Goal: Task Accomplishment & Management: Manage account settings

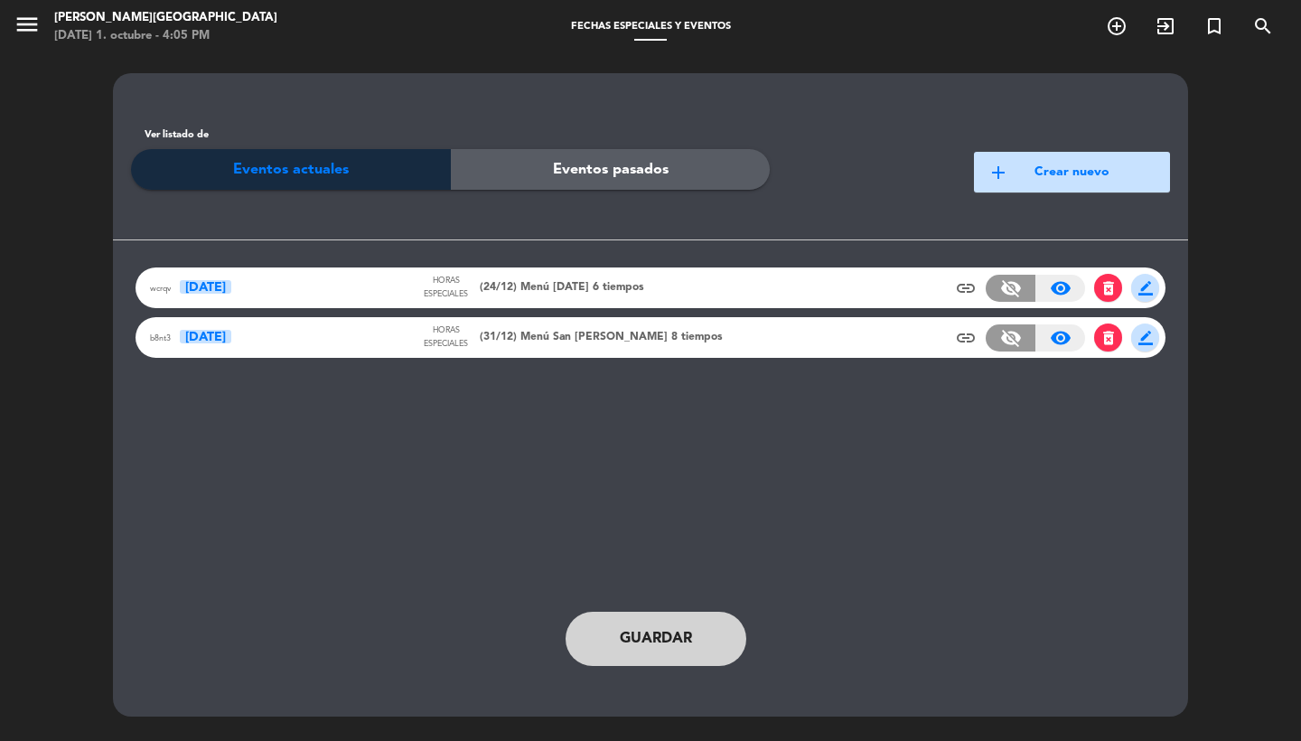
click at [1121, 336] on span "delete_forever" at bounding box center [1108, 337] width 28 height 28
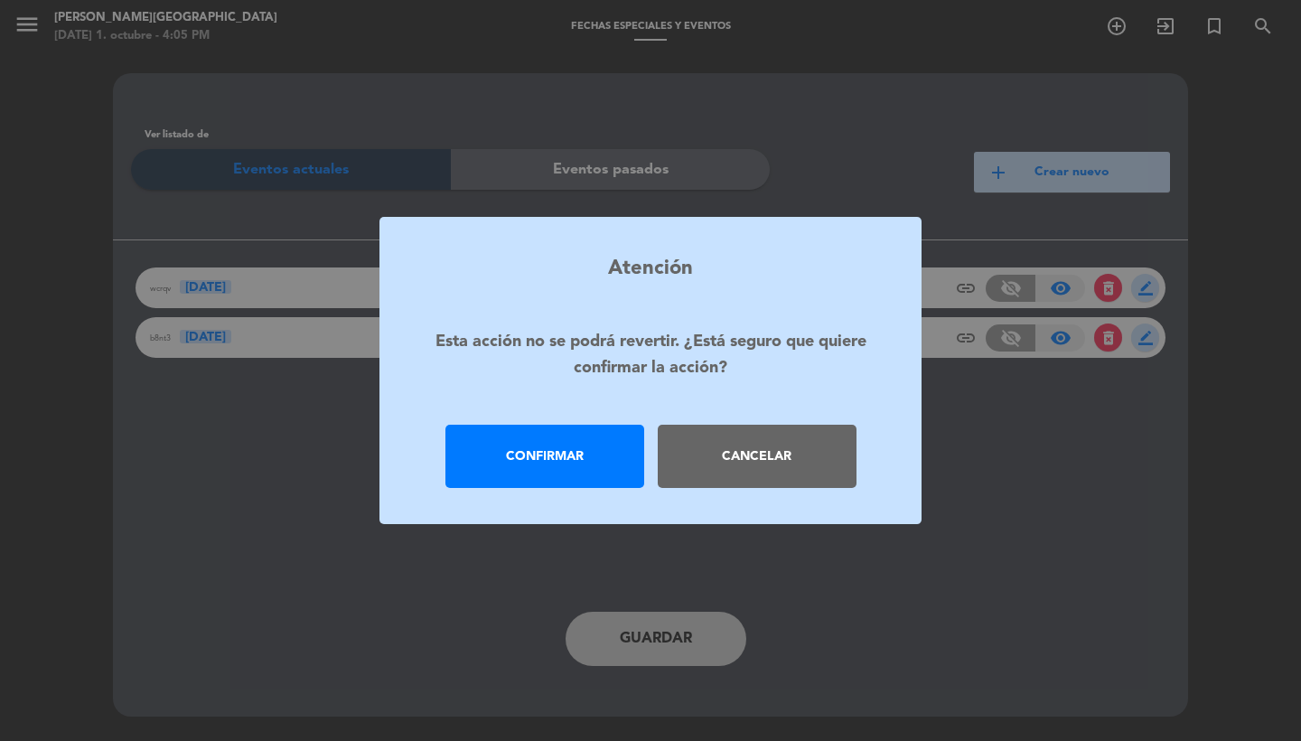
click at [503, 463] on div "Confirmar" at bounding box center [544, 456] width 199 height 63
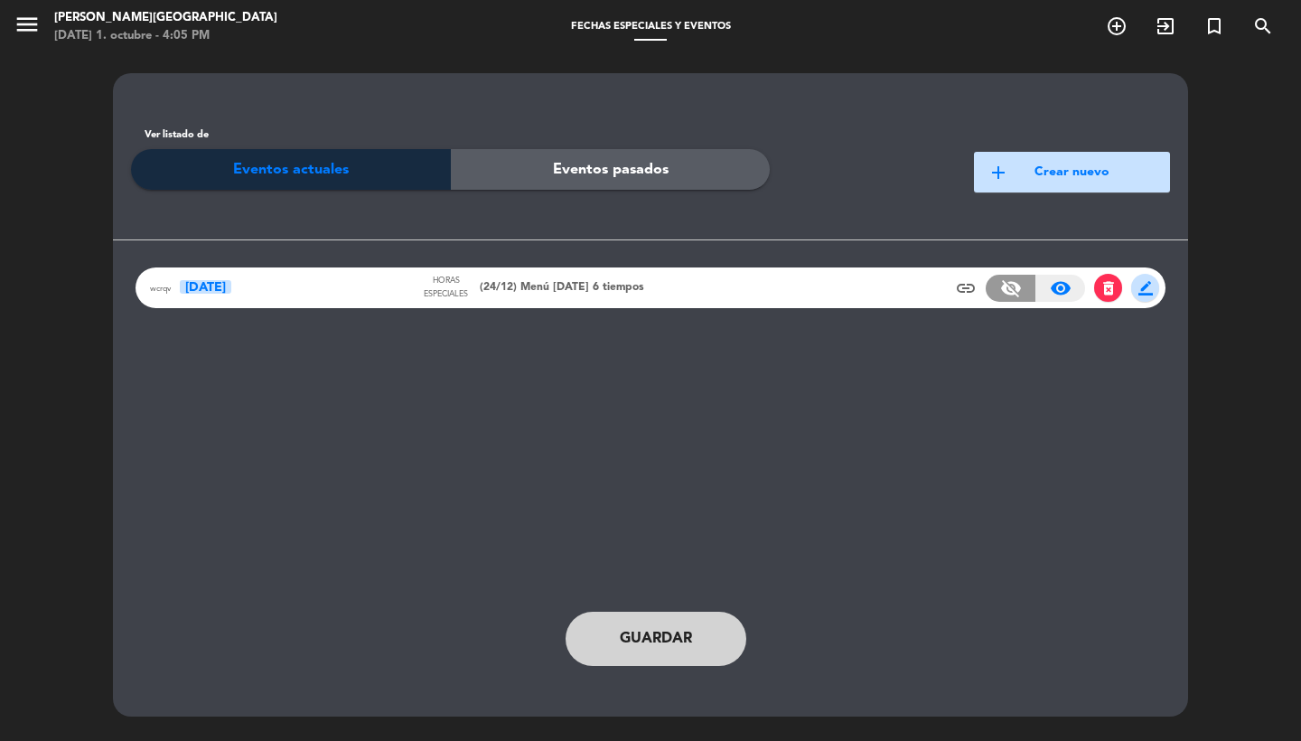
click at [1070, 173] on button "add Crear nuevo" at bounding box center [1072, 172] width 196 height 41
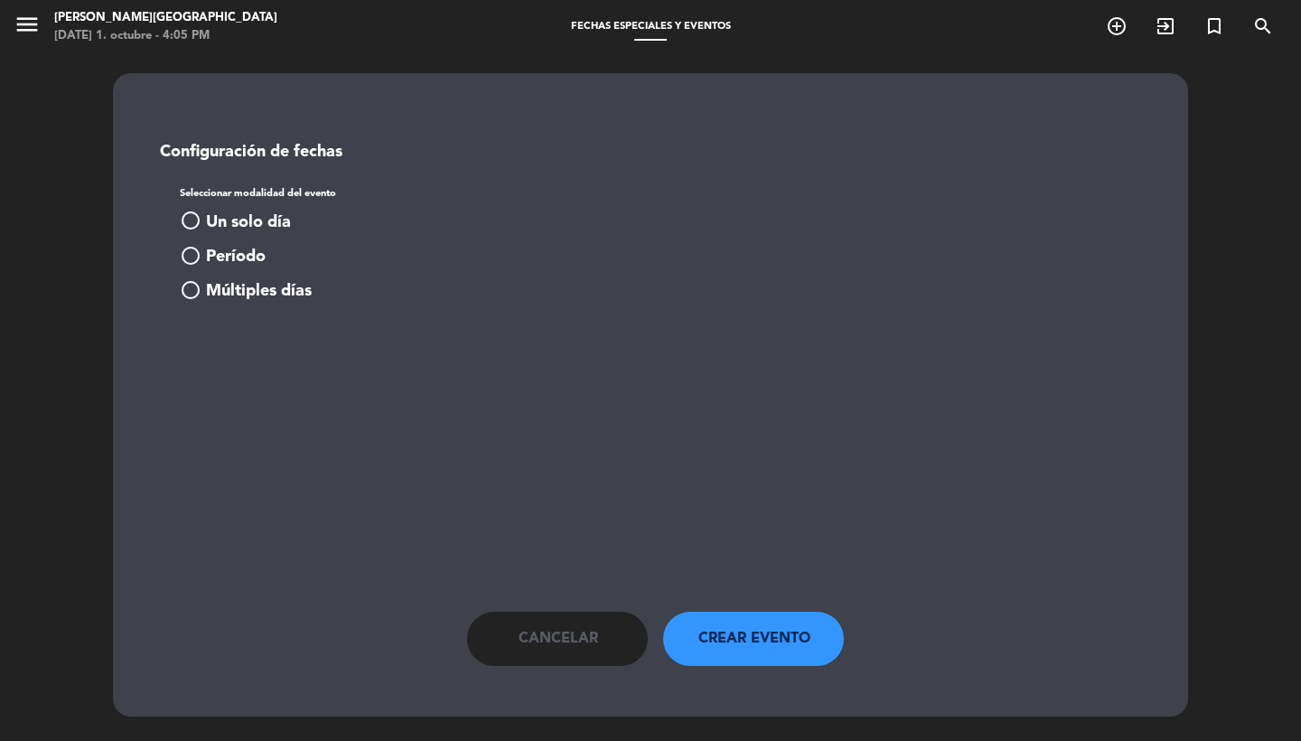
click at [257, 219] on span "Un solo día" at bounding box center [248, 223] width 85 height 26
click at [272, 346] on div "[DATE] Elegir Fecha arrow_drop_down" at bounding box center [293, 360] width 226 height 40
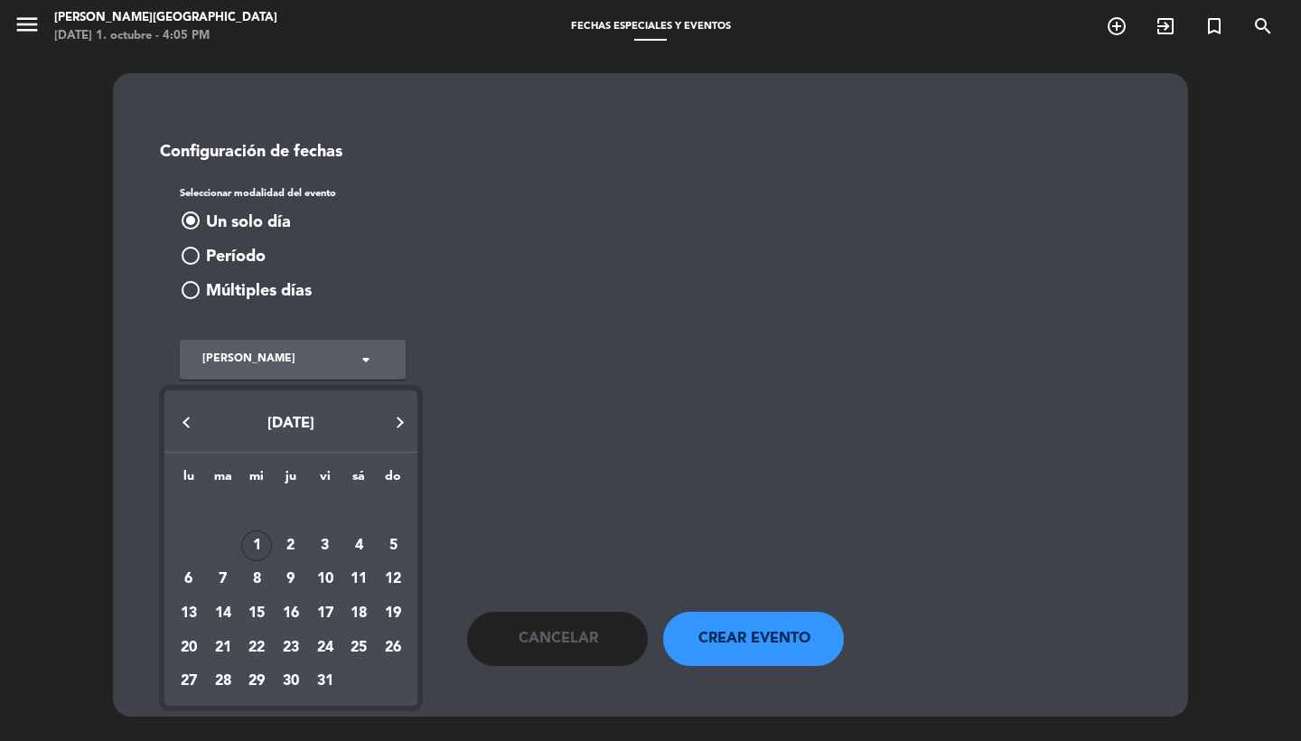
click at [401, 419] on button "Next month" at bounding box center [399, 422] width 36 height 36
click at [253, 678] on div "31" at bounding box center [256, 682] width 31 height 31
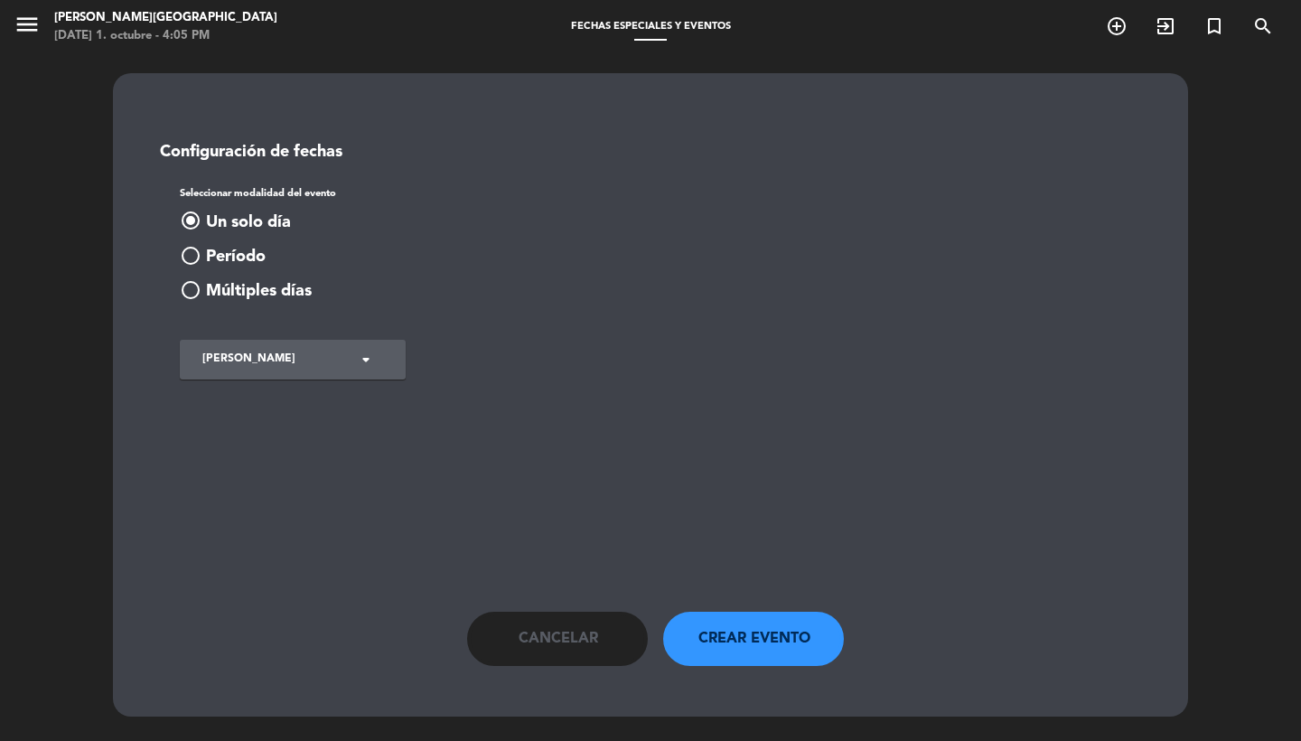
type input "[DATE]"
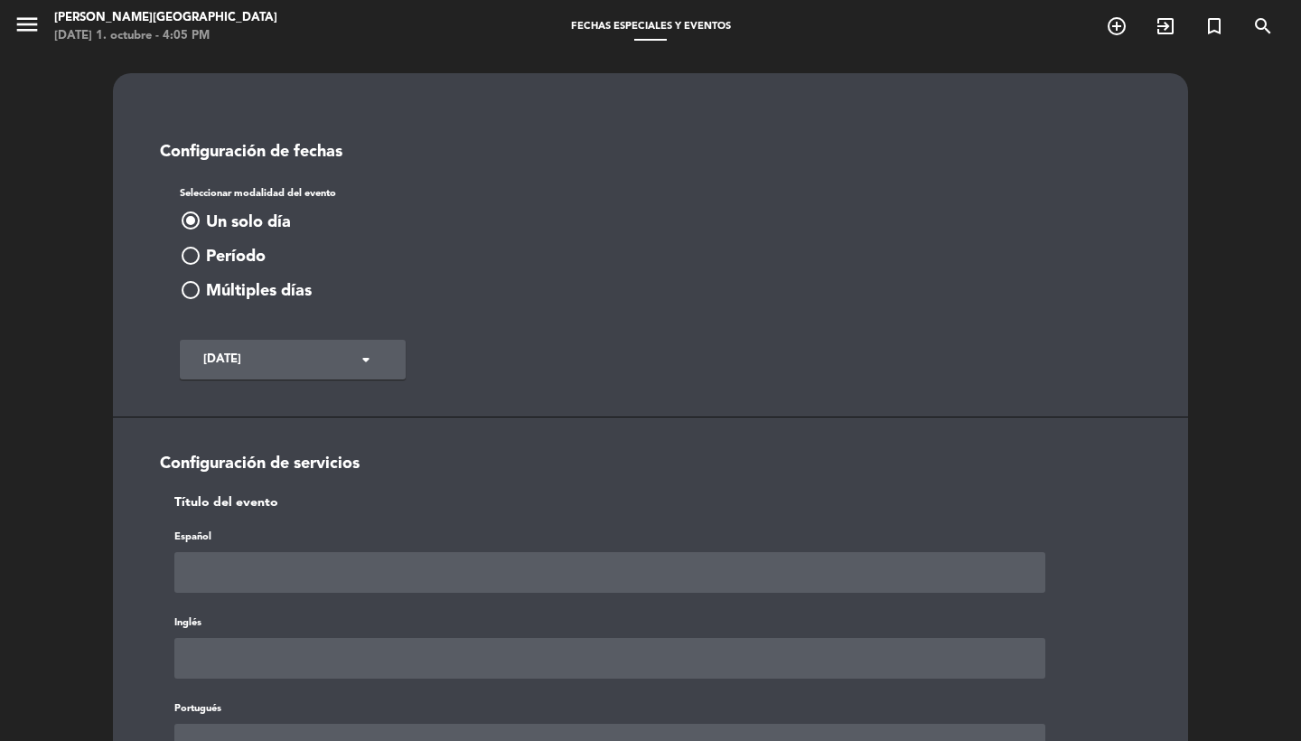
click at [283, 592] on input "text" at bounding box center [609, 572] width 871 height 41
paste input "(31/12) Menú San [PERSON_NAME] 8 tiempos"
type input "(31/12) Menú San [PERSON_NAME] 8 tiempos"
paste input "(31/12) Menú San [PERSON_NAME] 8 tiempos"
type input "(31/12) Menú San [PERSON_NAME] 8 tiempos"
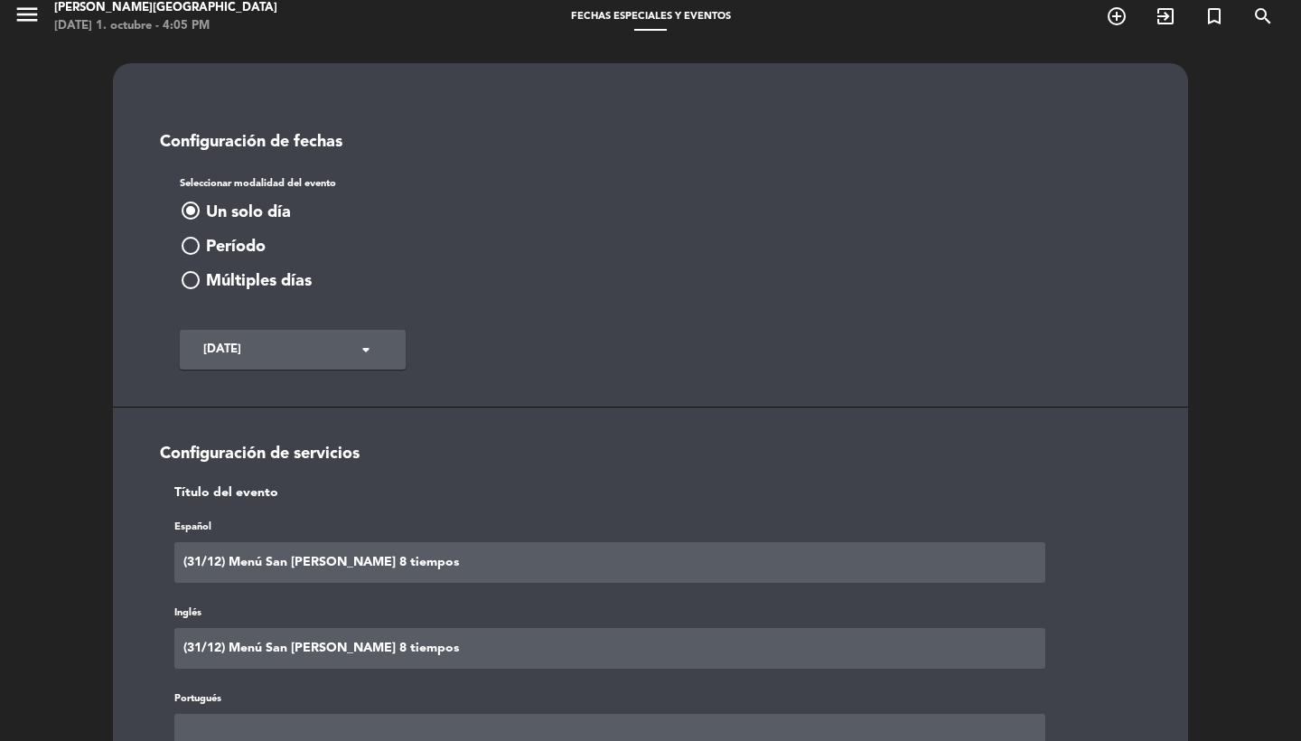
paste input "(31/12) Menú San [PERSON_NAME] 8 tiempos"
type input "(31/12) Menú San [PERSON_NAME] 8 tiempos"
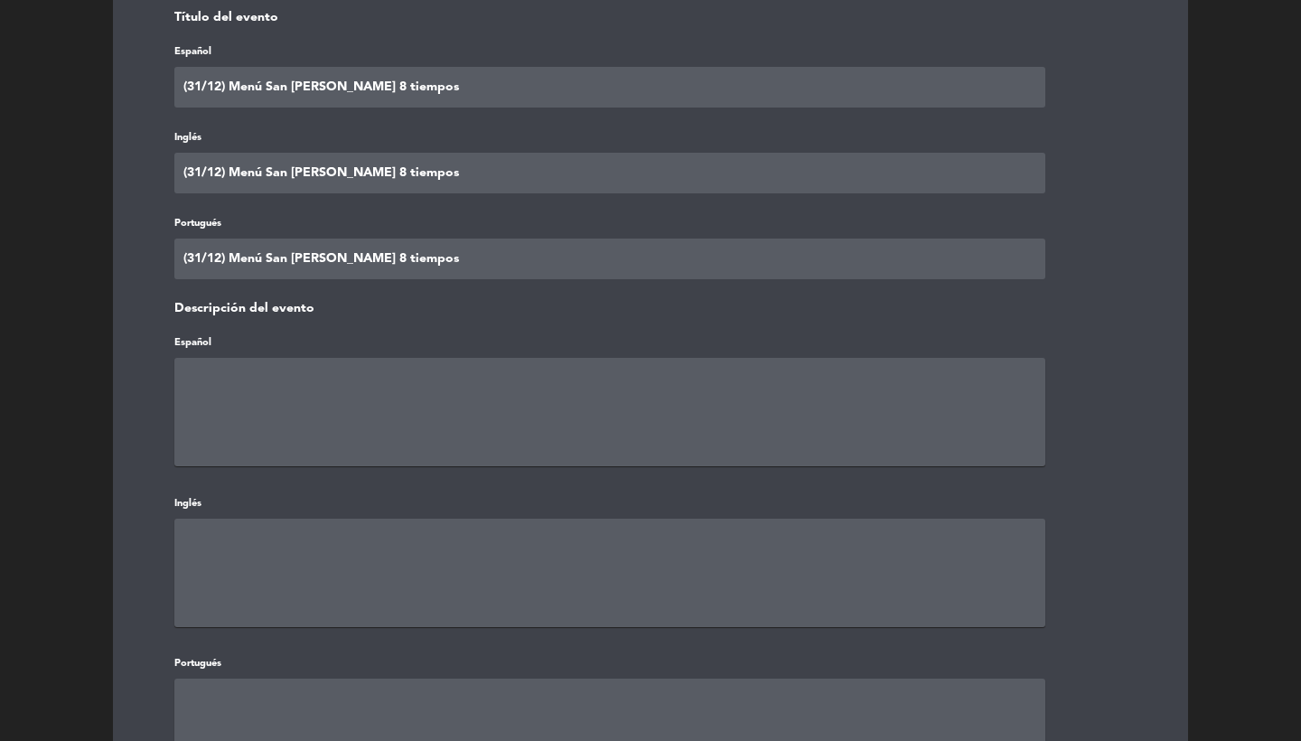
paste textarea "(31/12) Menú San [PERSON_NAME] 8 tiempos"
type textarea "(31/12) Menú San [PERSON_NAME] 8 tiempos"
paste textarea "(31/12) Menú San [PERSON_NAME] 8 tiempos"
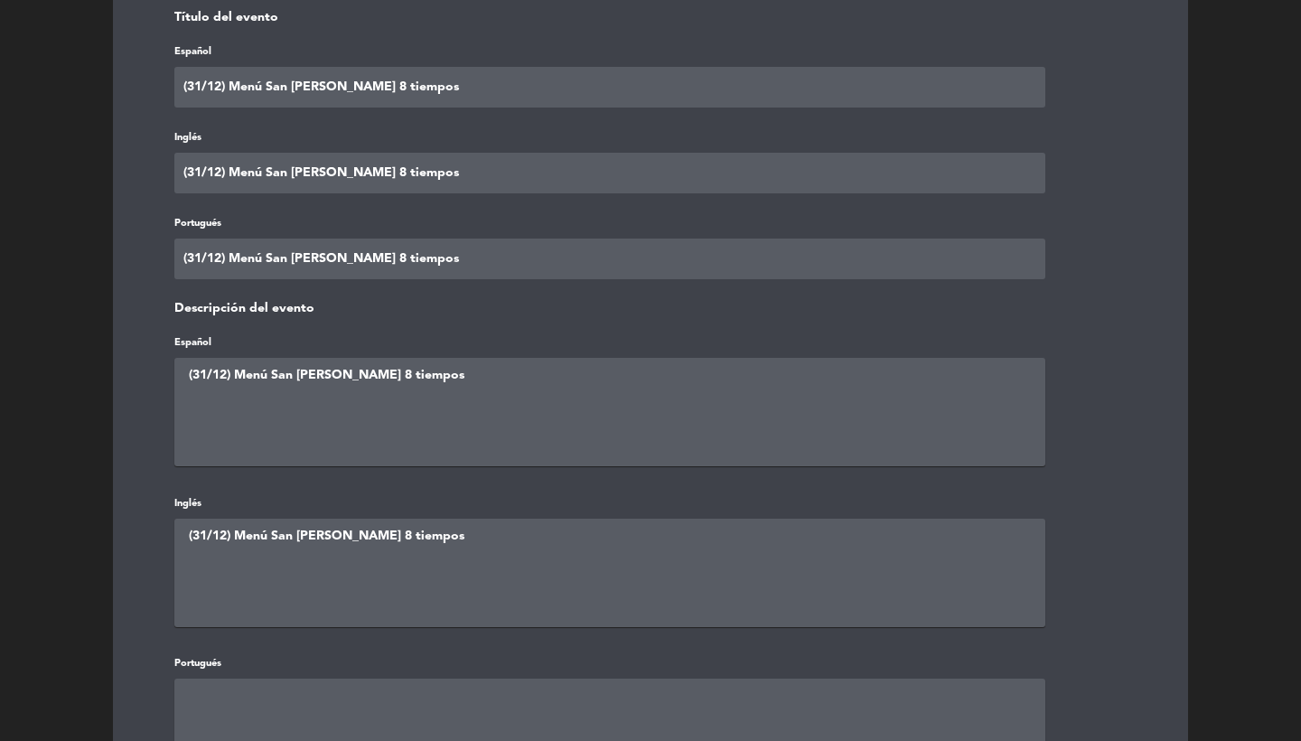
type textarea "(31/12) Menú San [PERSON_NAME] 8 tiempos"
paste textarea "(31/12) Menú San [PERSON_NAME] 8 tiempos"
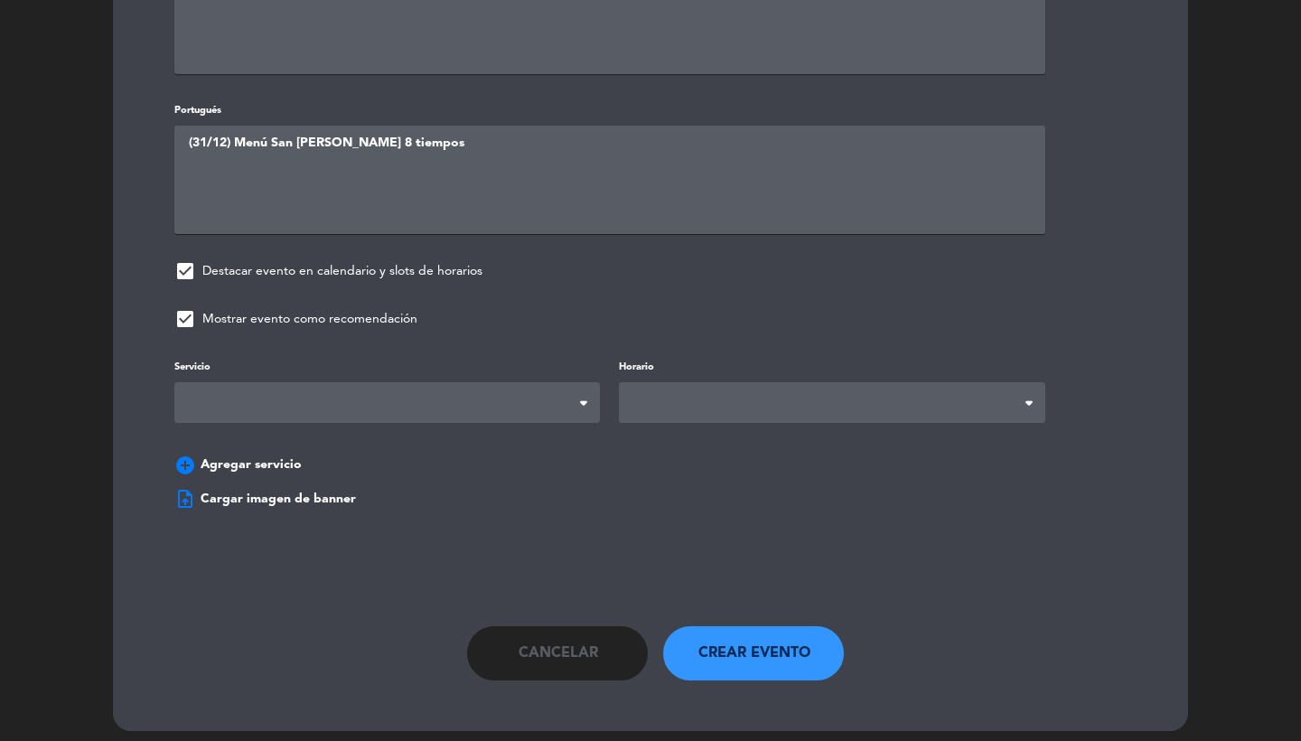
scroll to position [1037, 0]
type textarea "(31/12) Menú San [PERSON_NAME] 8 tiempos"
click at [425, 392] on span at bounding box center [387, 403] width 426 height 41
click at [641, 397] on span at bounding box center [832, 403] width 426 height 41
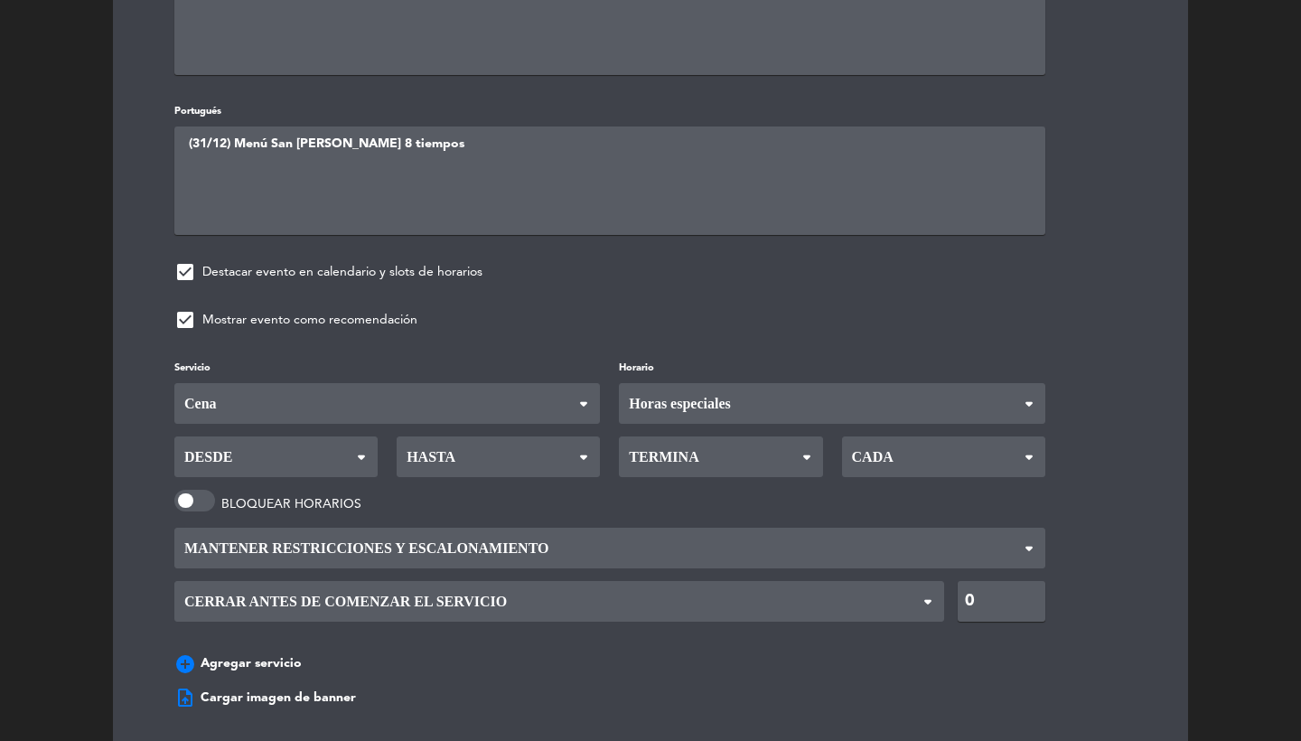
click at [641, 466] on div "Servicio Desayuno Brunch Almuerzo Cena Cena Desayuno Brunch Almuerzo Cena Horar…" at bounding box center [650, 519] width 1006 height 325
click at [318, 439] on span "Desde" at bounding box center [275, 456] width 203 height 41
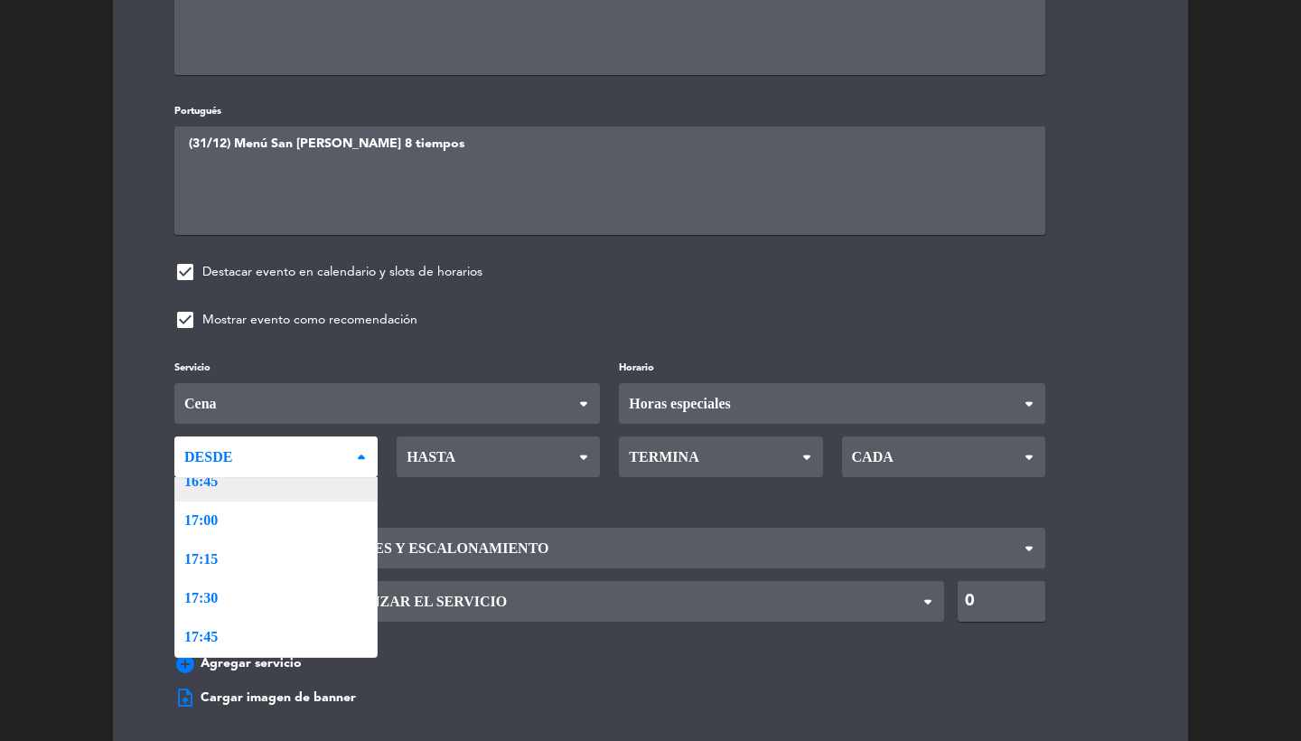
scroll to position [2030, 0]
click at [269, 551] on div "Servicio Desayuno Brunch Almuerzo Cena Cena Desayuno Brunch Almuerzo Cena Horar…" at bounding box center [650, 519] width 1006 height 325
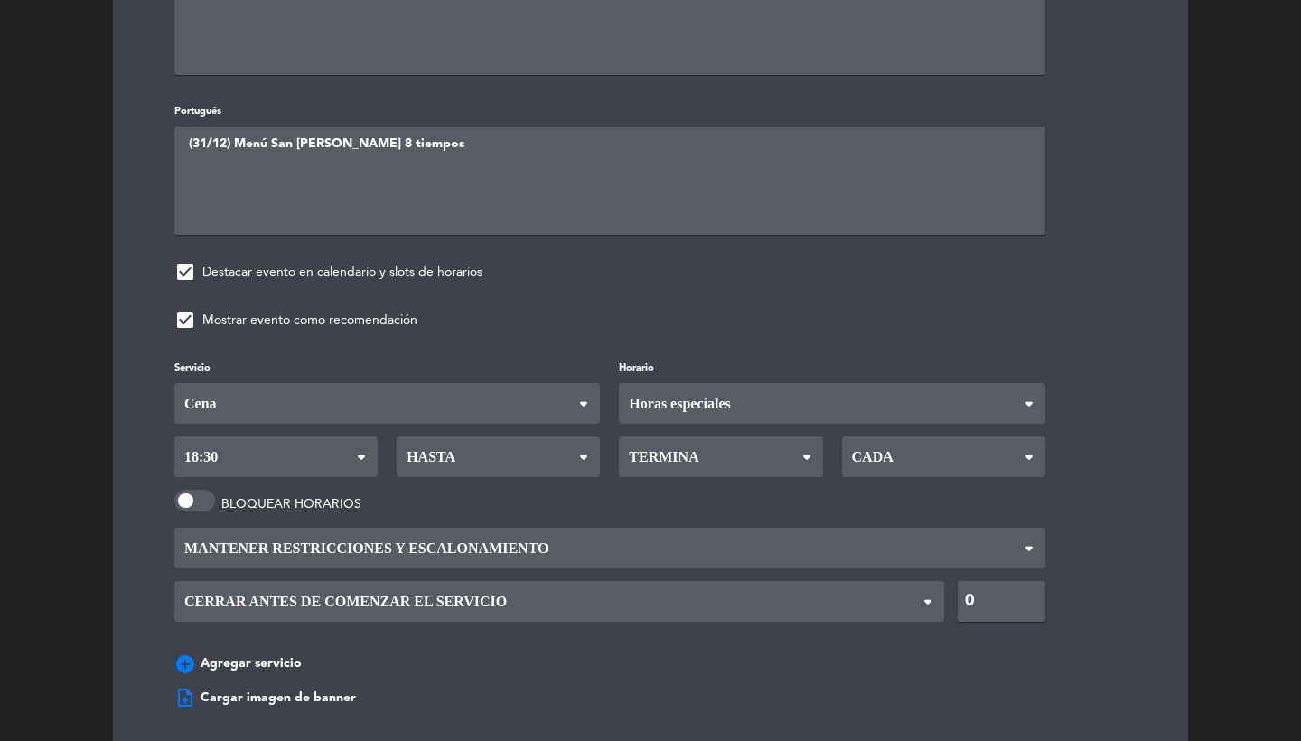
click at [490, 460] on span "Hasta" at bounding box center [498, 456] width 203 height 41
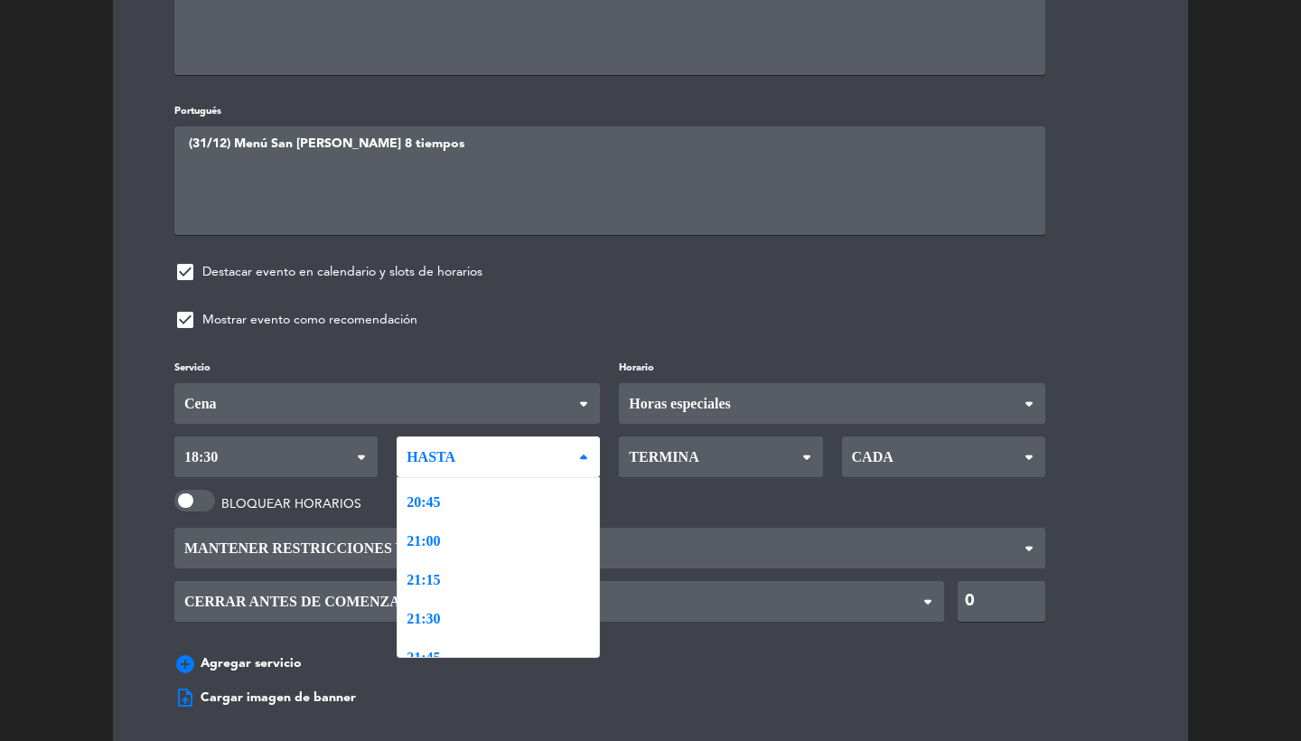
scroll to position [2608, 0]
click at [470, 519] on div "Servicio Desayuno Brunch Almuerzo Cena Cena Desayuno Brunch Almuerzo Cena Horar…" at bounding box center [650, 519] width 1006 height 325
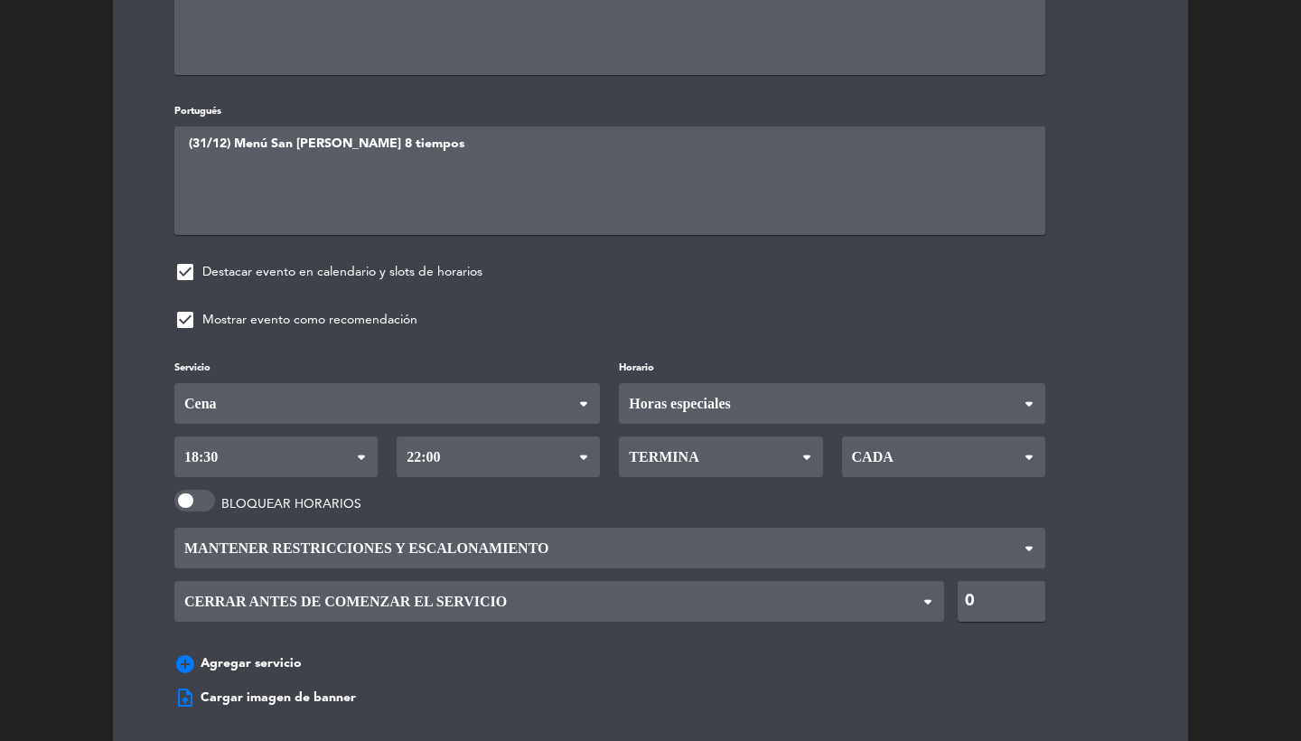
click at [654, 457] on span "Termina" at bounding box center [661, 456] width 74 height 39
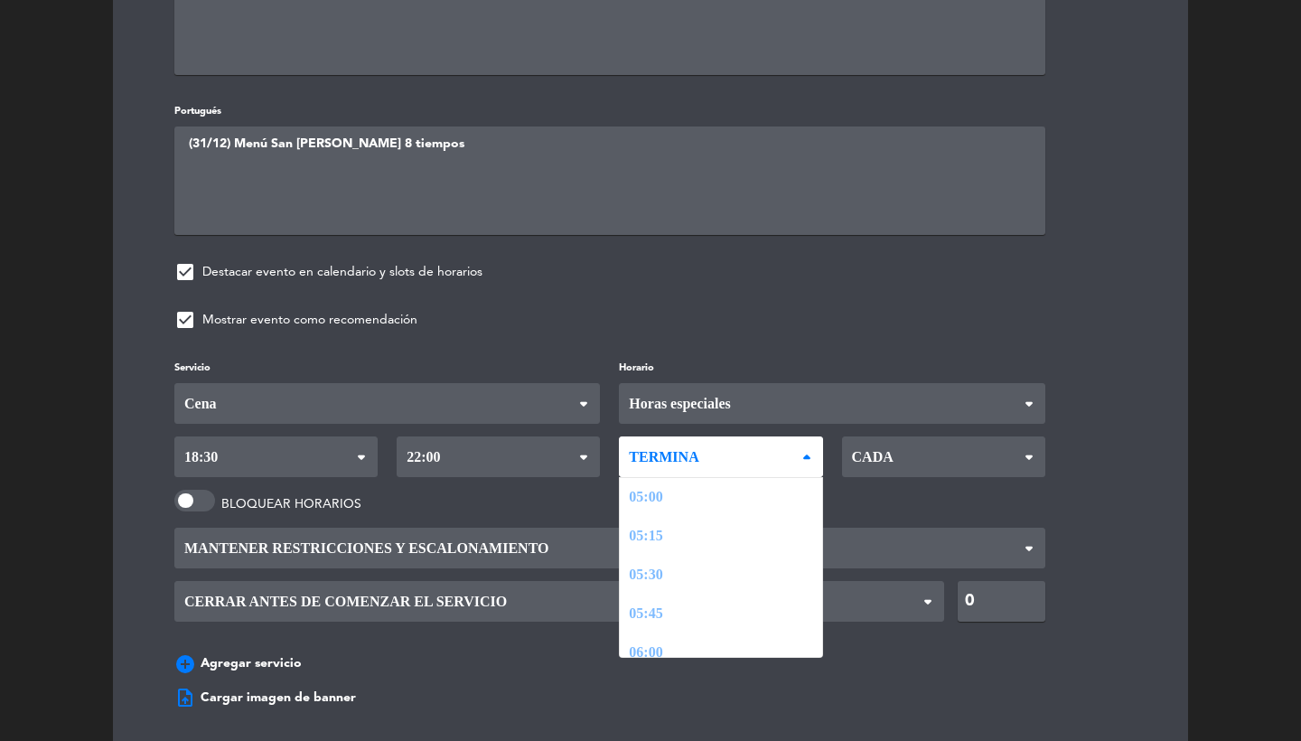
scroll to position [2502, 0]
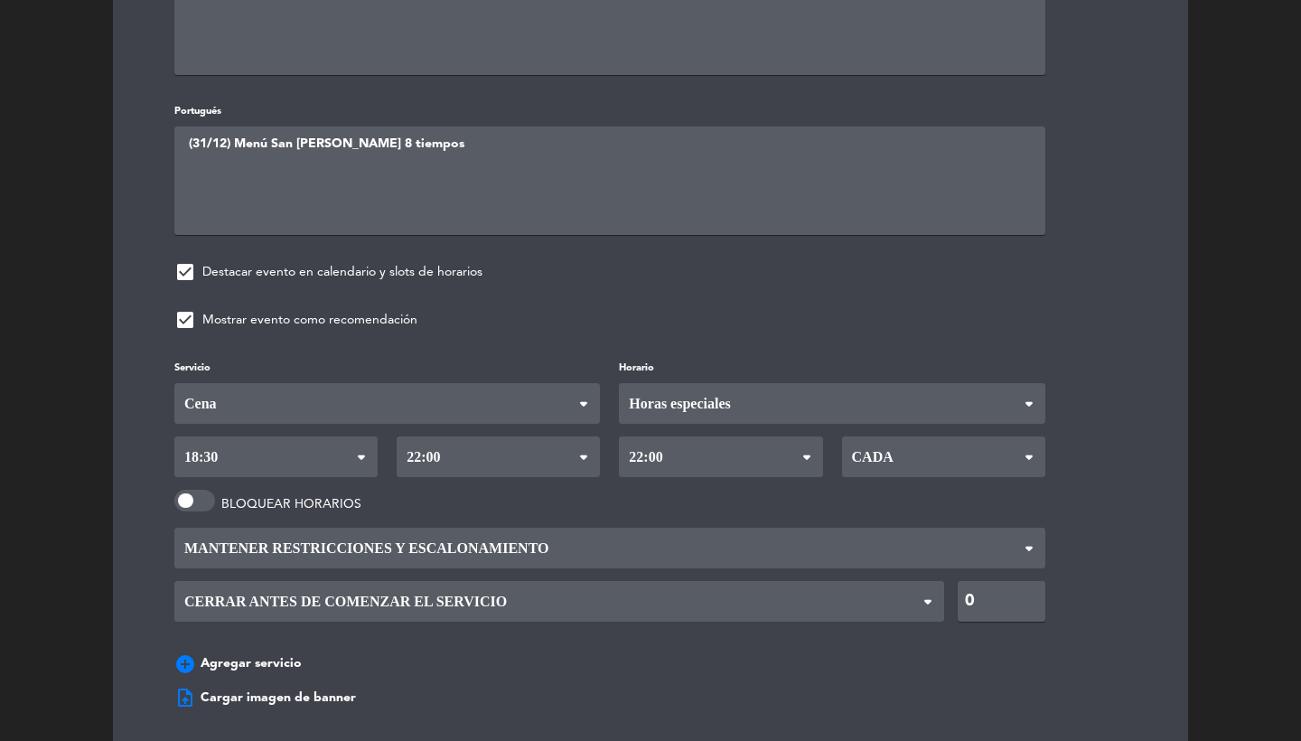
click at [647, 632] on div "Servicio Desayuno Brunch Almuerzo Cena Cena Desayuno Brunch Almuerzo Cena Horar…" at bounding box center [650, 519] width 1006 height 325
click at [886, 441] on span "Cada" at bounding box center [870, 456] width 46 height 39
click at [880, 519] on div "Servicio Desayuno Brunch Almuerzo Cena Cena Desayuno Brunch Almuerzo Cena Horar…" at bounding box center [650, 519] width 1006 height 325
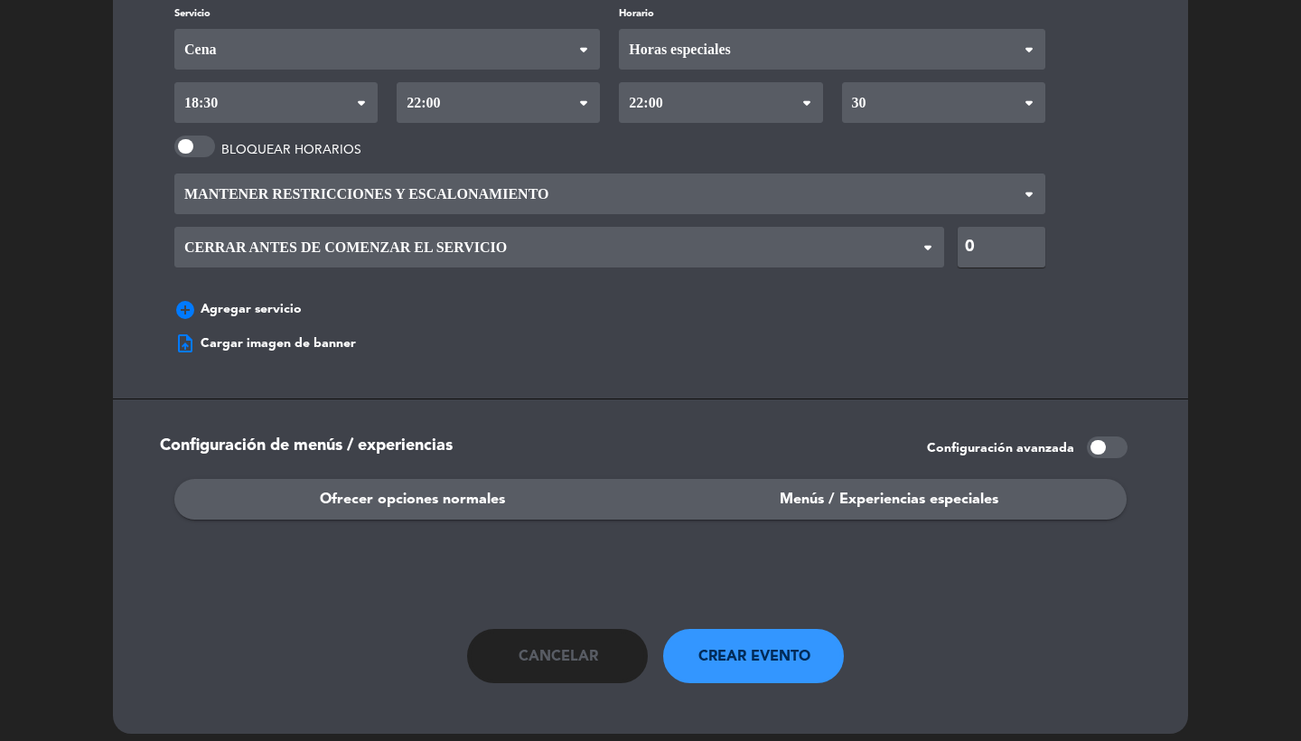
click at [888, 489] on span "Menús / Experiencias especiales" at bounding box center [889, 499] width 219 height 23
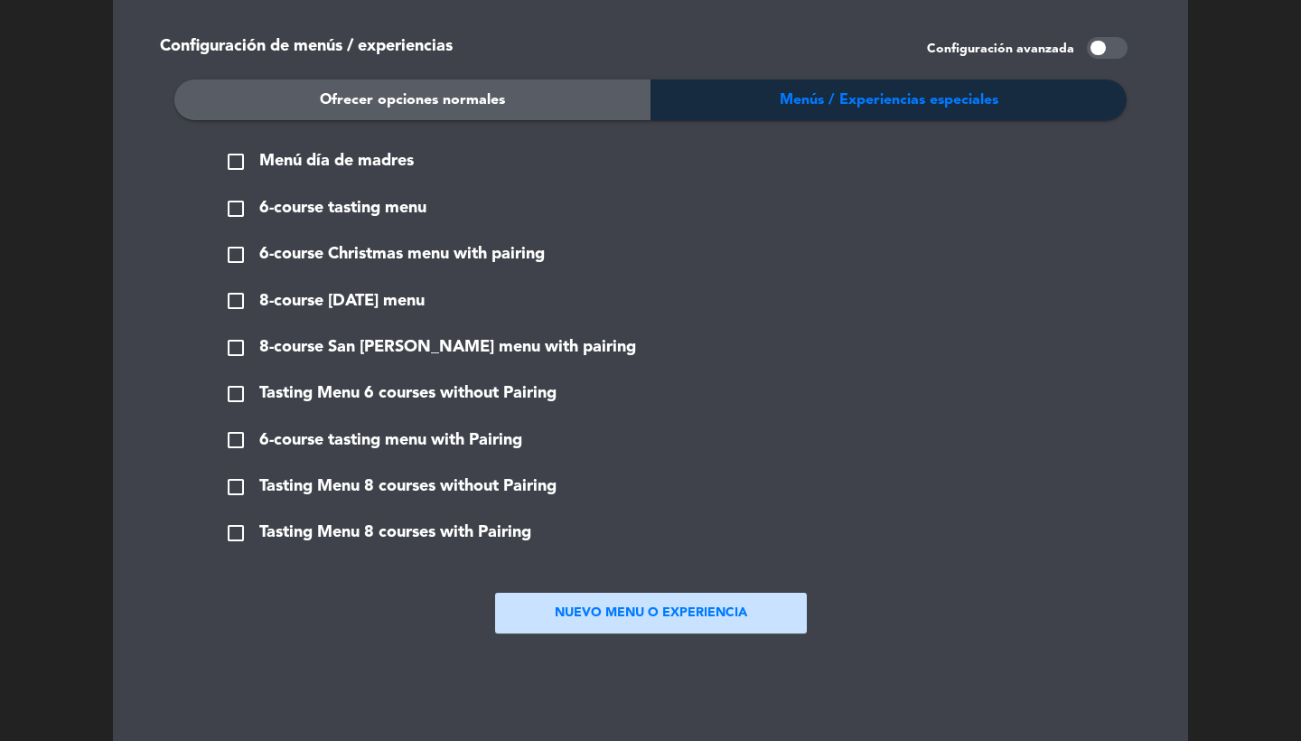
scroll to position [1852, 0]
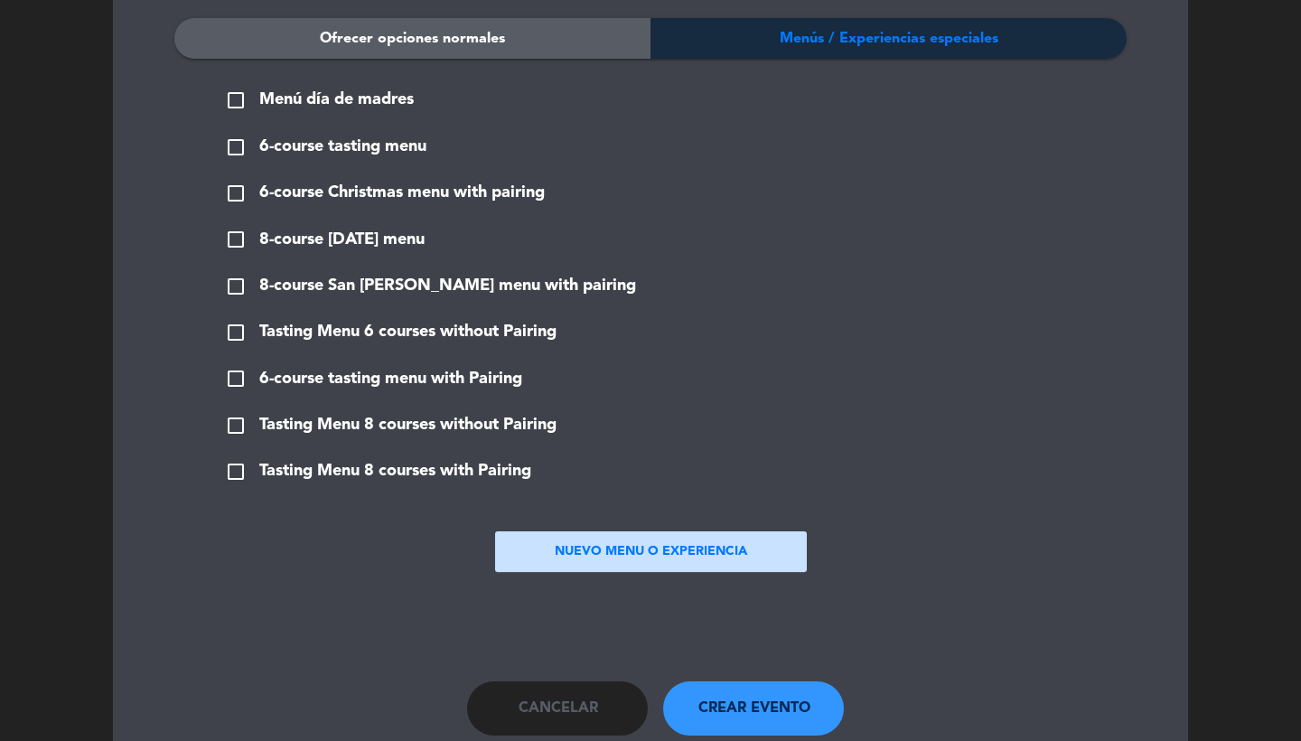
click at [351, 277] on span "8-course San [PERSON_NAME] menu with pairing" at bounding box center [447, 286] width 377 height 26
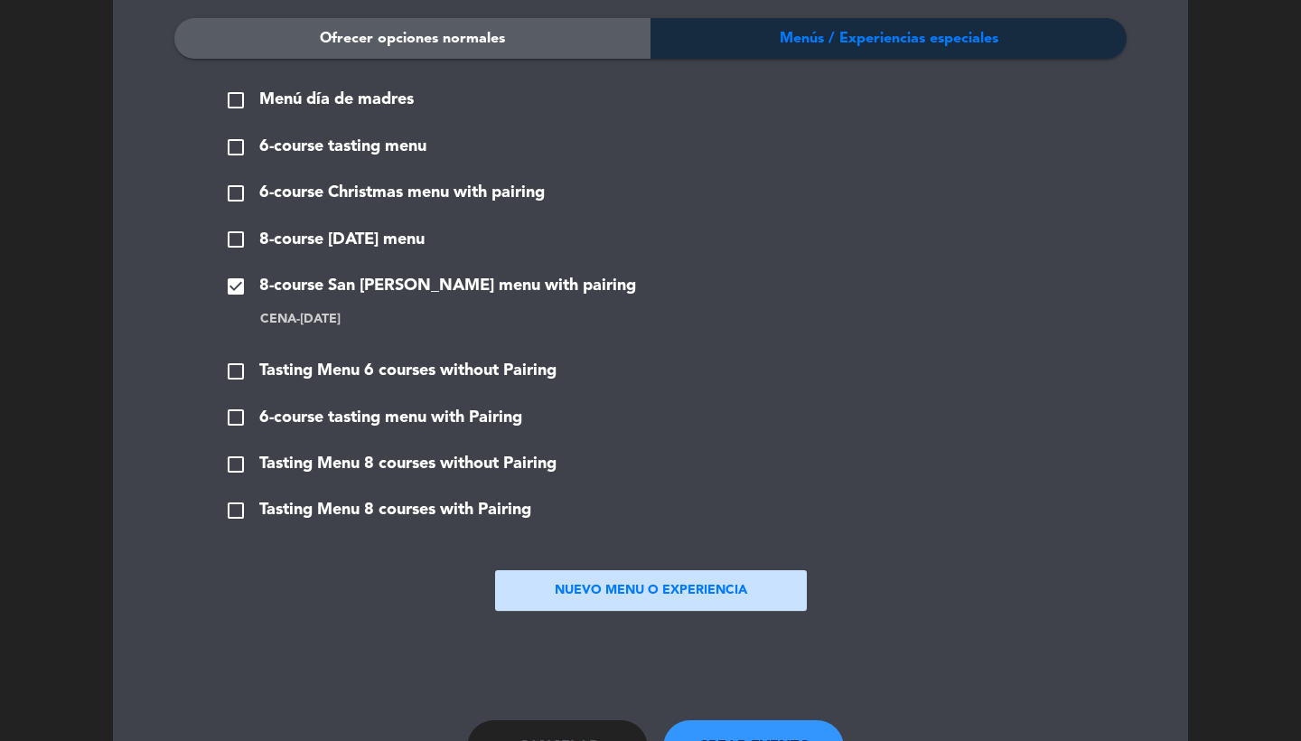
click at [390, 229] on span "8-course [DATE] menu" at bounding box center [341, 240] width 165 height 26
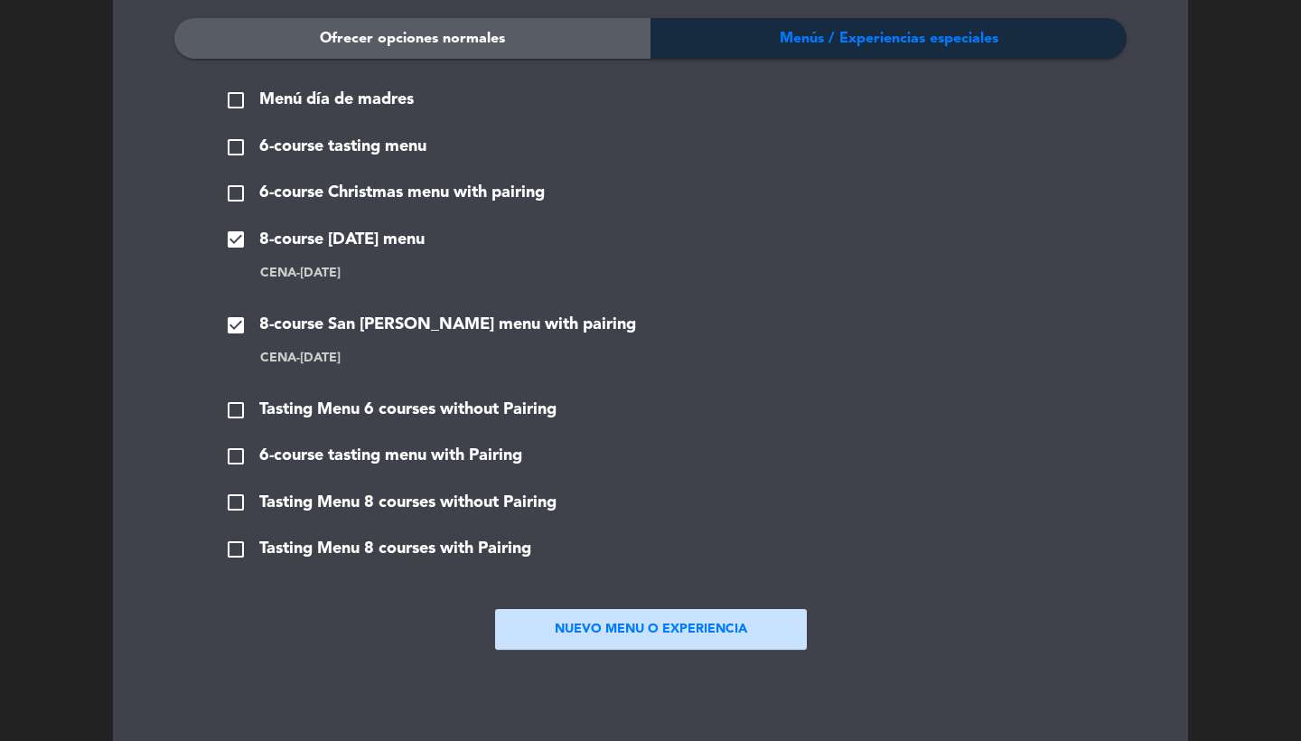
scroll to position [2001, 0]
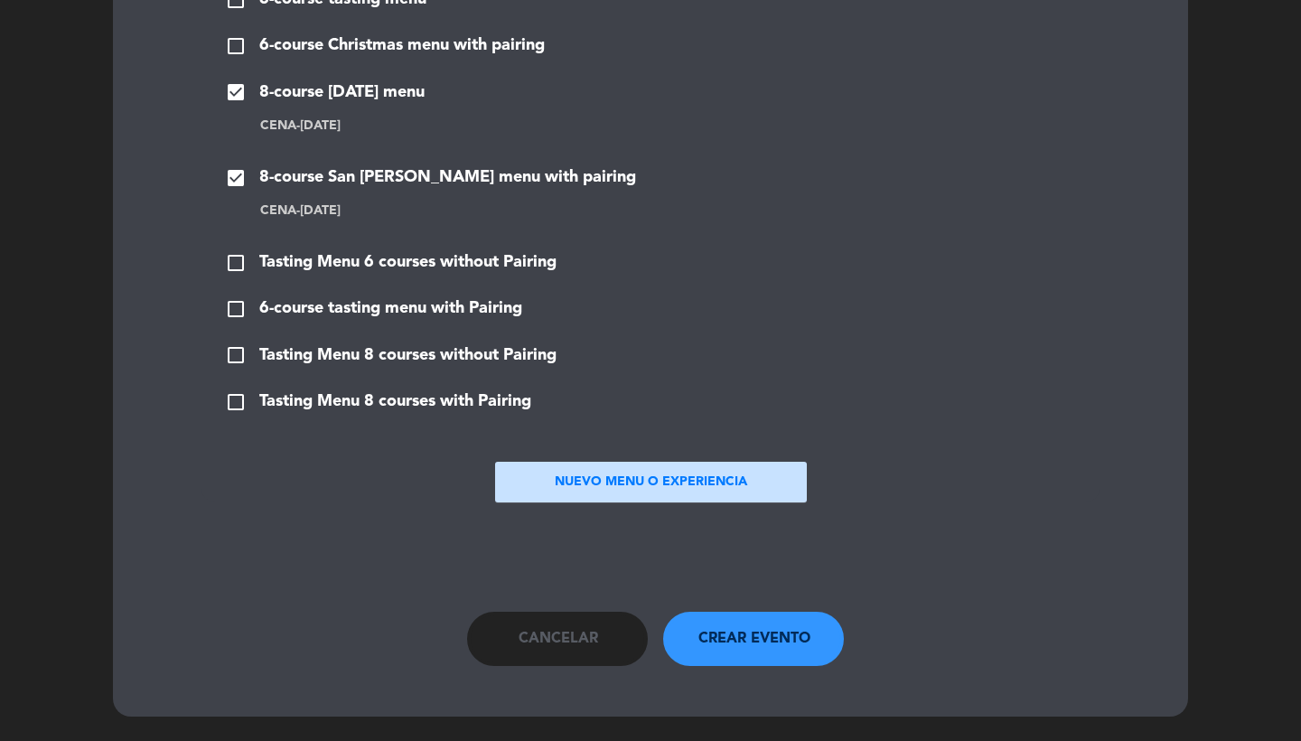
click at [763, 612] on button "Crear evento" at bounding box center [753, 639] width 181 height 54
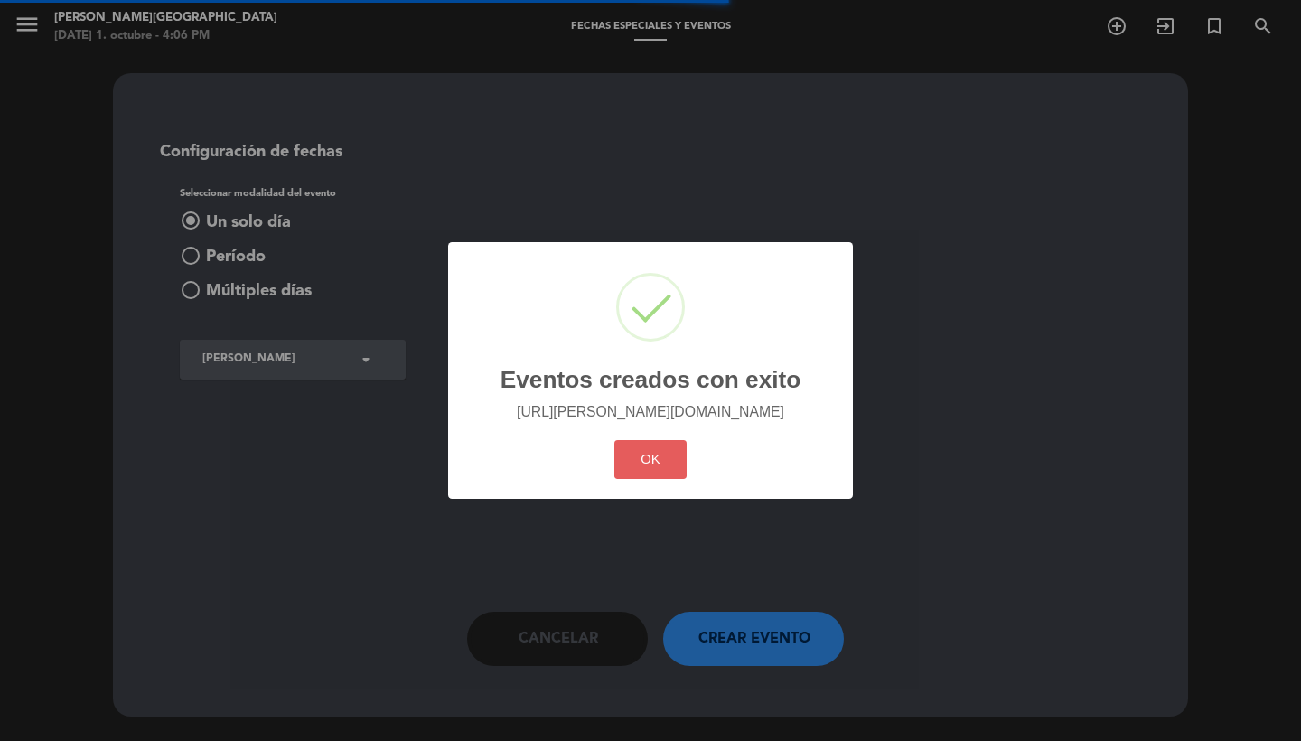
click at [640, 479] on button "OK" at bounding box center [650, 459] width 73 height 39
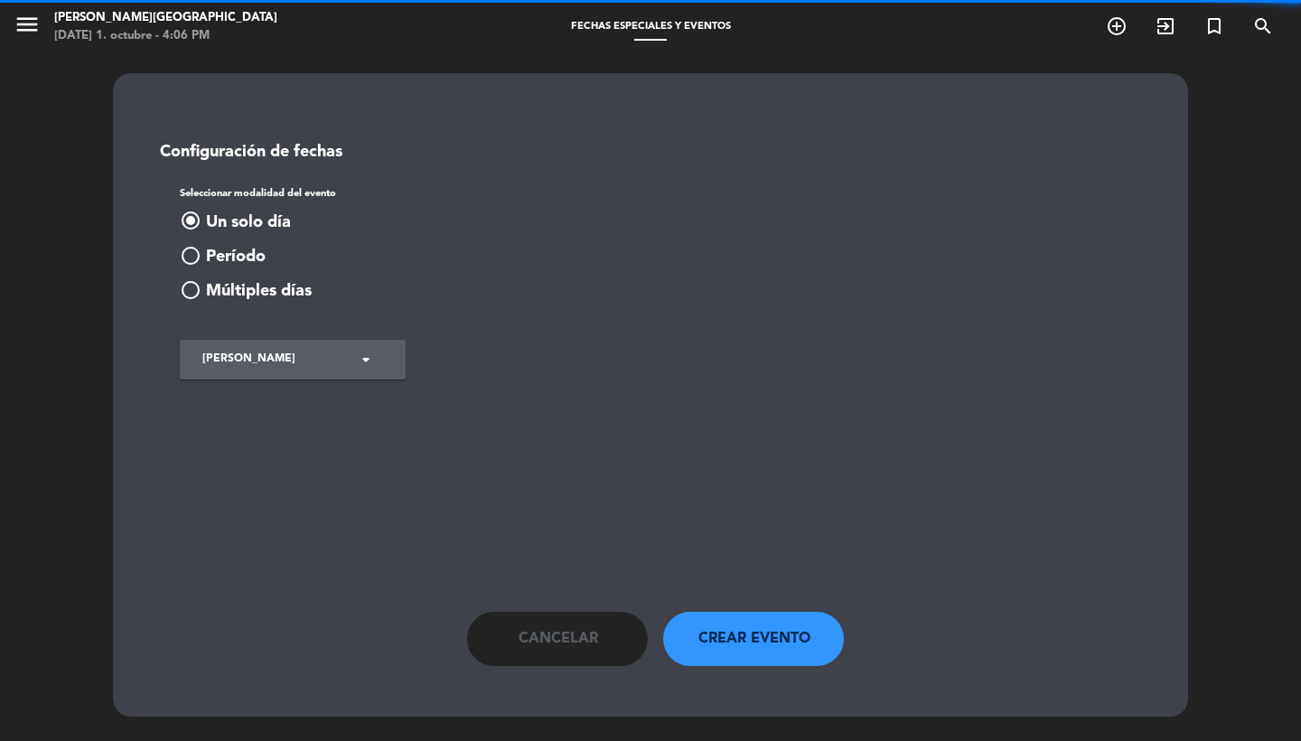
click at [550, 636] on span "Cancelar" at bounding box center [559, 638] width 80 height 23
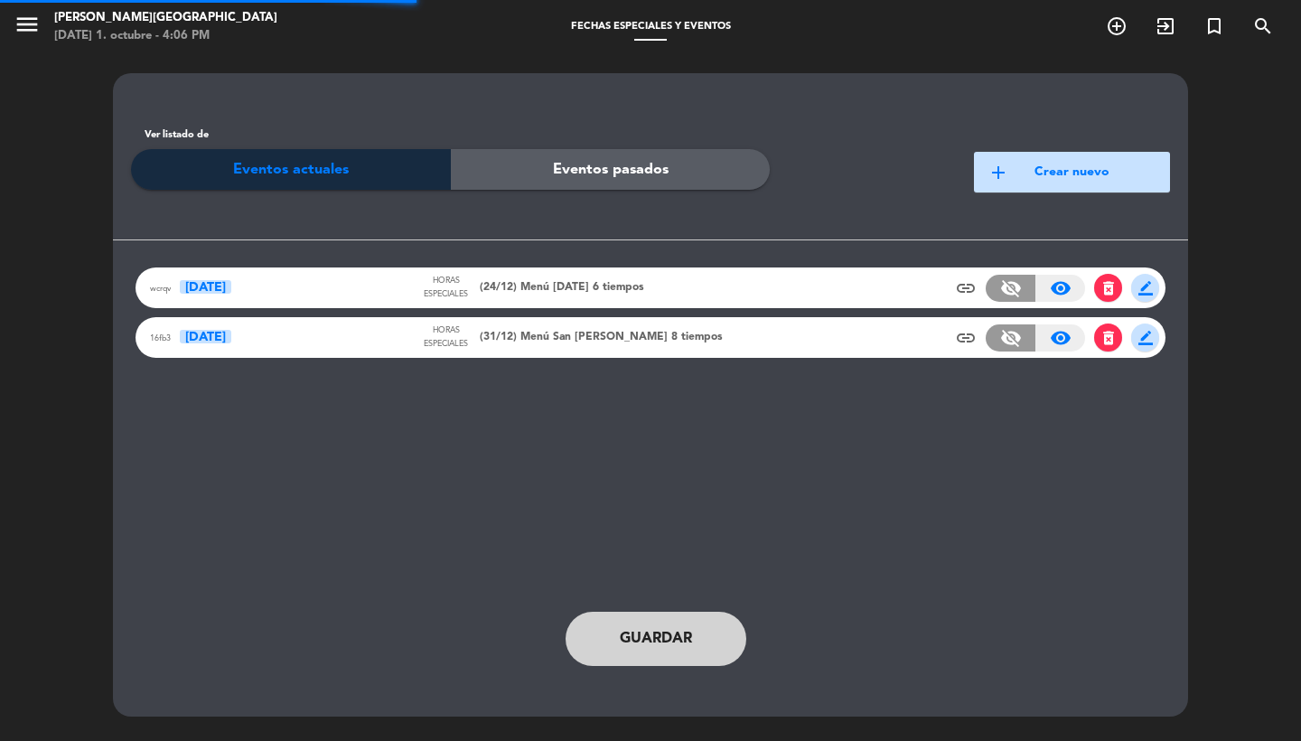
click at [593, 321] on div "16fb3 [DATE] Horas especiales (31/12) Menú San [PERSON_NAME] 8 tiempos insert_l…" at bounding box center [651, 337] width 1030 height 41
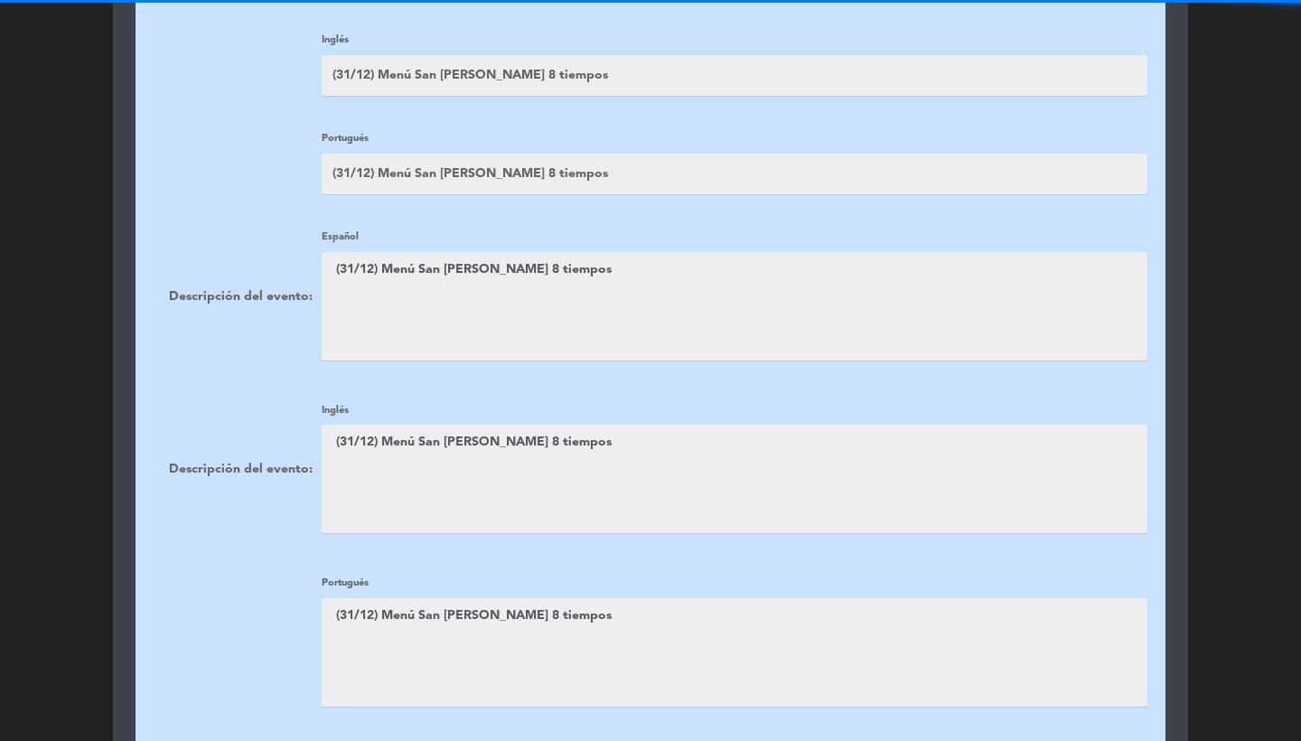
scroll to position [523, 0]
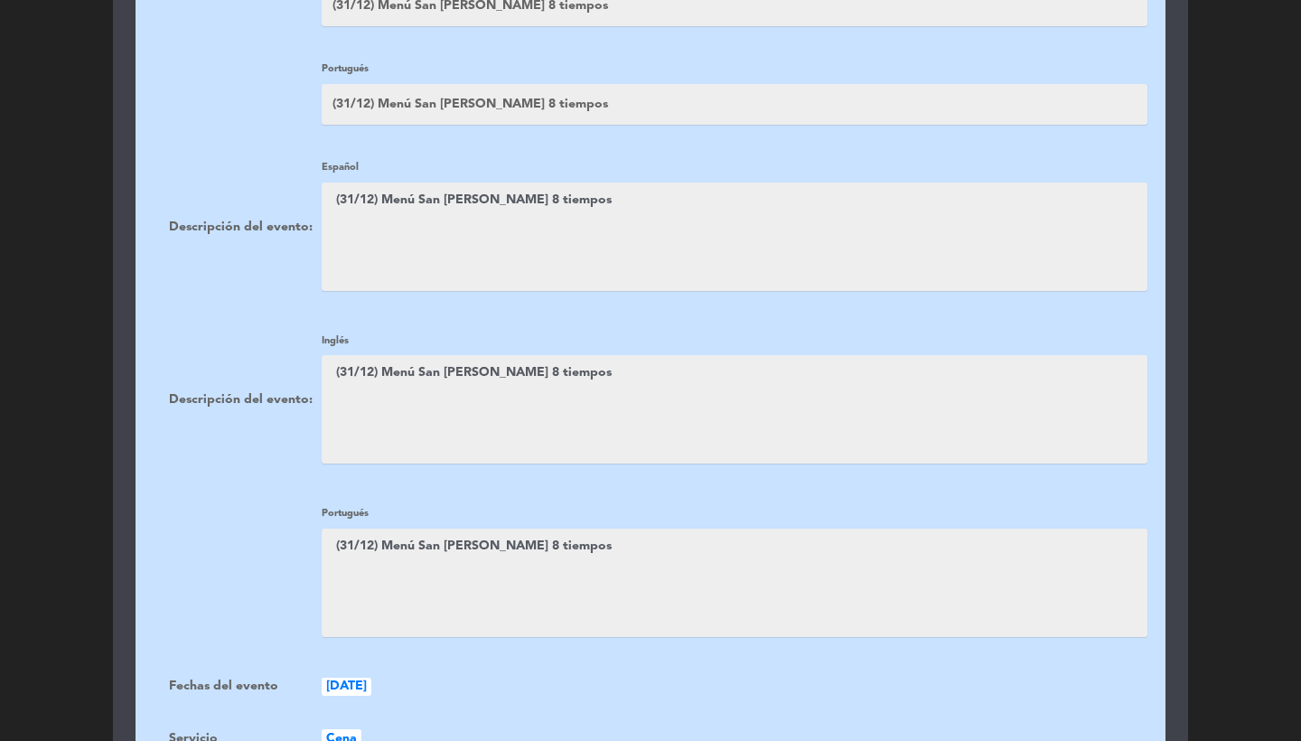
click at [625, 209] on textarea at bounding box center [735, 236] width 826 height 108
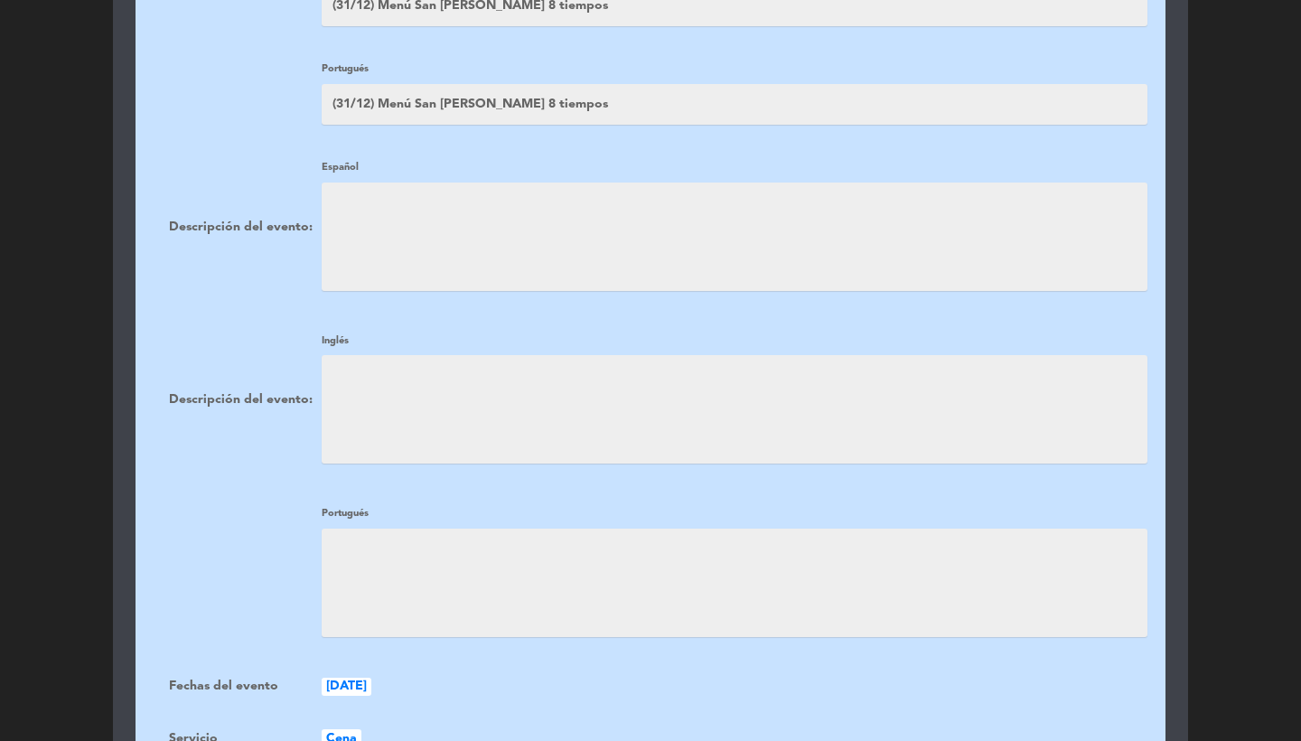
scroll to position [1291, 0]
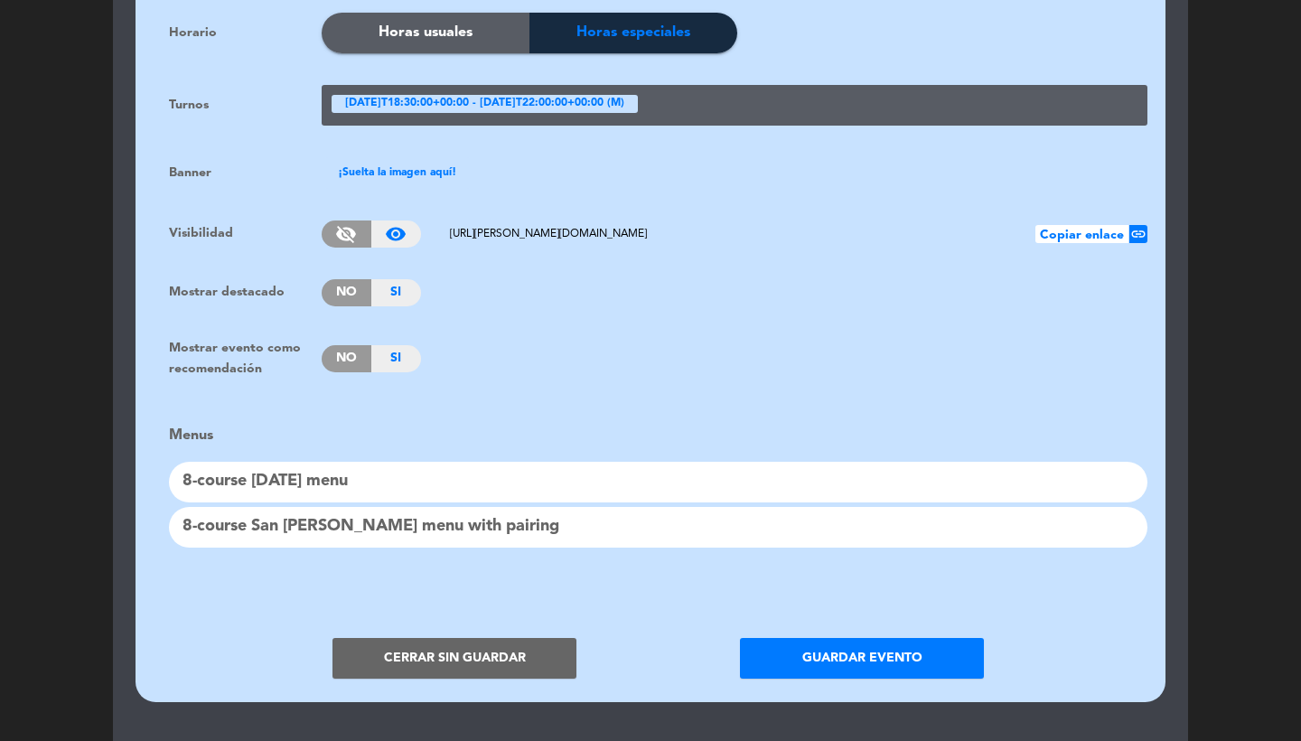
click at [815, 650] on button "Guardar evento" at bounding box center [862, 658] width 244 height 41
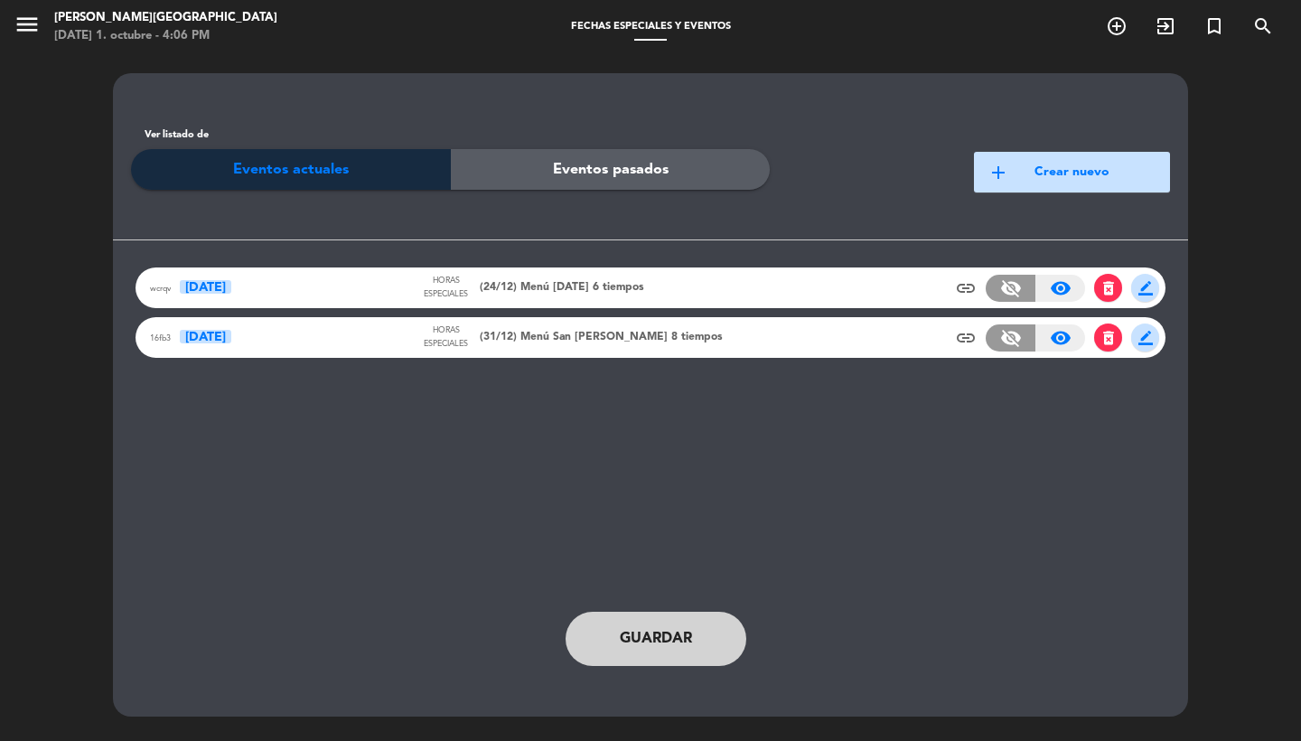
scroll to position [0, 0]
click at [677, 645] on span "Guardar" at bounding box center [656, 638] width 72 height 23
click at [575, 333] on span "(31/12) Menú San [PERSON_NAME] 8 tiempos" at bounding box center [601, 338] width 243 height 18
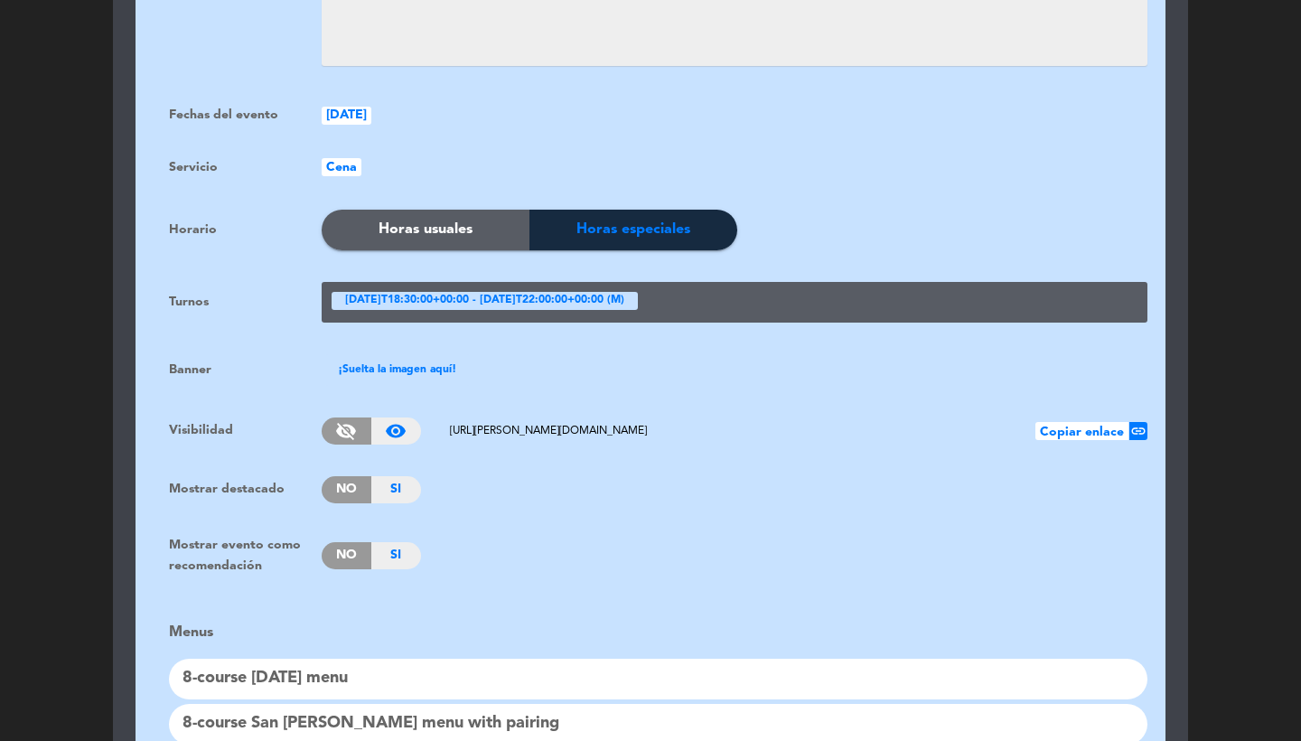
click at [471, 292] on div "[DATE]T18:30:00+00:00 - [DATE]T22:00:00+00:00 (M)" at bounding box center [485, 301] width 306 height 18
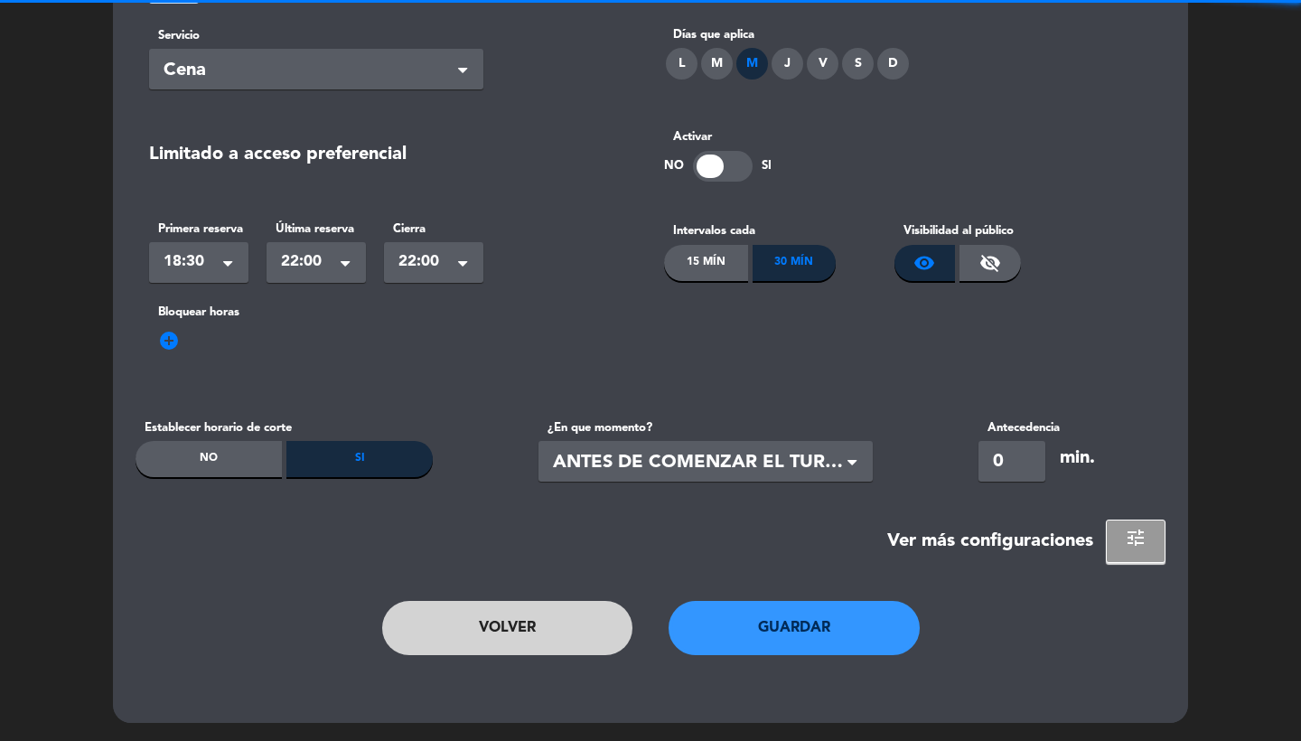
scroll to position [250, 0]
click at [174, 340] on span "add_circle" at bounding box center [169, 342] width 22 height 22
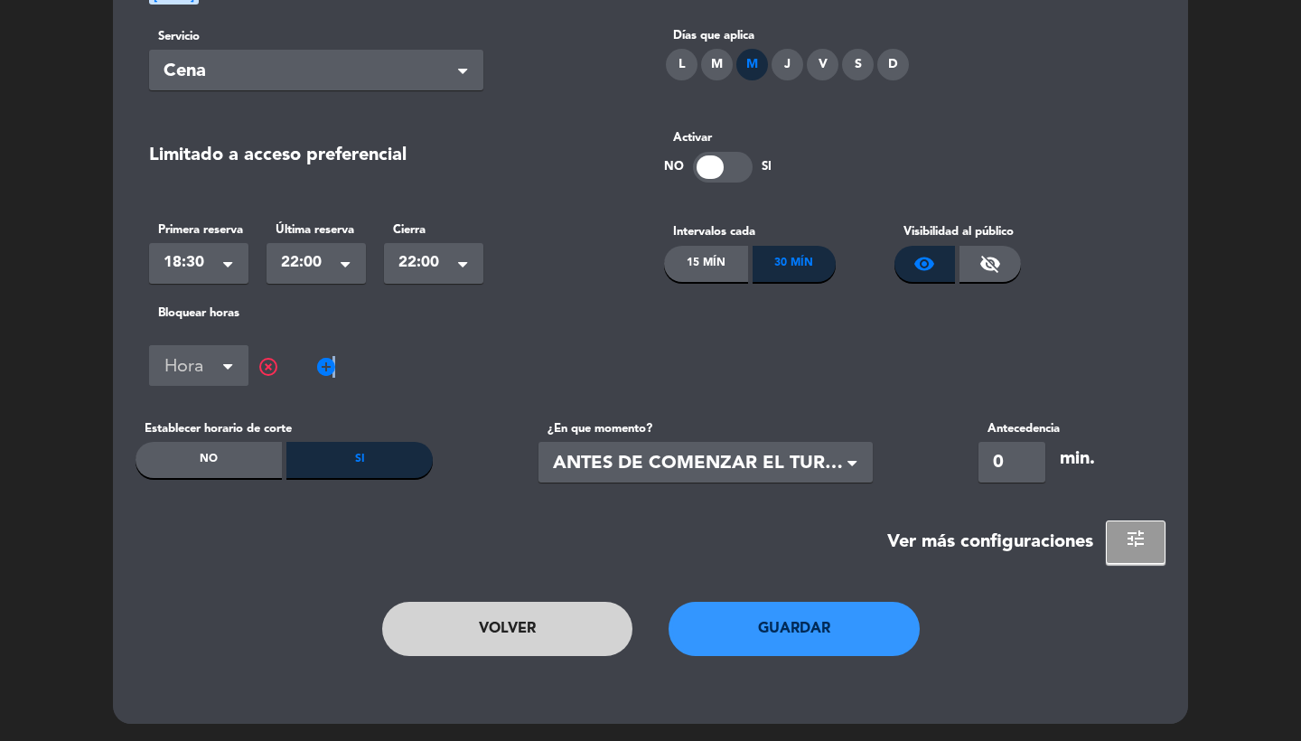
click at [225, 373] on span at bounding box center [232, 366] width 18 height 18
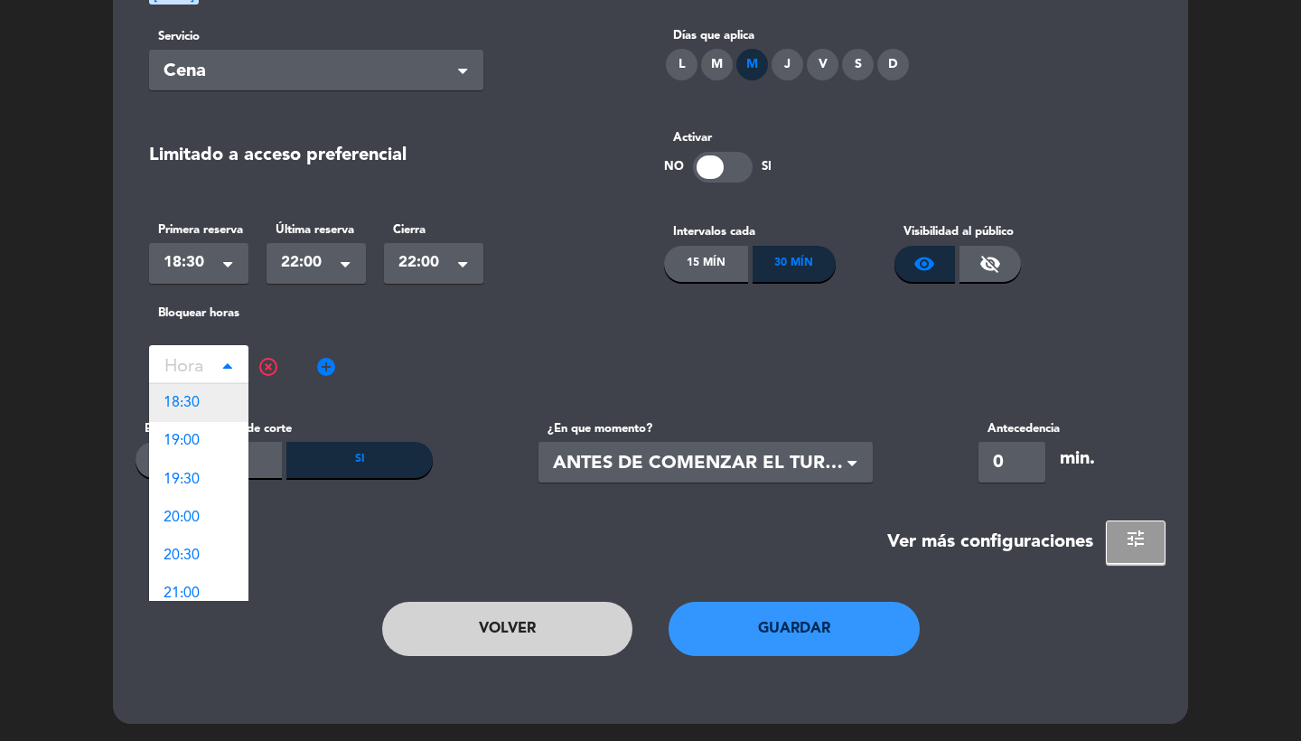
click at [216, 398] on div "18:30" at bounding box center [198, 403] width 99 height 38
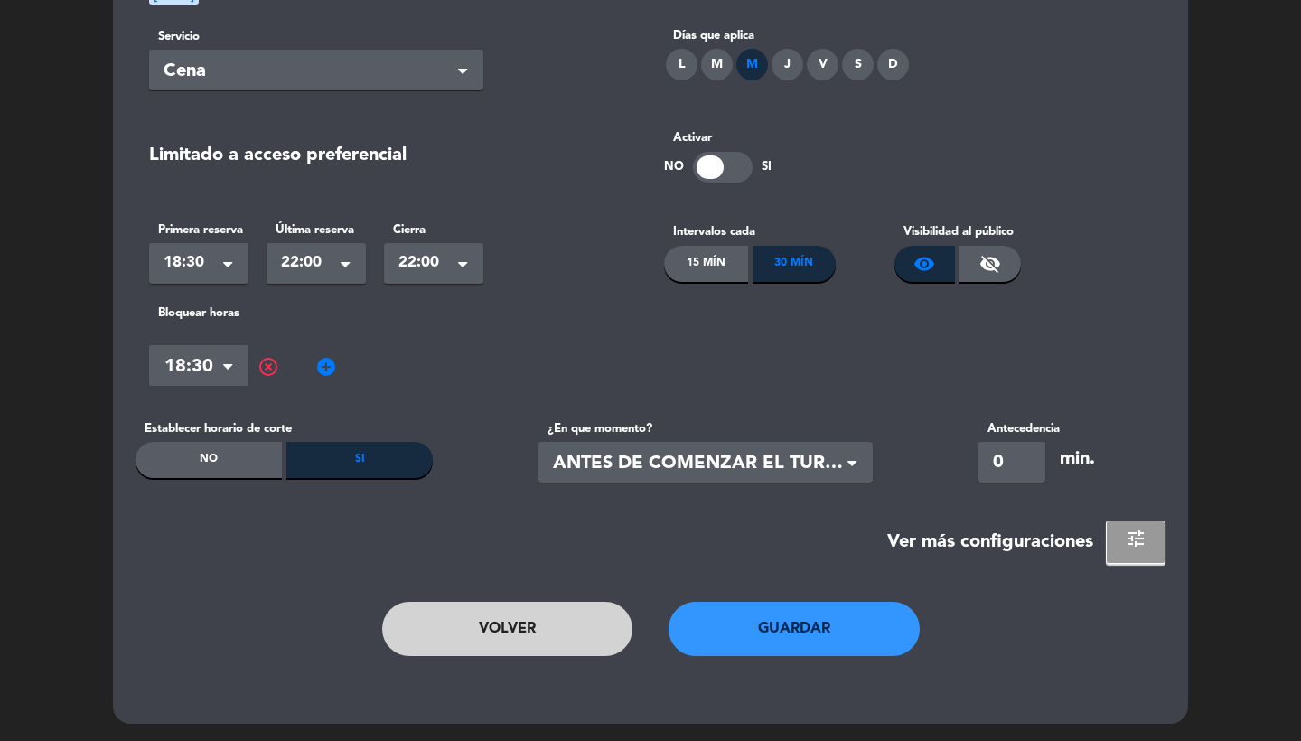
click at [328, 366] on span "add_circle" at bounding box center [326, 367] width 22 height 22
click at [341, 376] on input "text" at bounding box center [355, 368] width 99 height 32
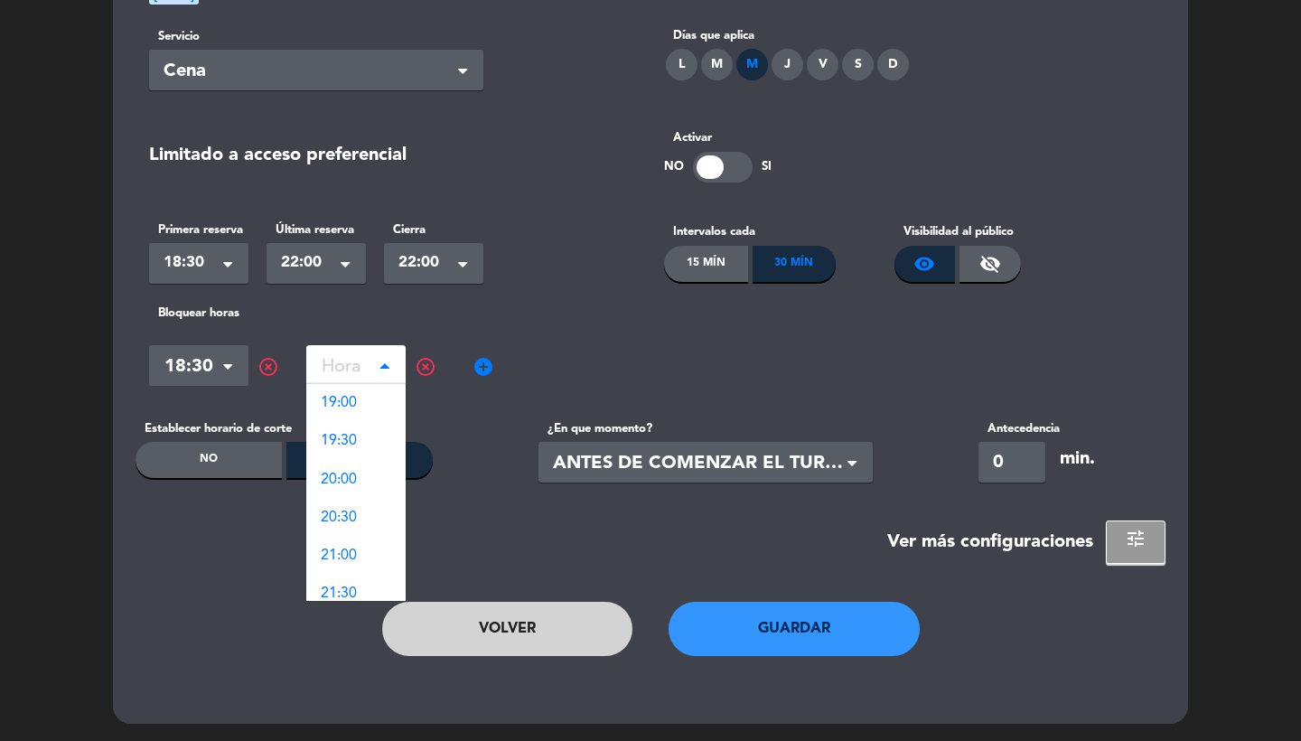
click at [345, 417] on div "19:00" at bounding box center [355, 403] width 99 height 38
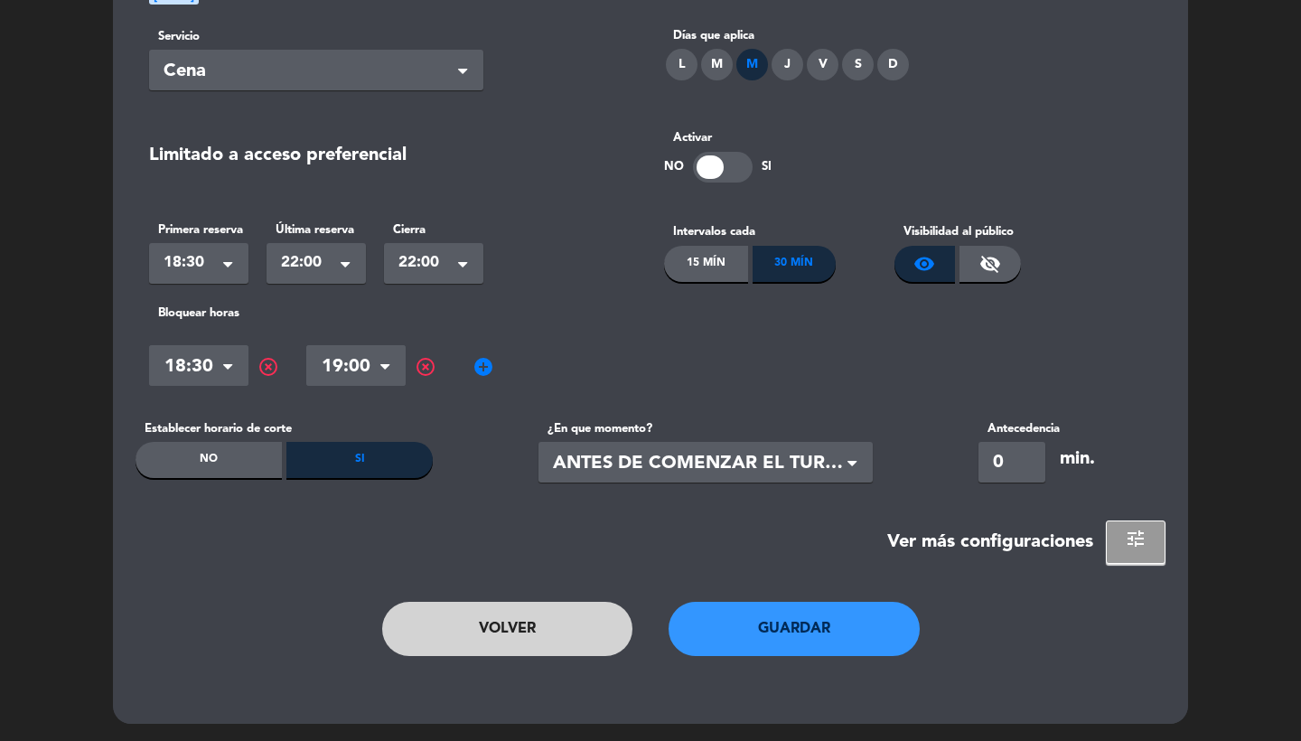
click at [428, 371] on span "highlight_off" at bounding box center [426, 367] width 22 height 22
click at [333, 375] on span "add_circle" at bounding box center [326, 367] width 22 height 22
click at [359, 383] on ng-select "Hora" at bounding box center [355, 365] width 99 height 41
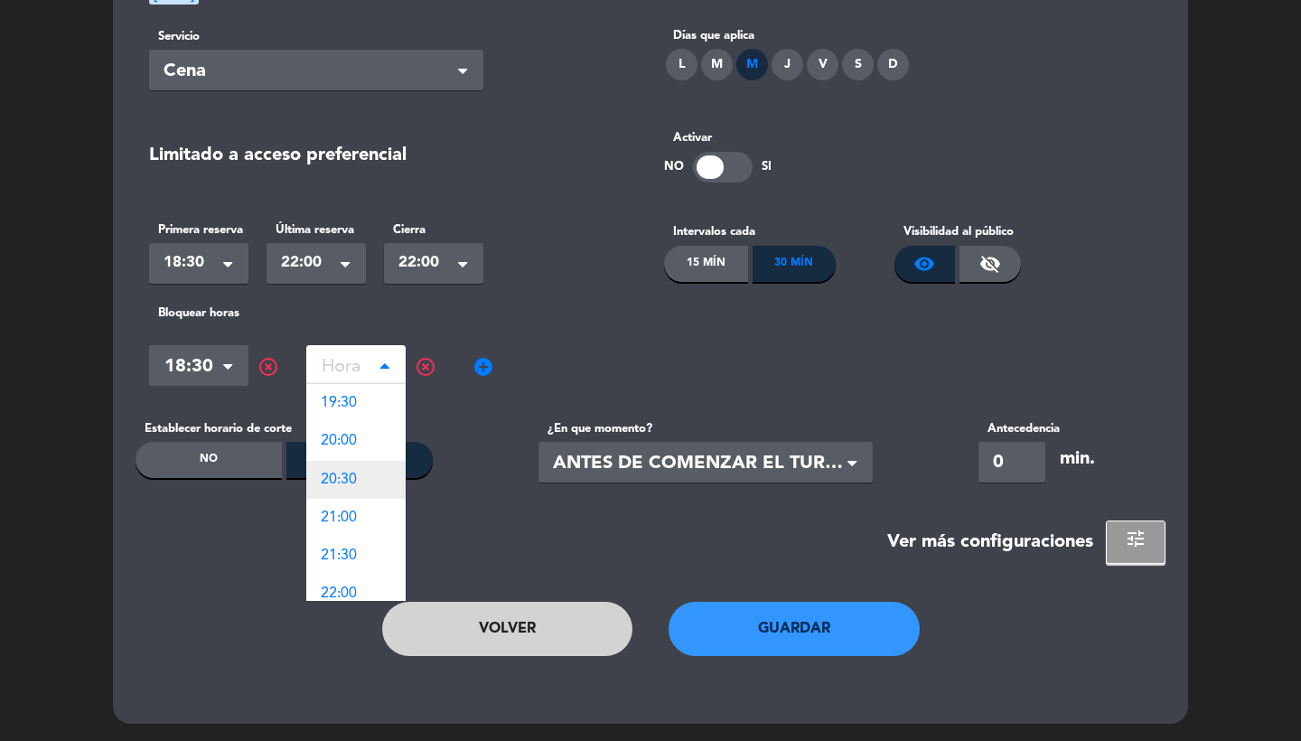
click at [357, 477] on span "20:30" at bounding box center [339, 480] width 36 height 14
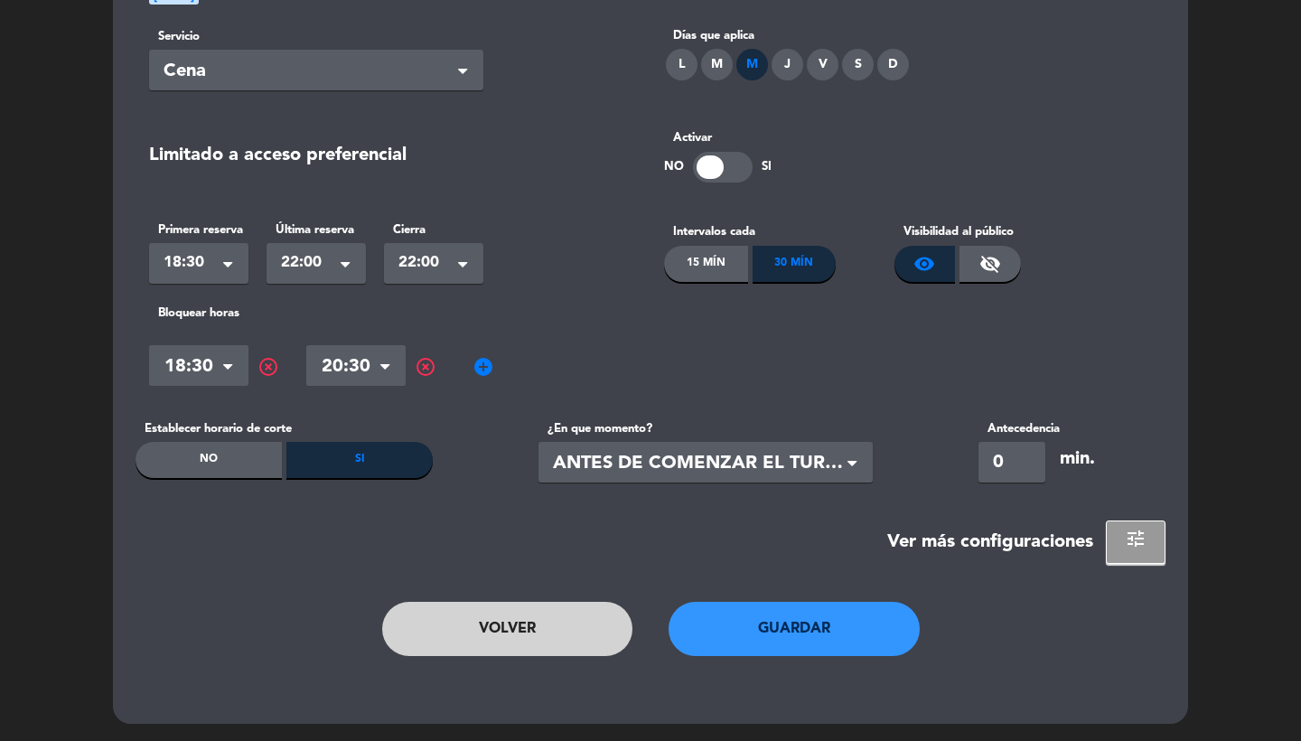
click at [479, 370] on span "add_circle" at bounding box center [484, 367] width 22 height 22
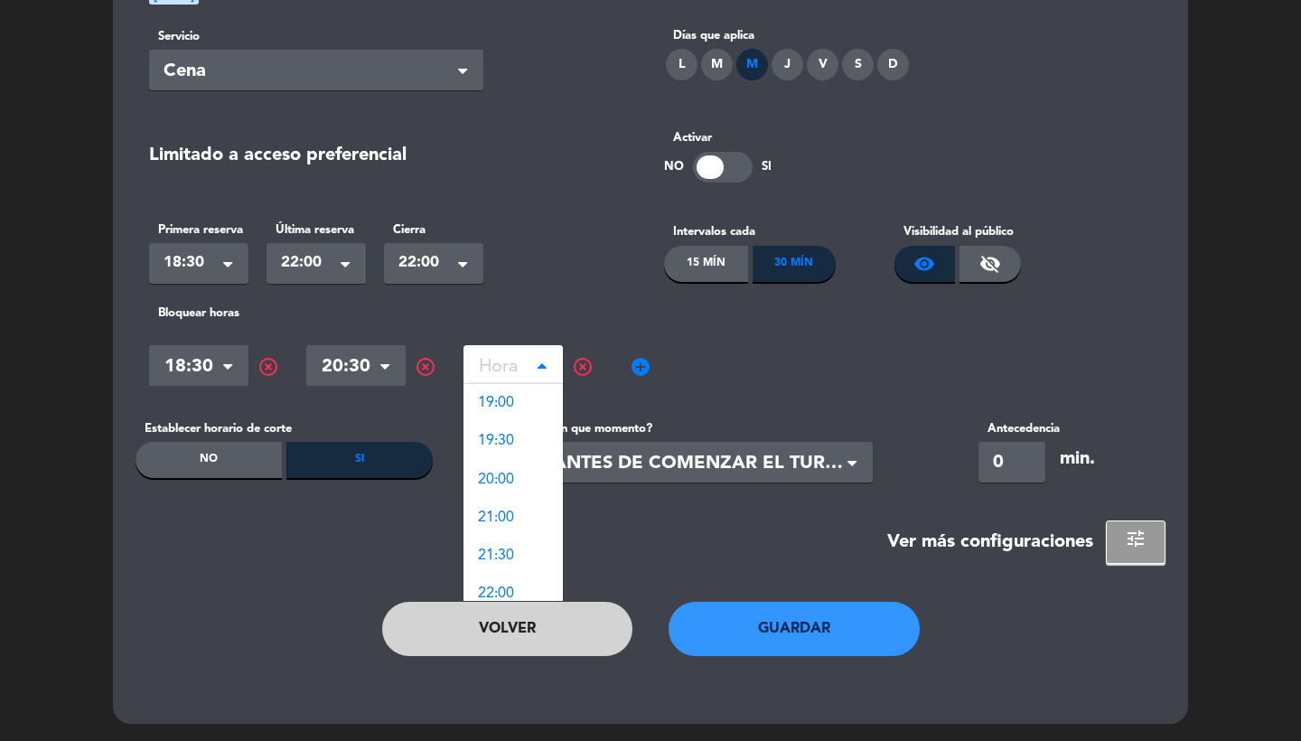
click at [502, 367] on input "text" at bounding box center [512, 368] width 99 height 32
click at [512, 510] on span "21:00" at bounding box center [496, 517] width 36 height 14
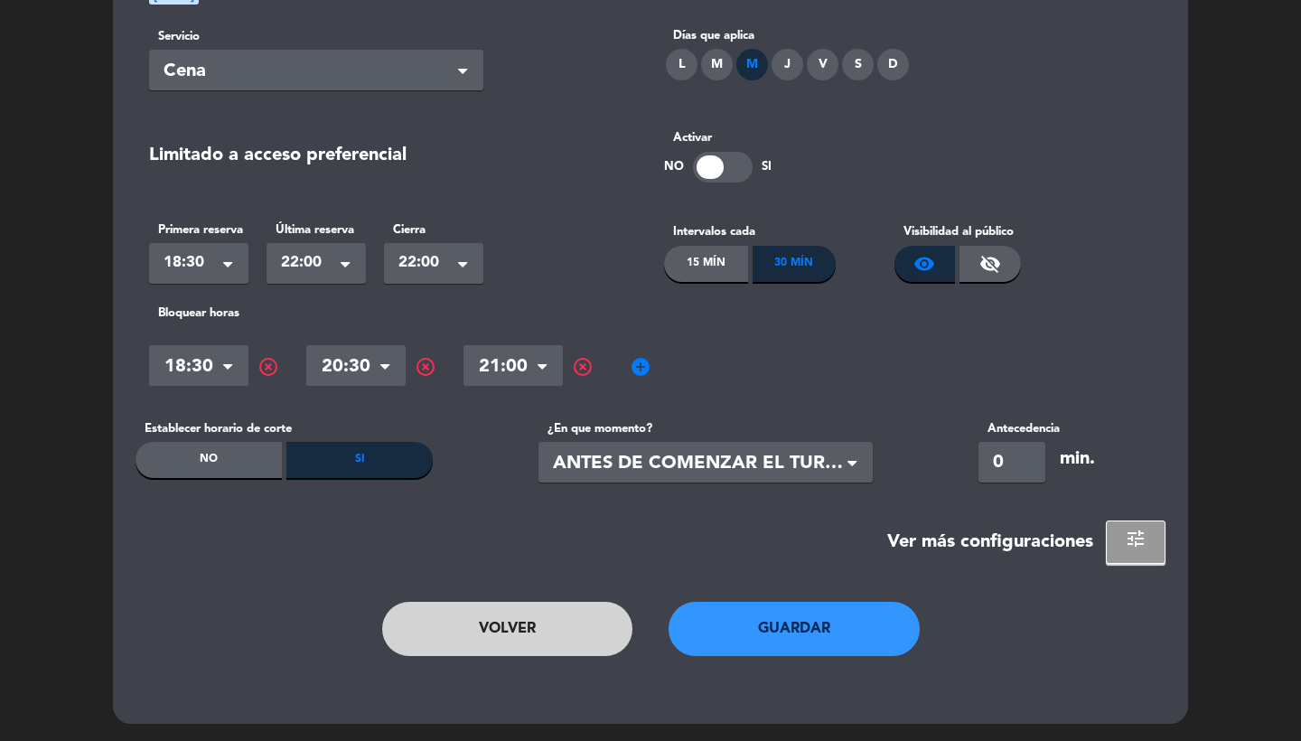
click at [641, 373] on span "add_circle" at bounding box center [641, 367] width 22 height 22
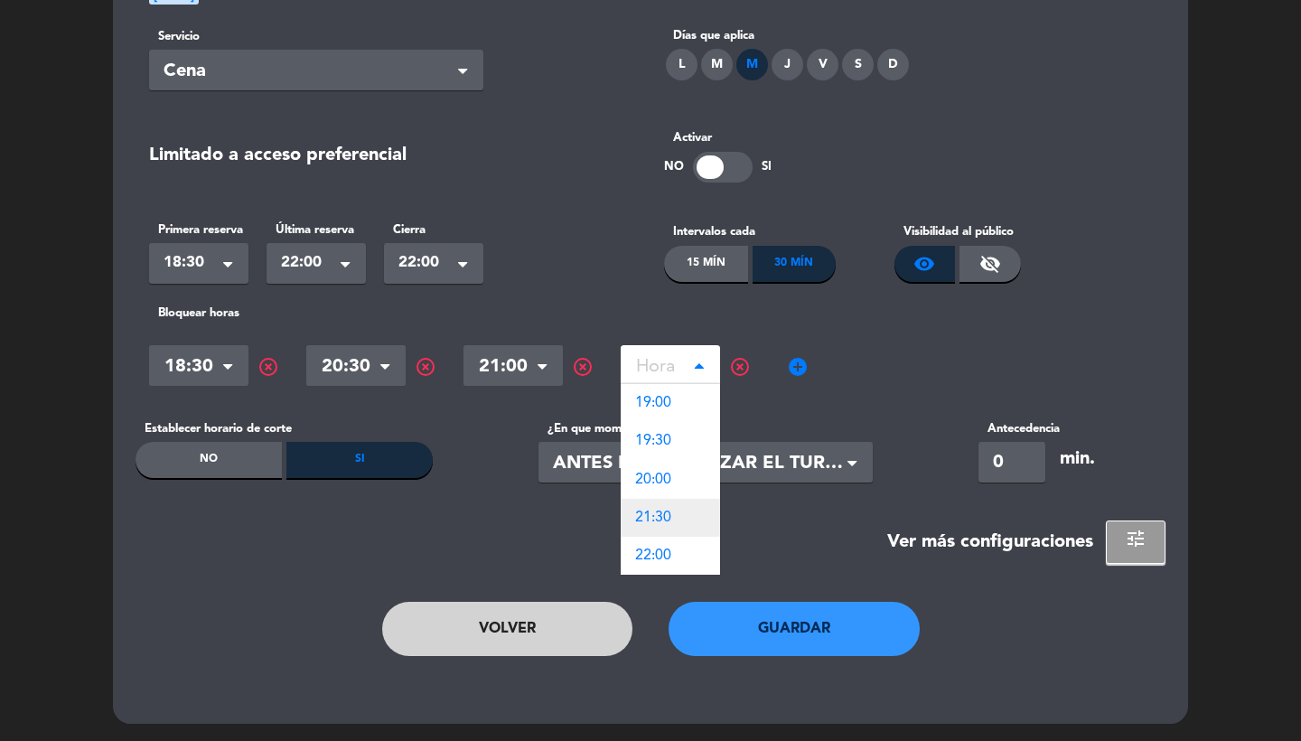
click at [659, 510] on span "21:30" at bounding box center [653, 517] width 36 height 14
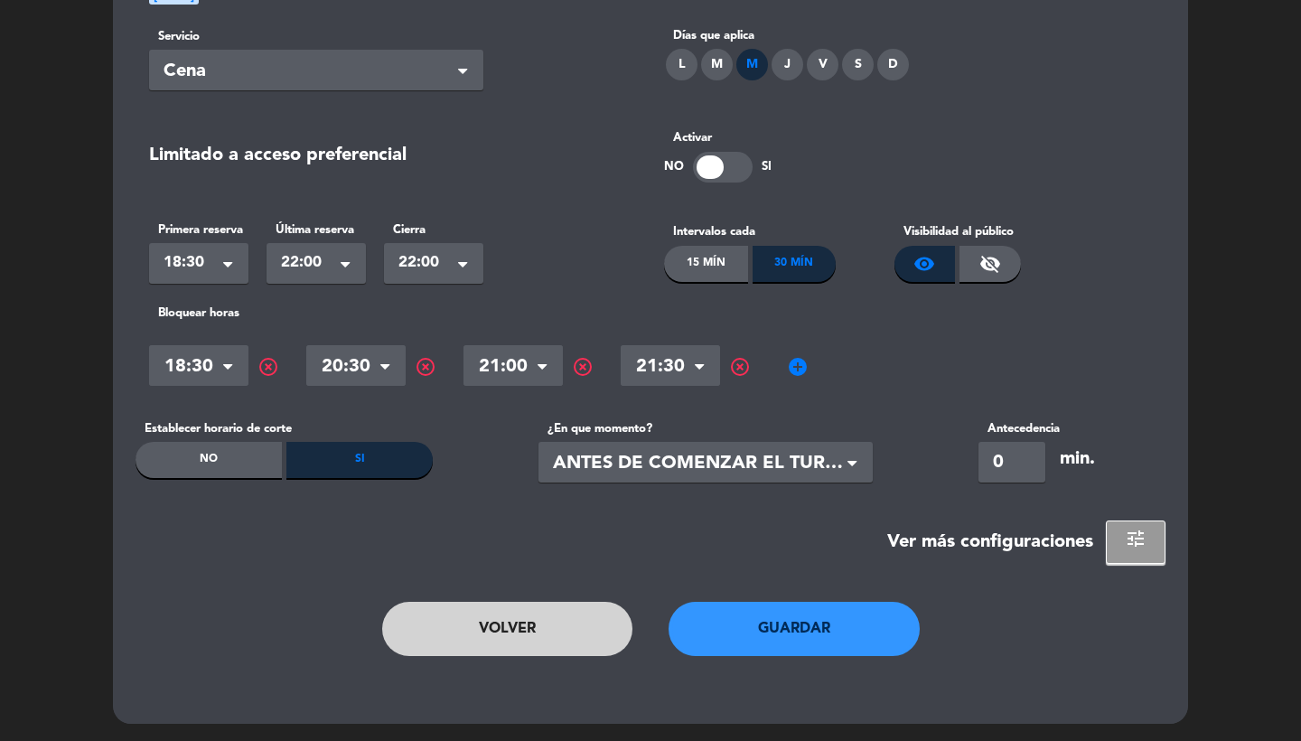
click at [792, 365] on span "add_circle" at bounding box center [798, 367] width 22 height 22
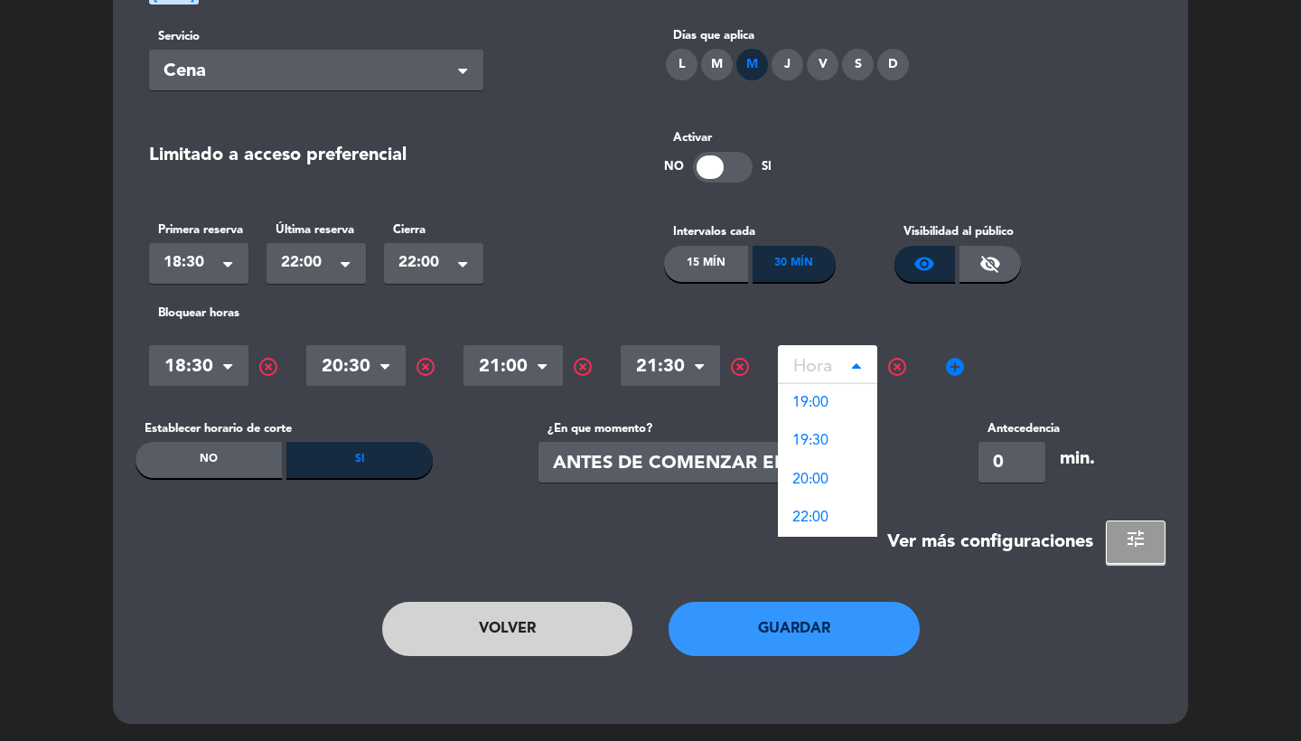
click at [826, 365] on input "text" at bounding box center [827, 368] width 99 height 32
click at [804, 519] on span "22:00" at bounding box center [810, 517] width 36 height 14
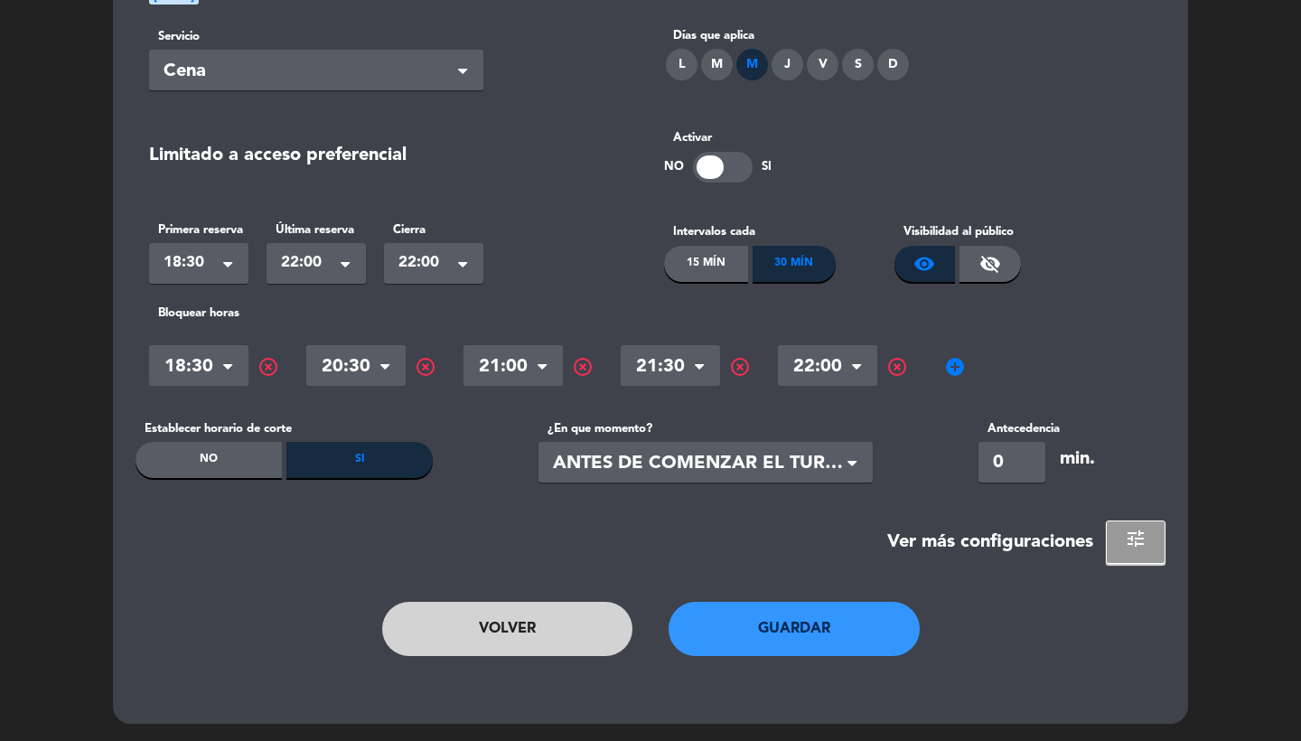
click at [254, 463] on div "No" at bounding box center [209, 460] width 146 height 36
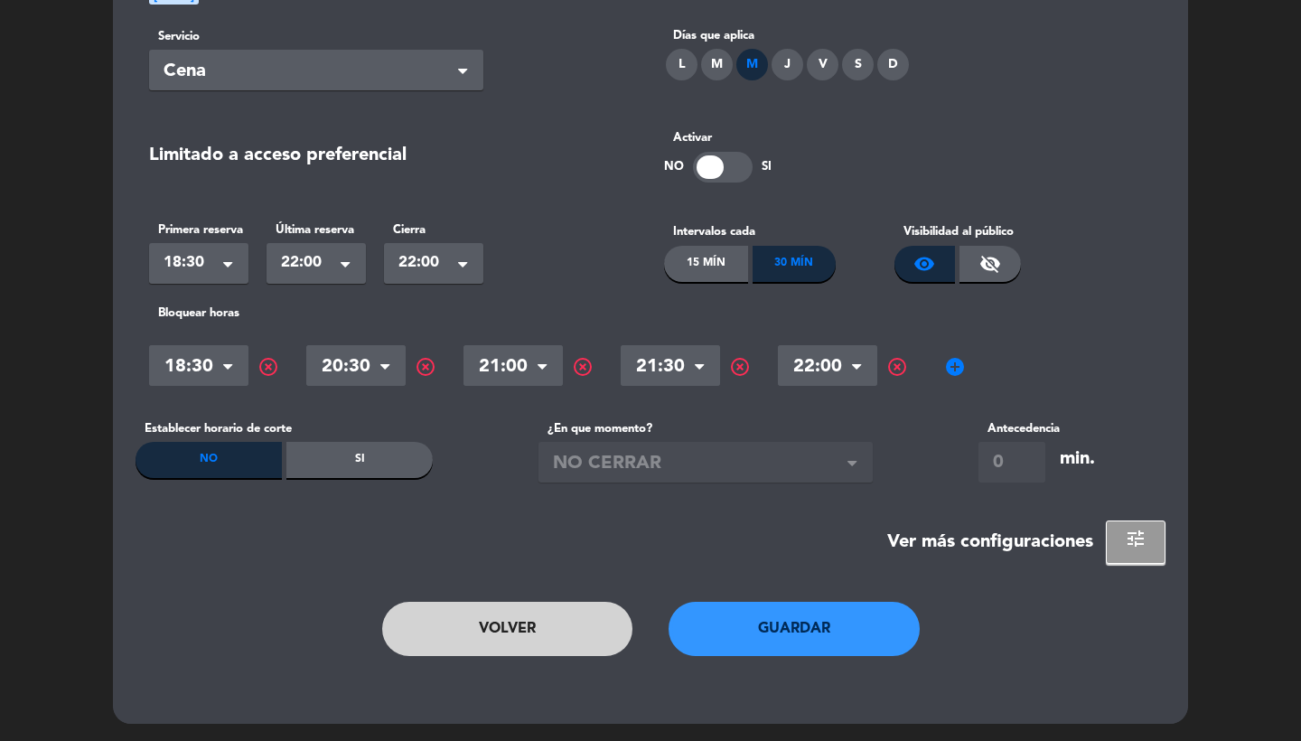
click at [1128, 540] on span "tune" at bounding box center [1136, 539] width 22 height 22
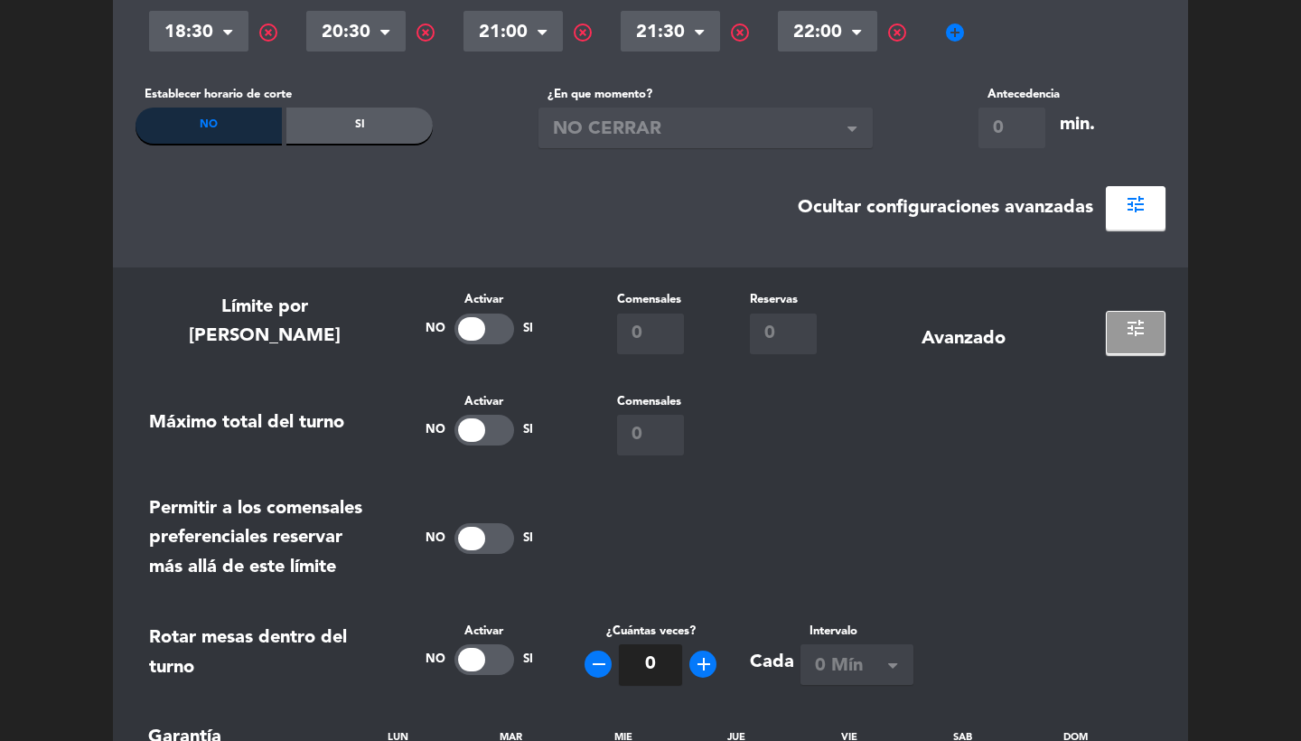
scroll to position [578, 0]
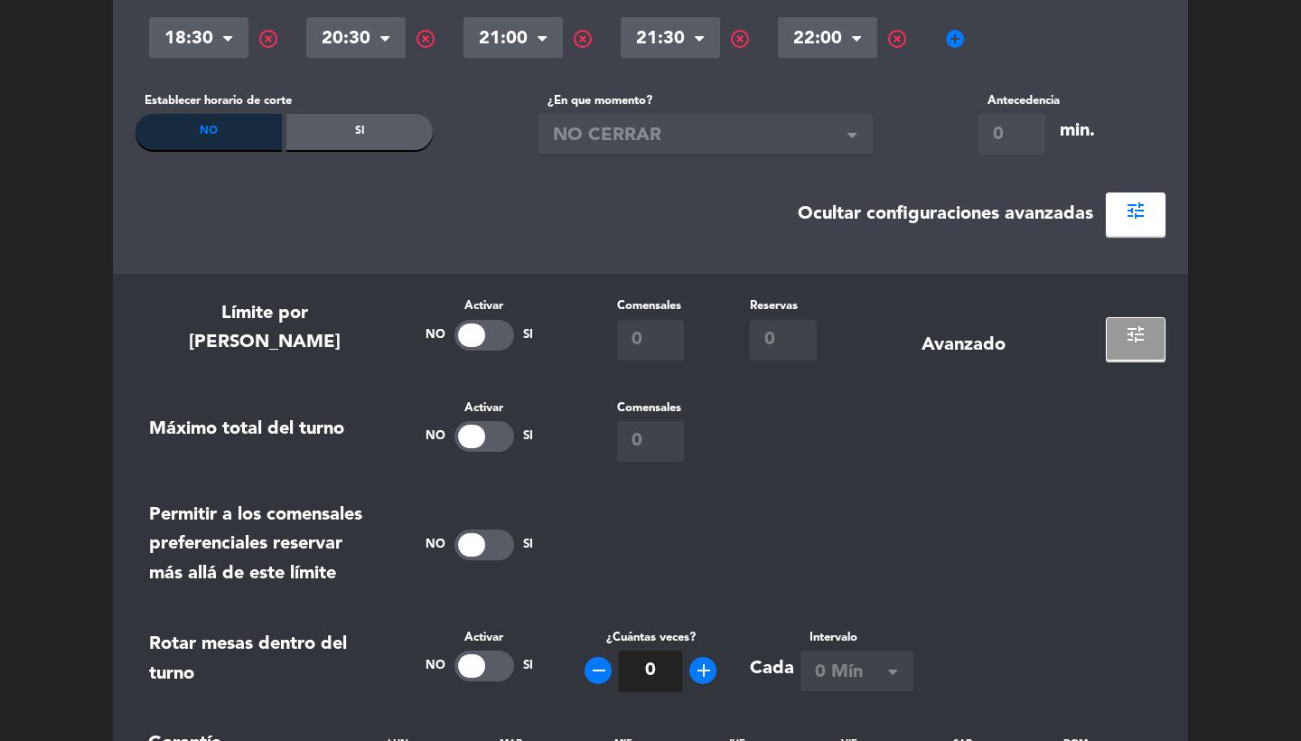
click at [480, 434] on div at bounding box center [471, 436] width 27 height 23
click at [674, 441] on input "0" at bounding box center [650, 441] width 67 height 41
type input "120"
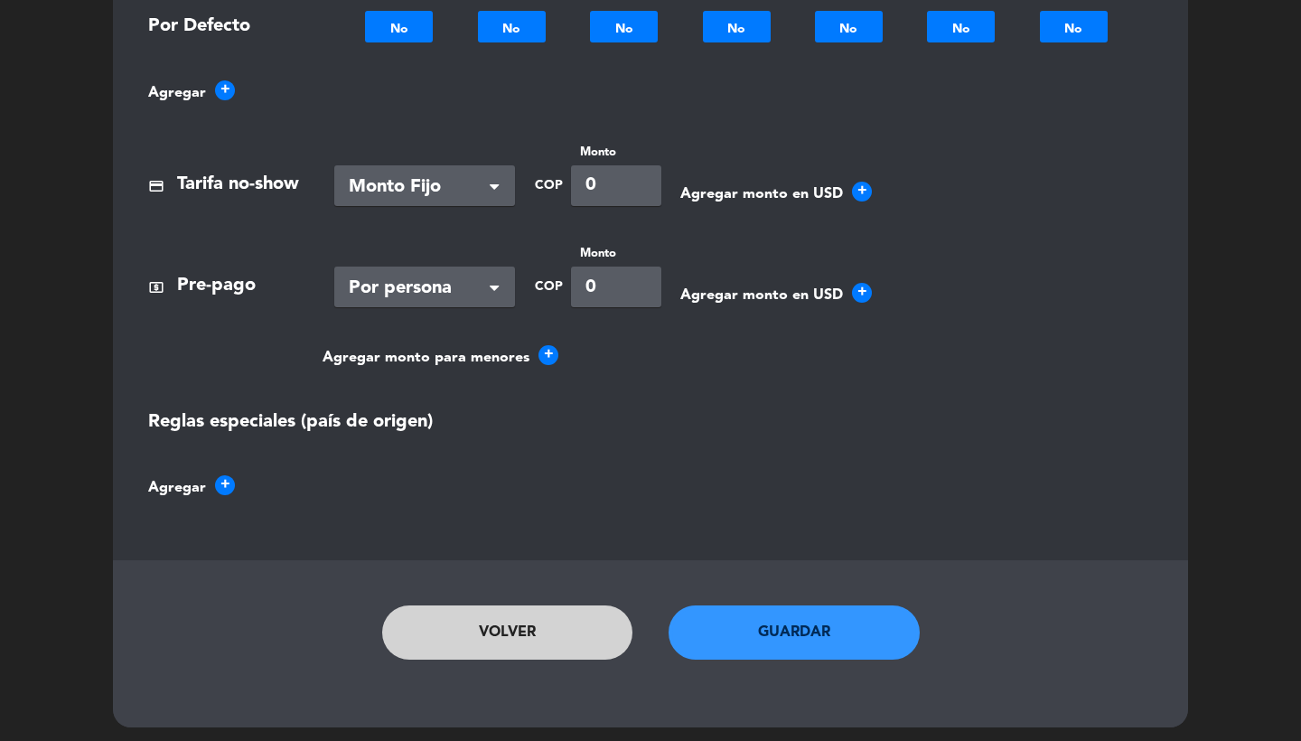
scroll to position [1376, 0]
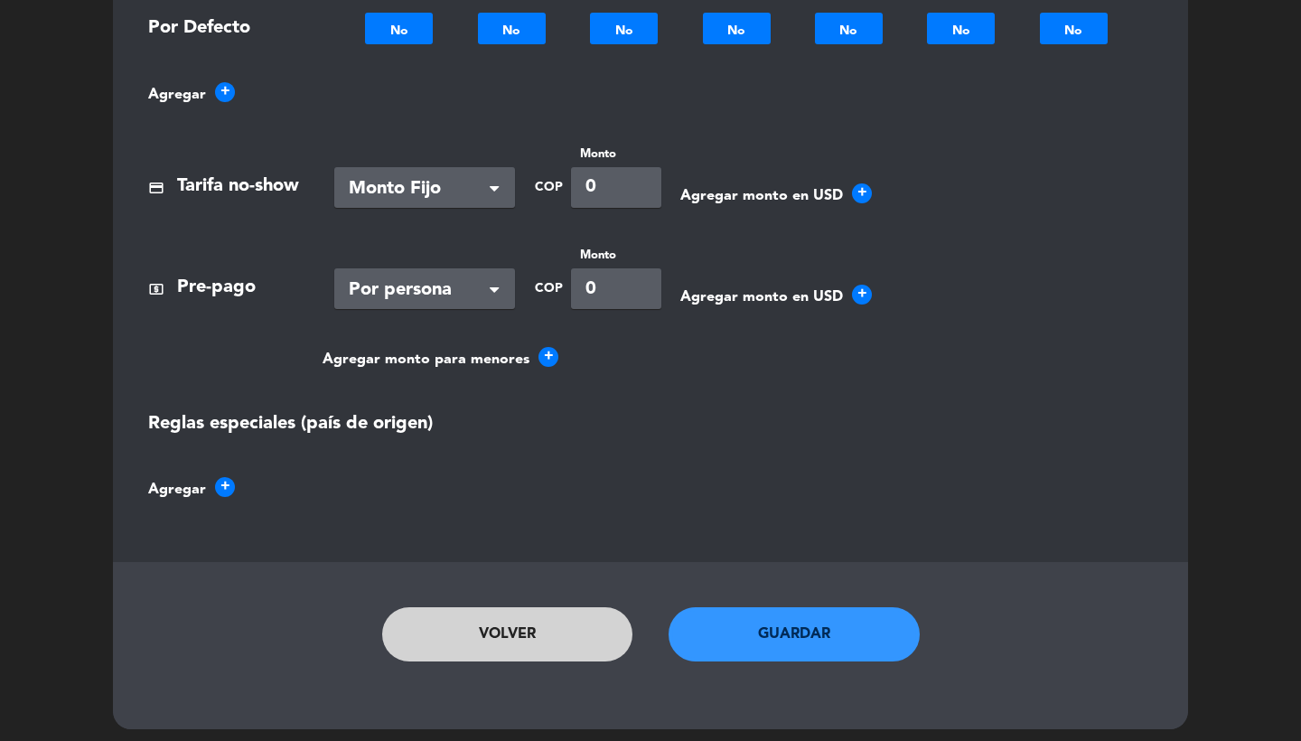
click at [750, 636] on button "Guardar" at bounding box center [794, 634] width 251 height 54
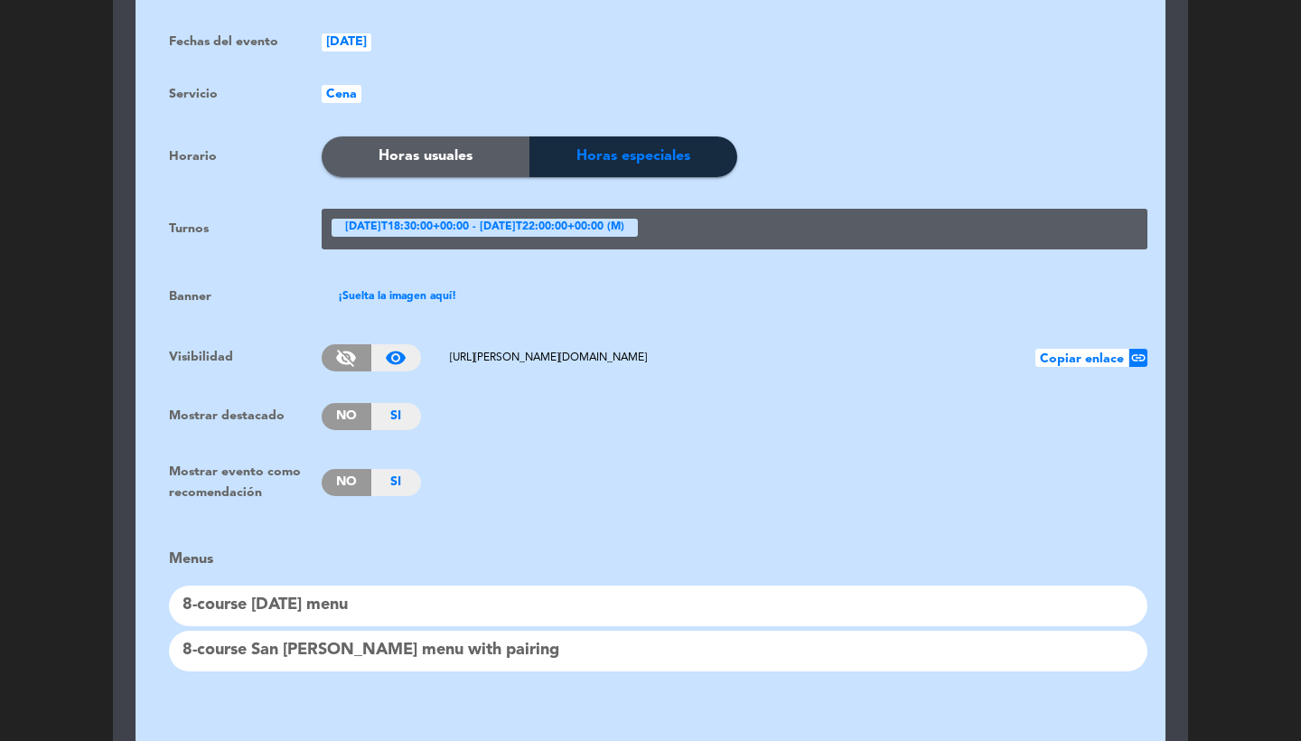
scroll to position [1399, 0]
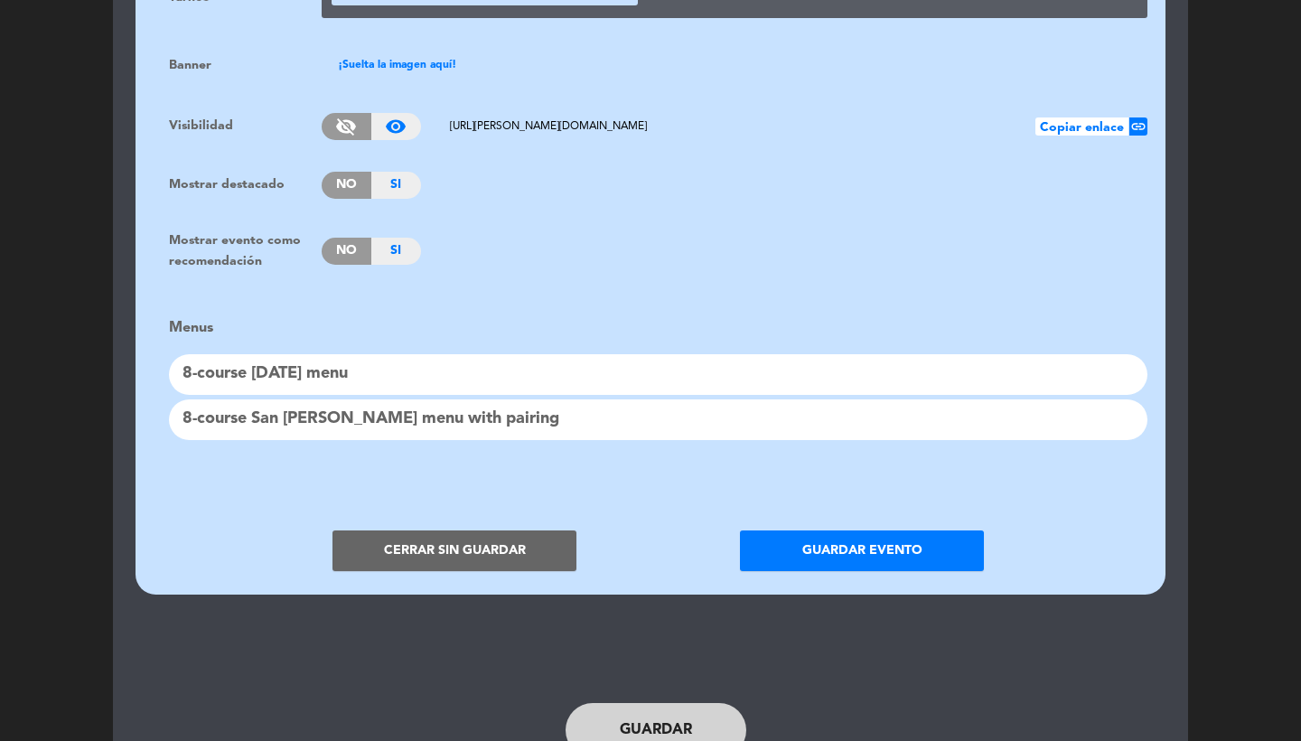
click at [437, 537] on button "Cerrar sin guardar" at bounding box center [454, 550] width 244 height 41
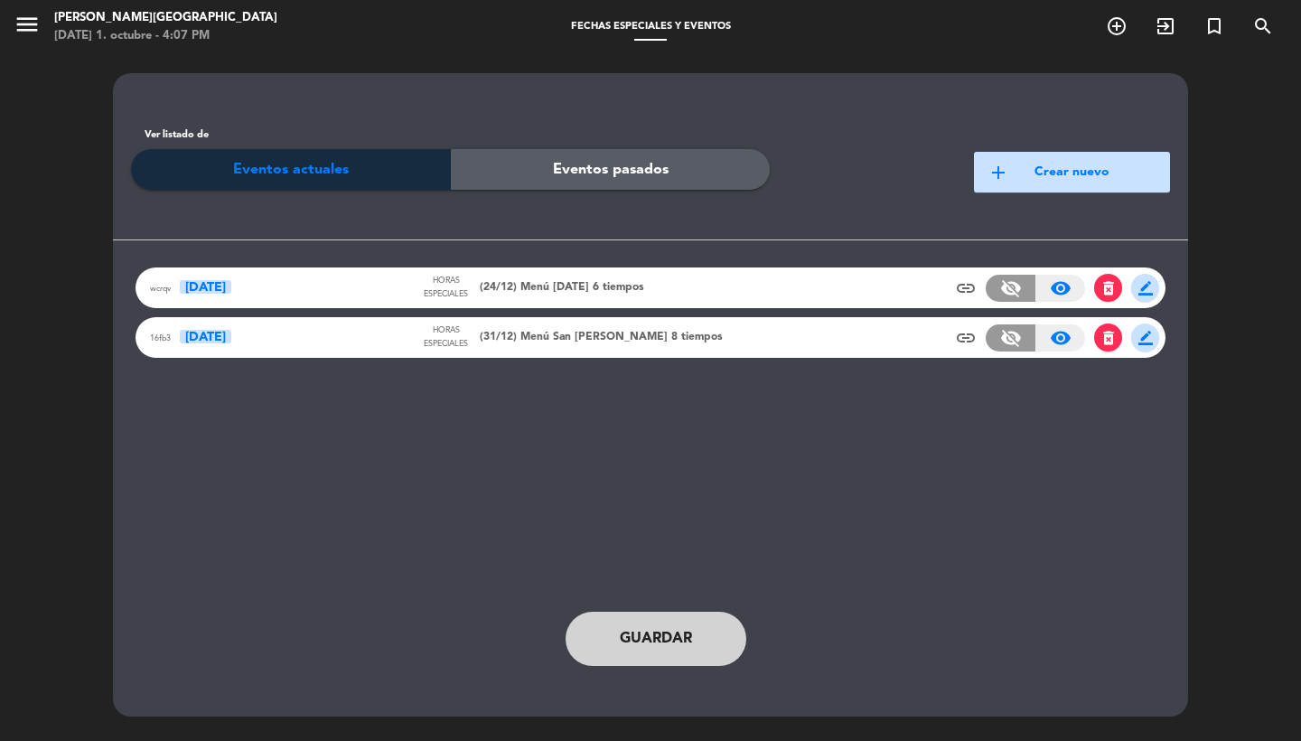
click at [30, 20] on icon "menu" at bounding box center [27, 24] width 27 height 27
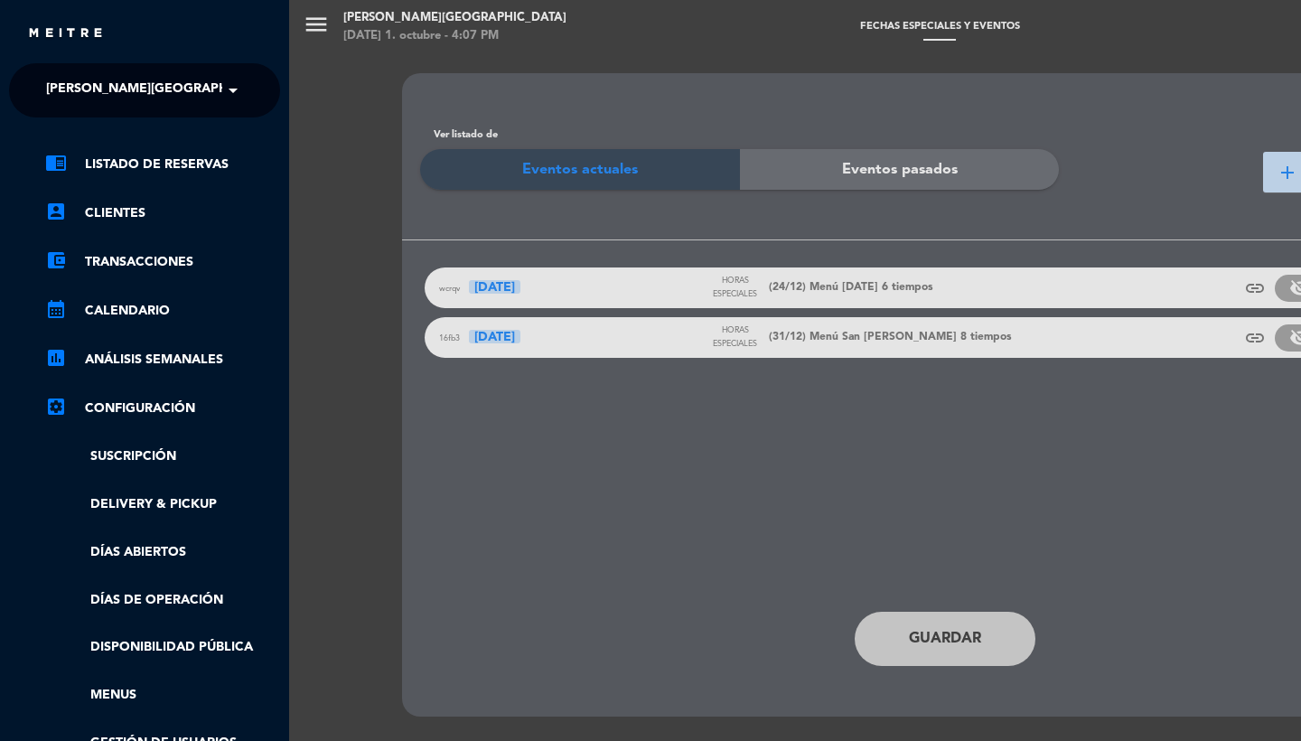
click at [112, 688] on link "Menus" at bounding box center [162, 695] width 235 height 21
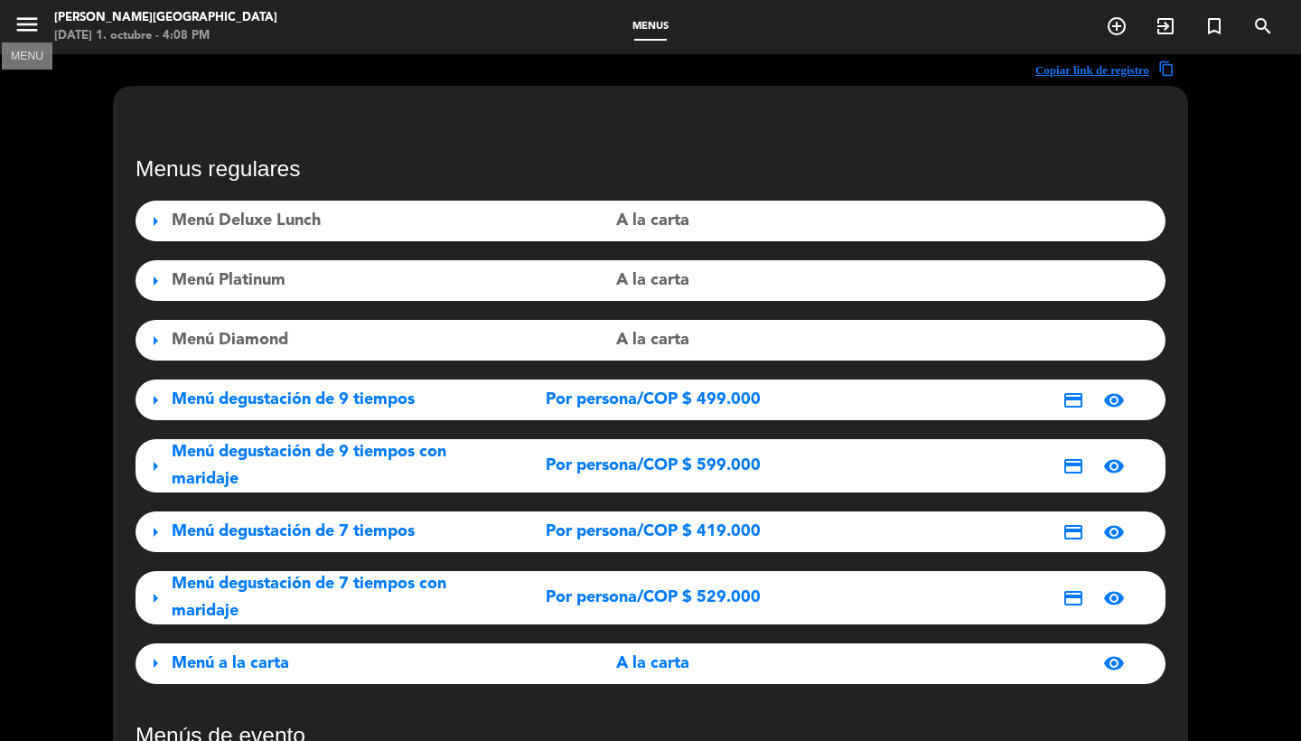
click at [34, 23] on icon "menu" at bounding box center [27, 24] width 27 height 27
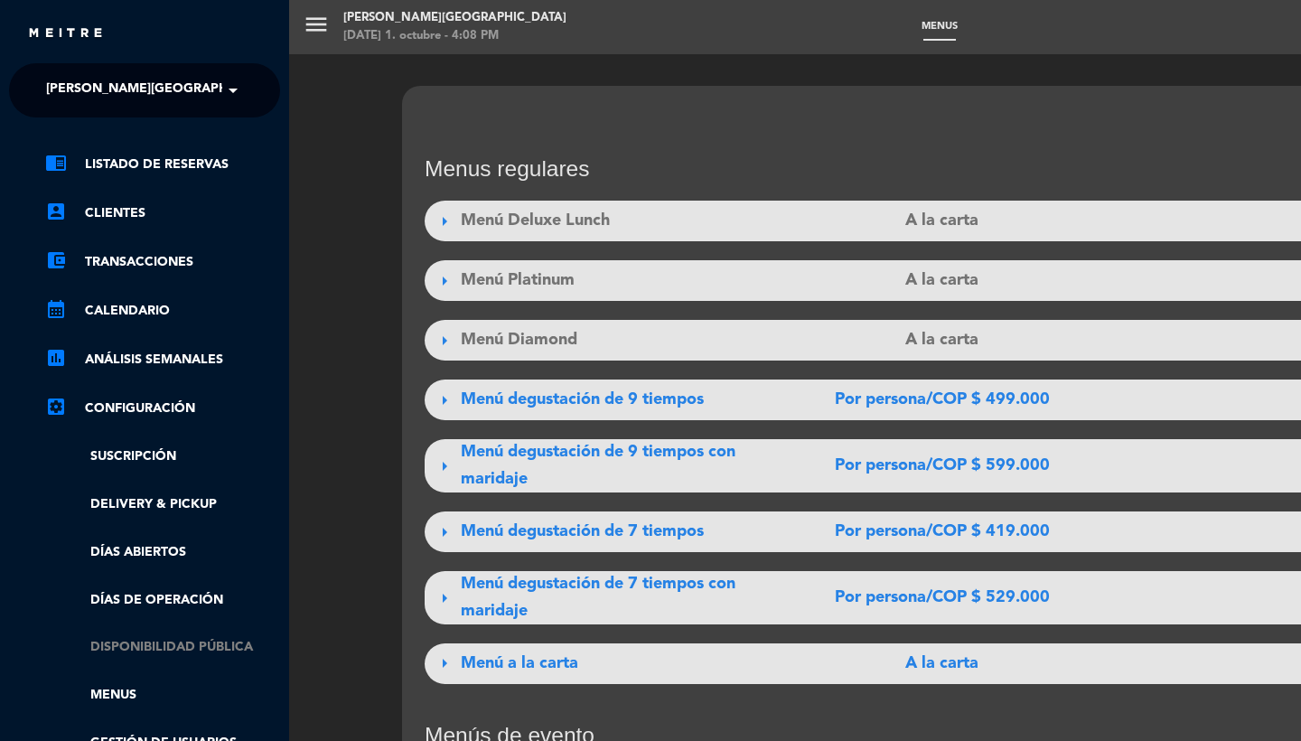
click at [179, 644] on link "Disponibilidad pública" at bounding box center [162, 647] width 235 height 21
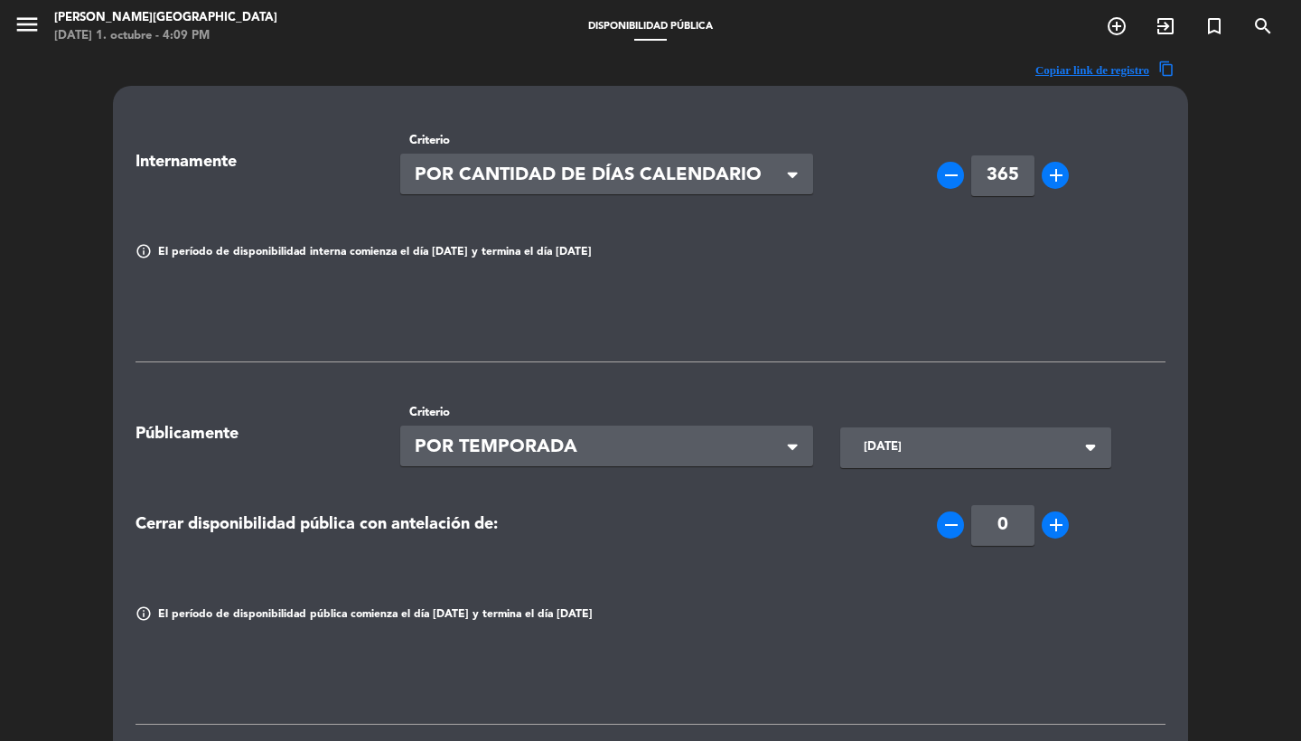
click at [29, 24] on icon "menu" at bounding box center [27, 24] width 27 height 27
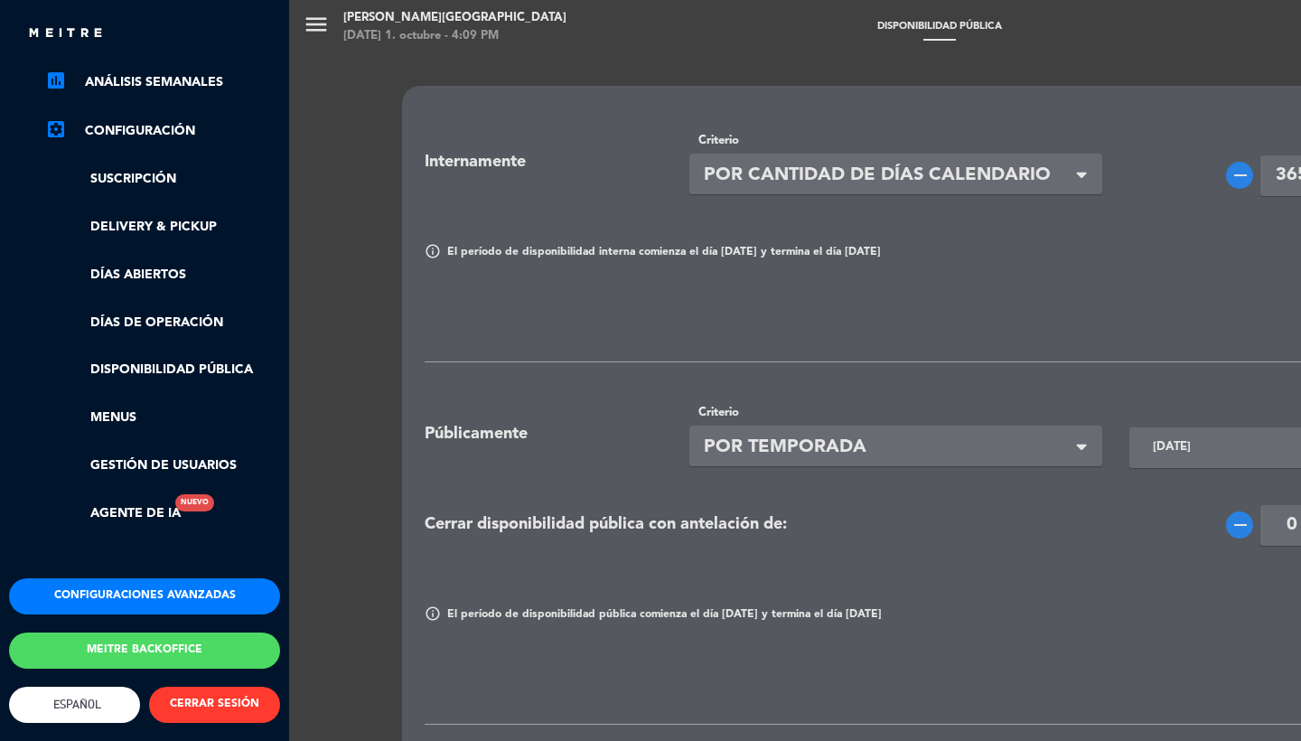
scroll to position [285, 0]
click at [170, 313] on link "Días de Operación" at bounding box center [162, 323] width 235 height 21
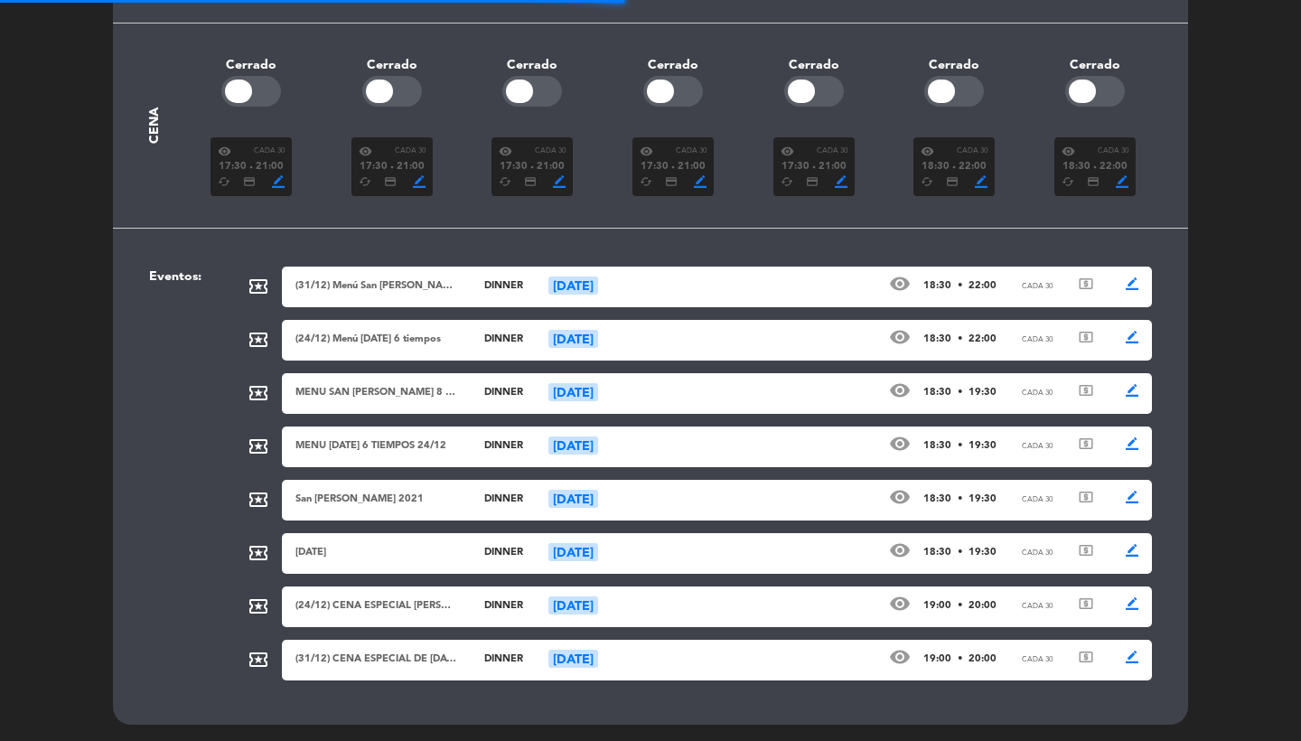
scroll to position [571, 0]
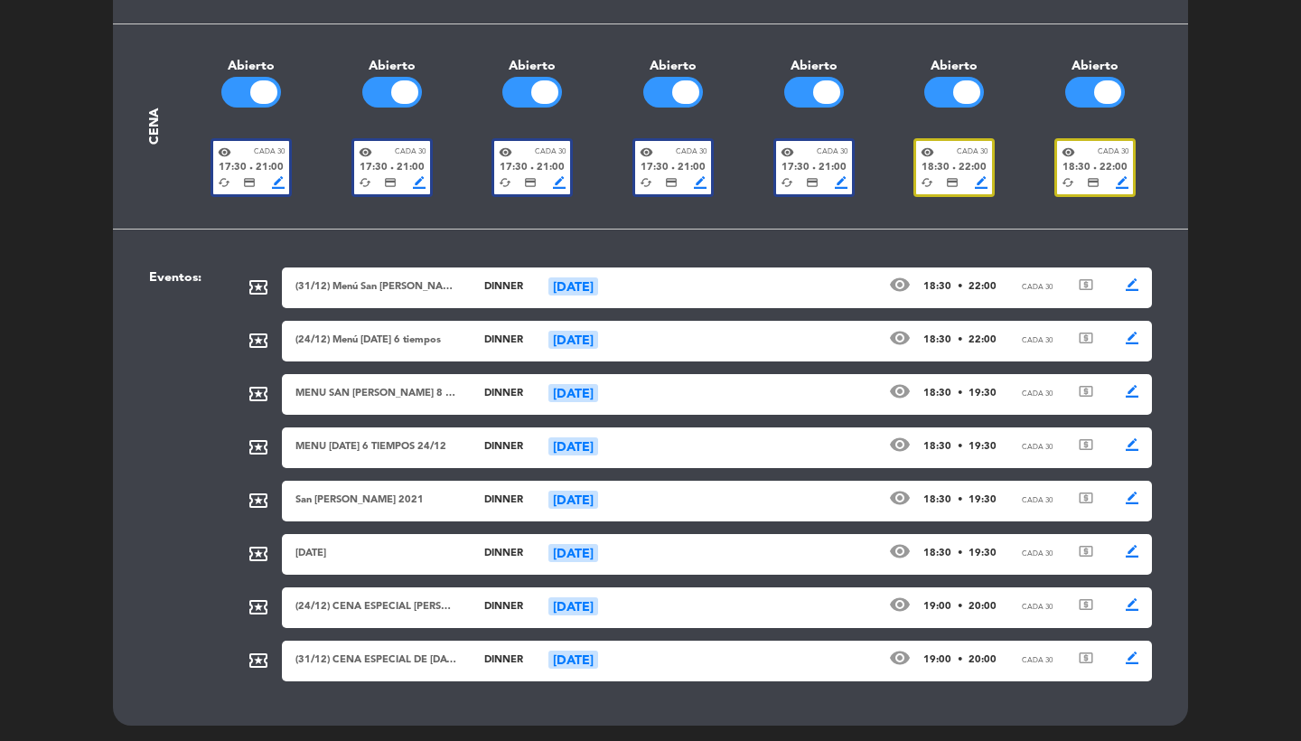
click at [401, 292] on div "(31/12) Menú San [PERSON_NAME] 8 tiempos" at bounding box center [376, 287] width 163 height 16
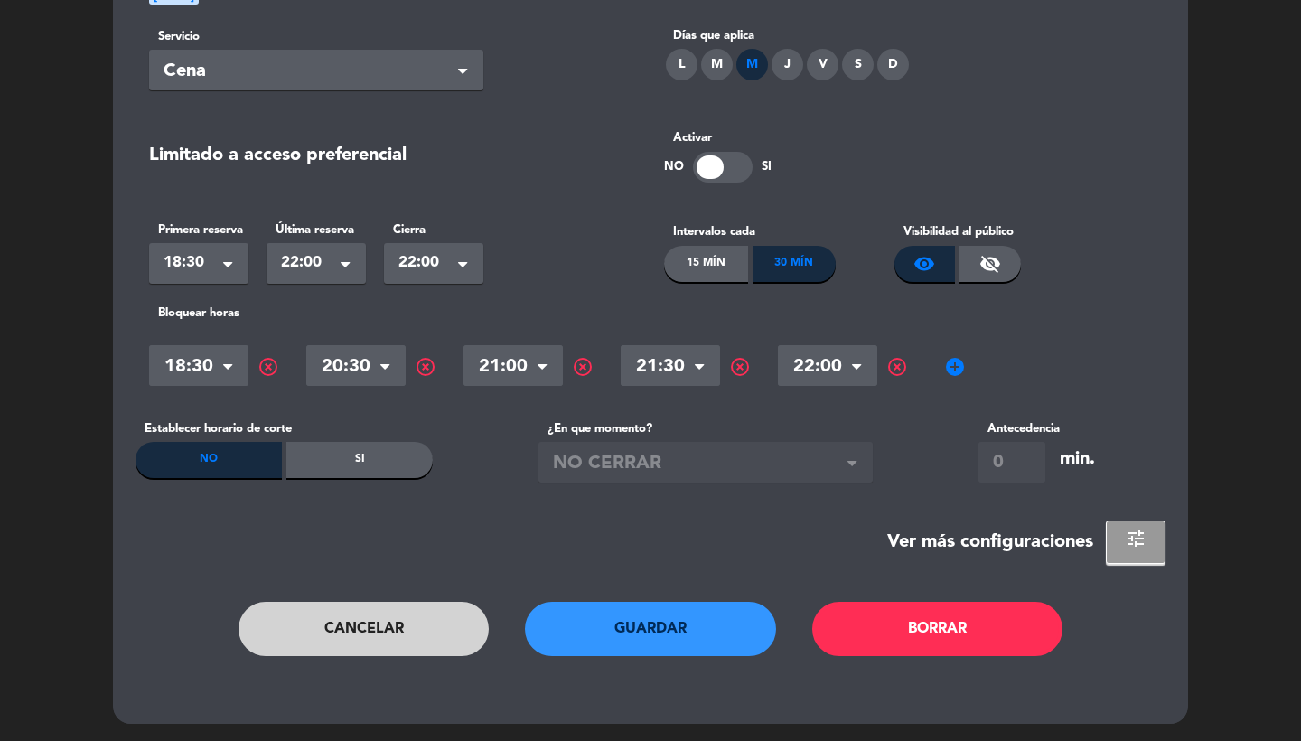
click at [1137, 526] on button "tune" at bounding box center [1136, 541] width 60 height 43
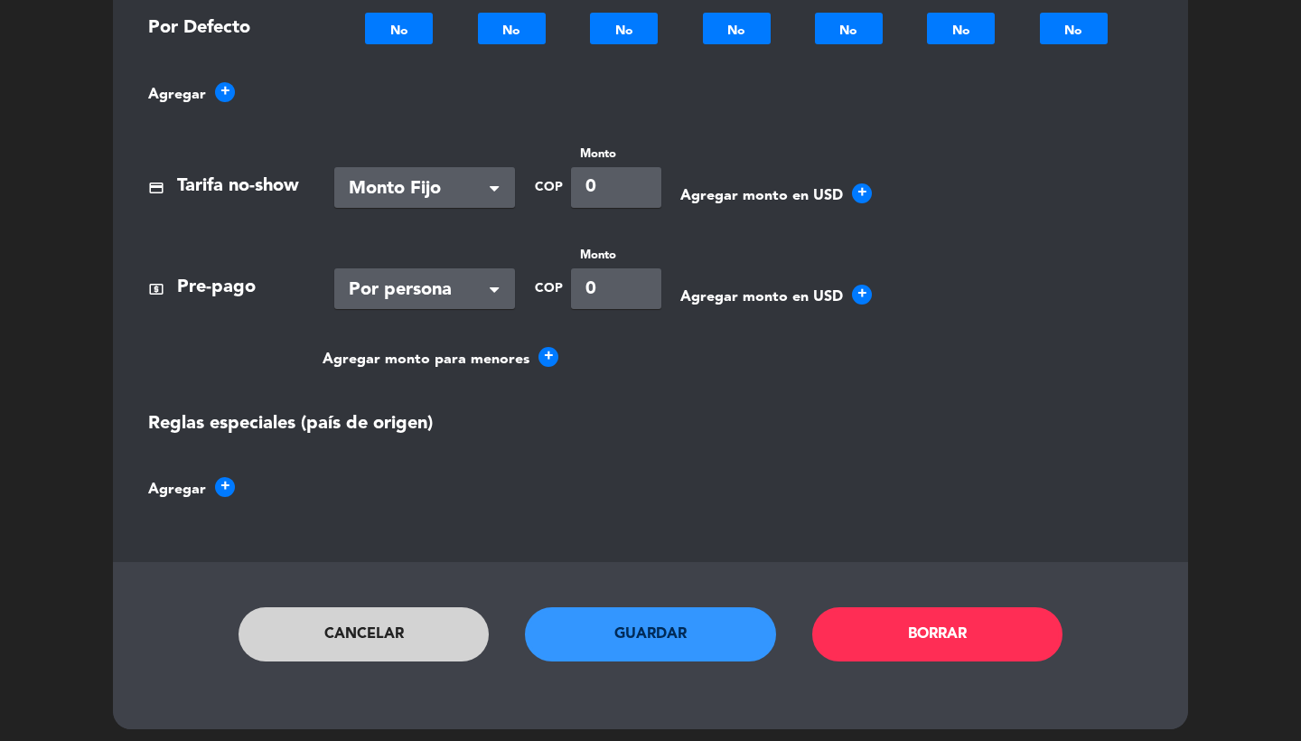
click at [388, 637] on button "Cancelar" at bounding box center [364, 634] width 251 height 54
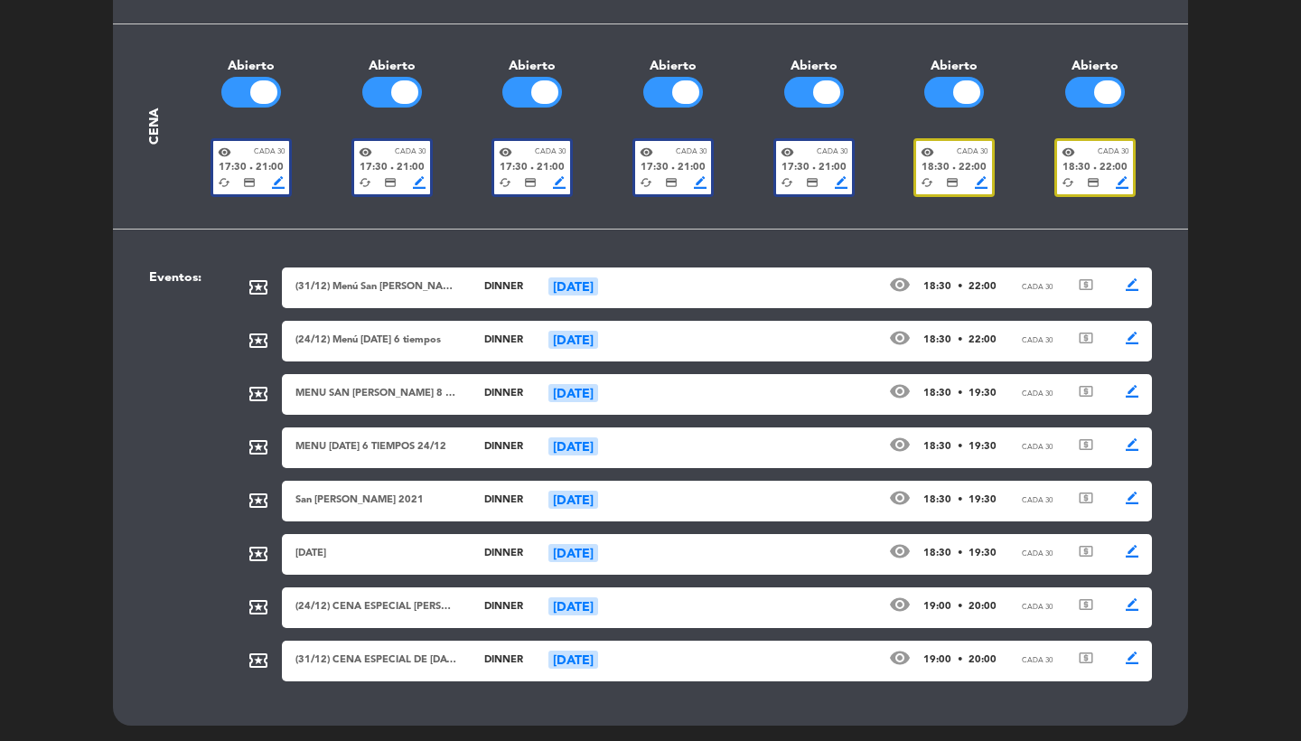
click at [397, 338] on div "(24/12) Menú [DATE] 6 tiempos" at bounding box center [376, 340] width 163 height 16
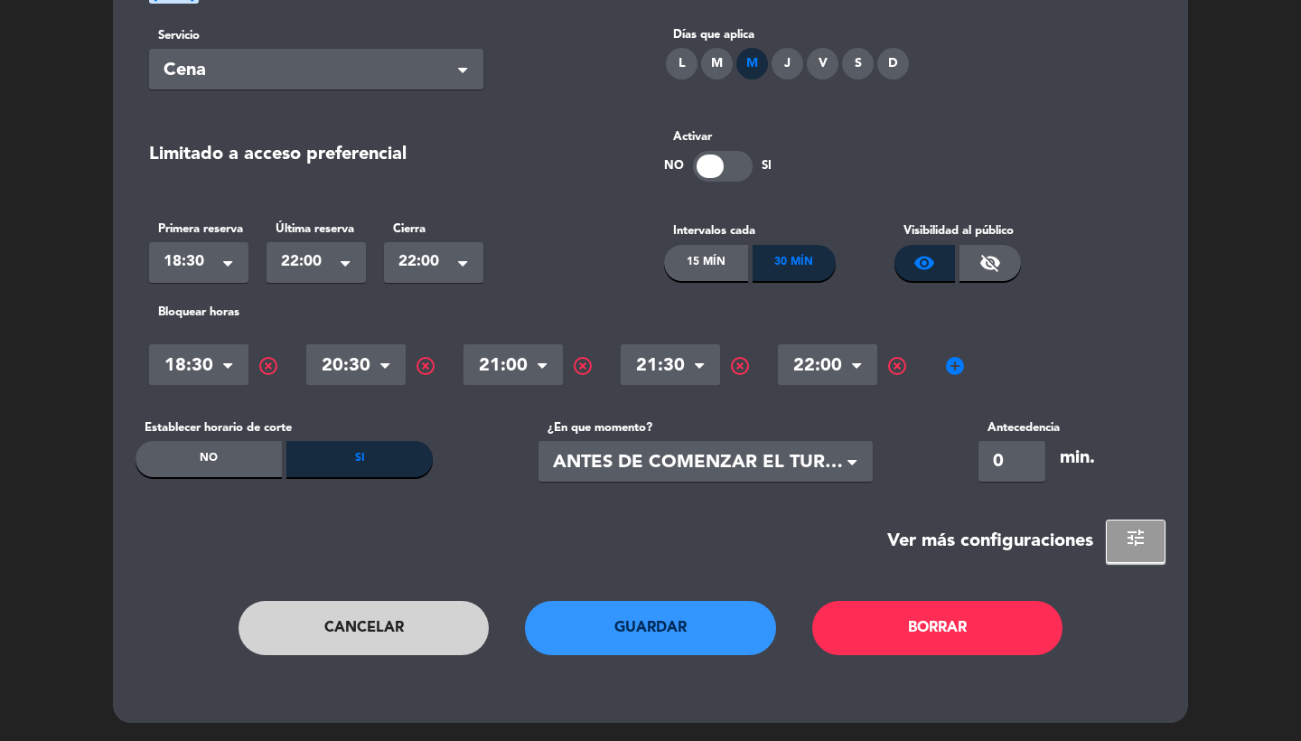
scroll to position [250, 0]
click at [207, 457] on div "No" at bounding box center [209, 460] width 146 height 36
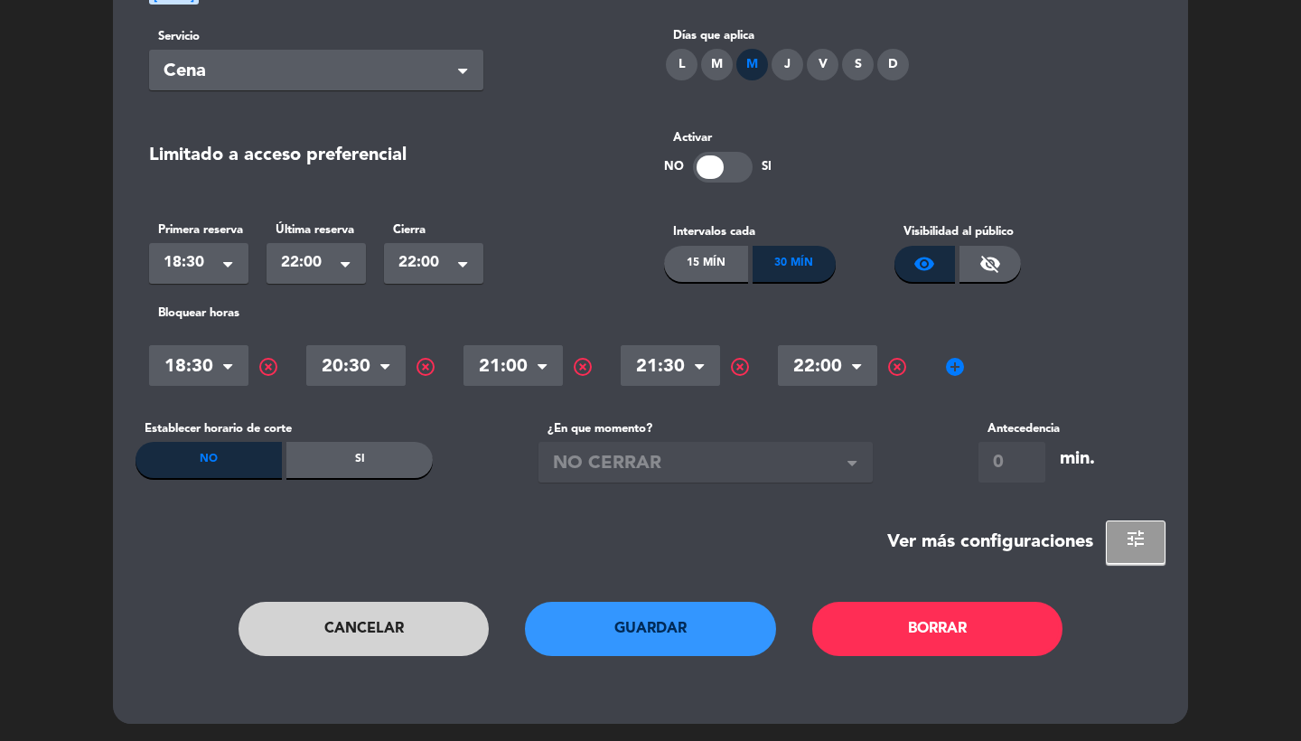
click at [660, 650] on button "Guardar" at bounding box center [650, 629] width 251 height 54
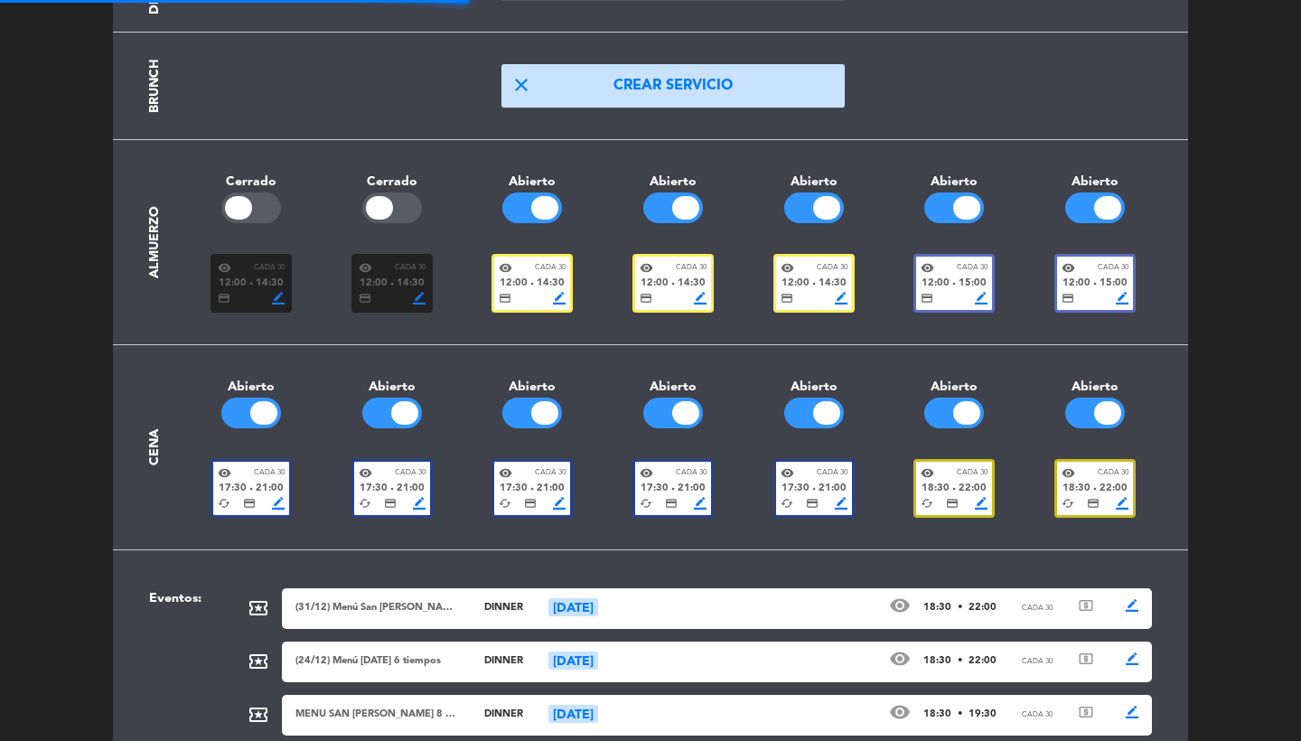
click at [953, 497] on span "credit_card" at bounding box center [952, 503] width 13 height 13
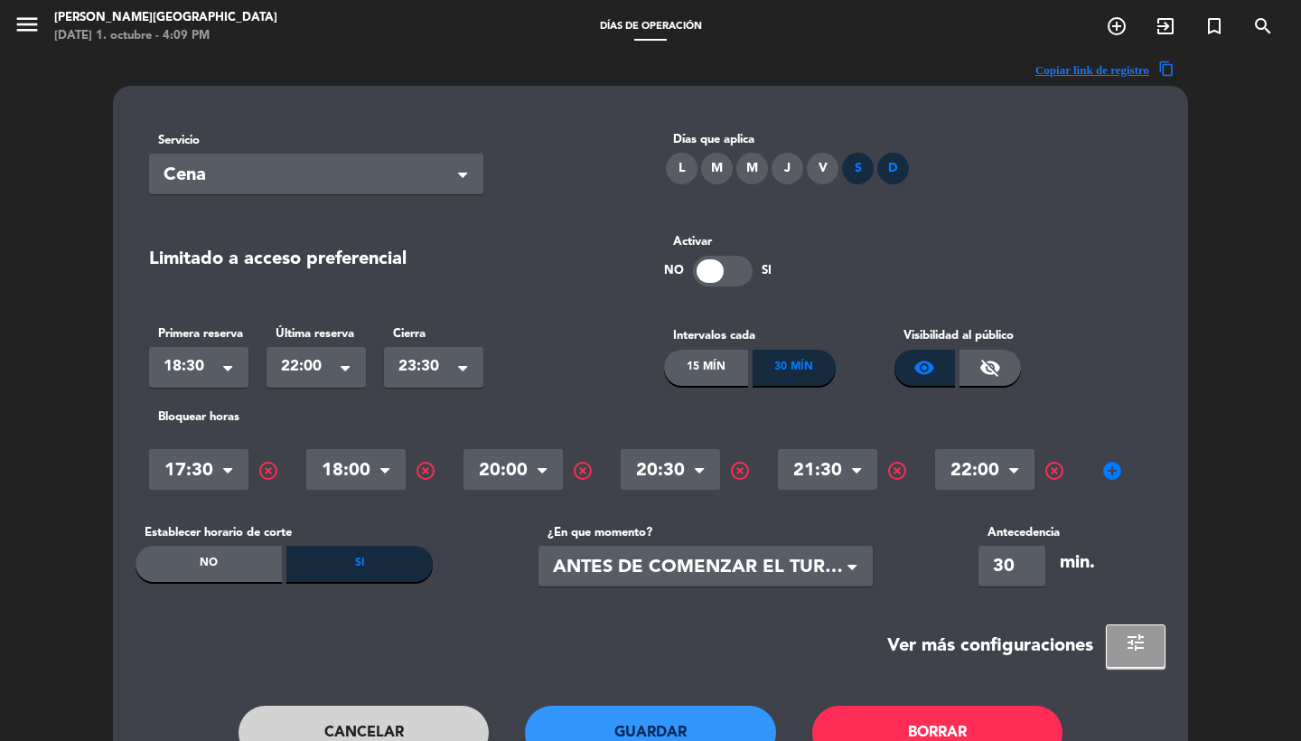
click at [392, 729] on button "Cancelar" at bounding box center [364, 733] width 251 height 54
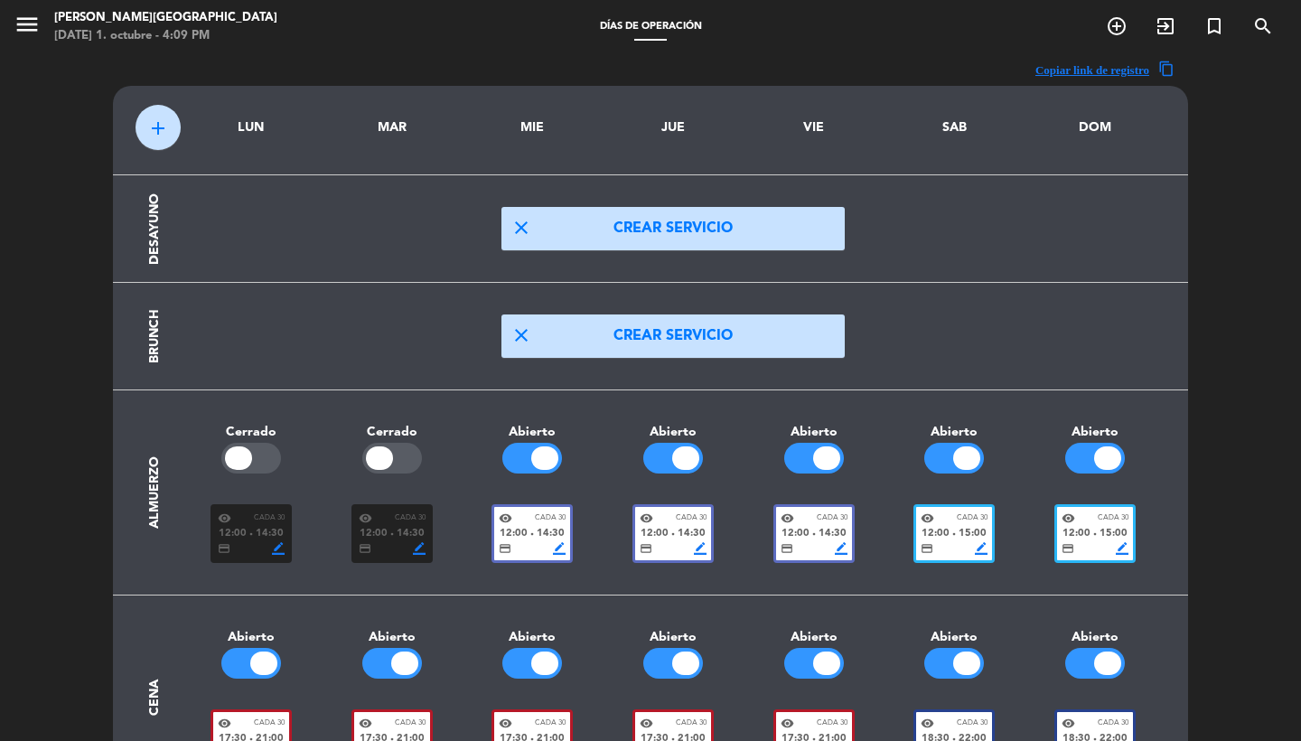
scroll to position [505, 0]
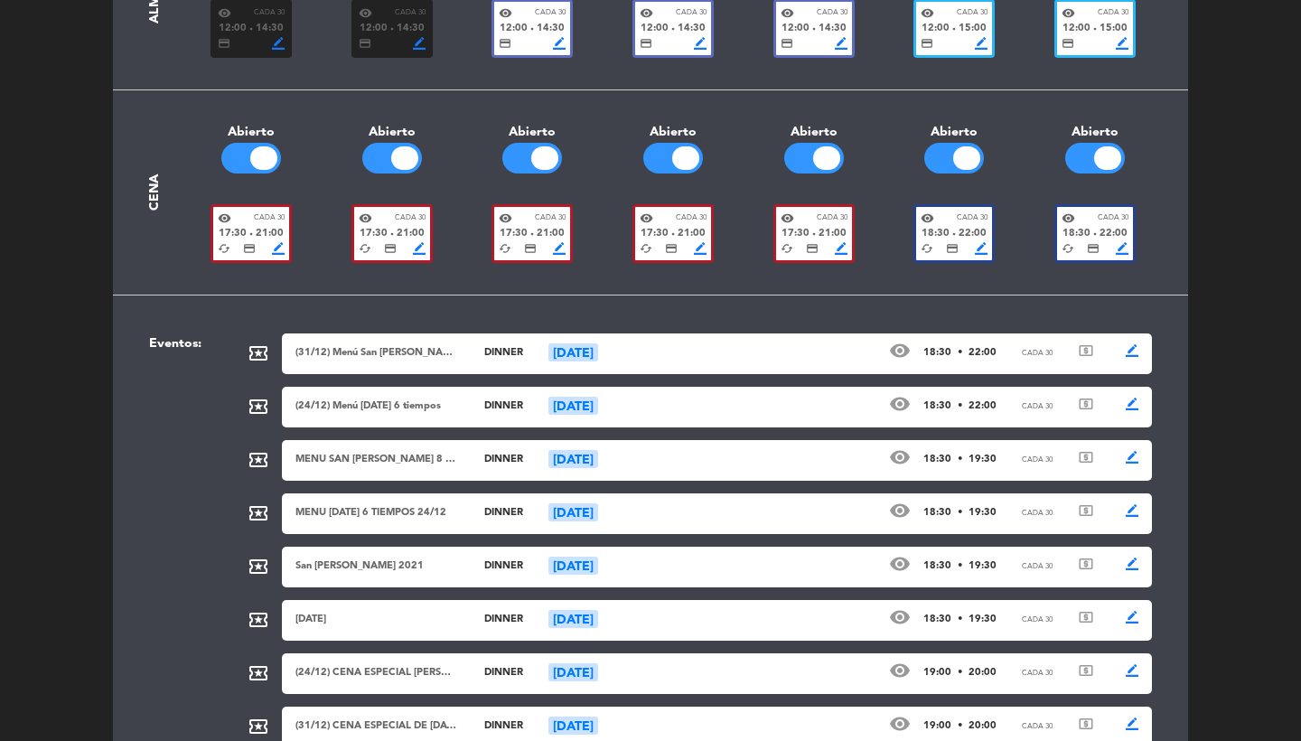
click at [448, 356] on div "(31/12) Menú San [PERSON_NAME] 8 tiempos" at bounding box center [376, 353] width 163 height 16
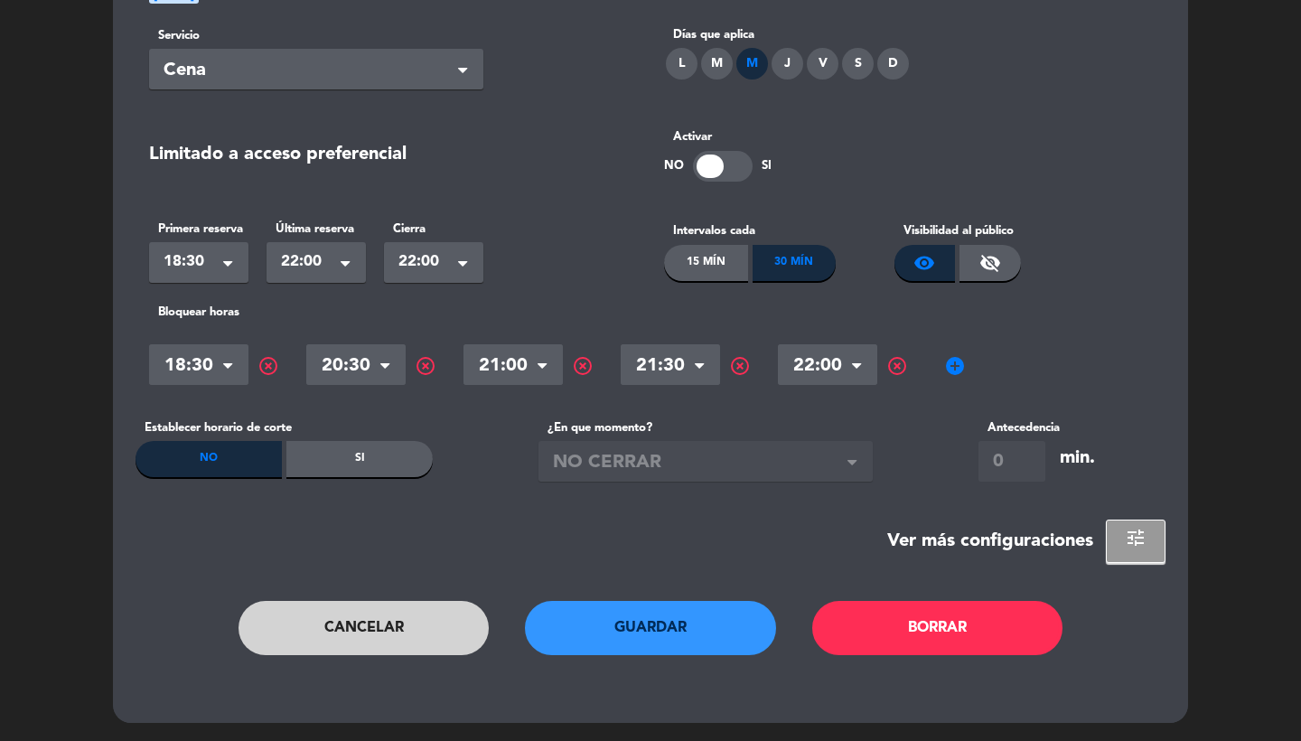
scroll to position [250, 0]
click at [404, 465] on div "Si" at bounding box center [359, 460] width 146 height 36
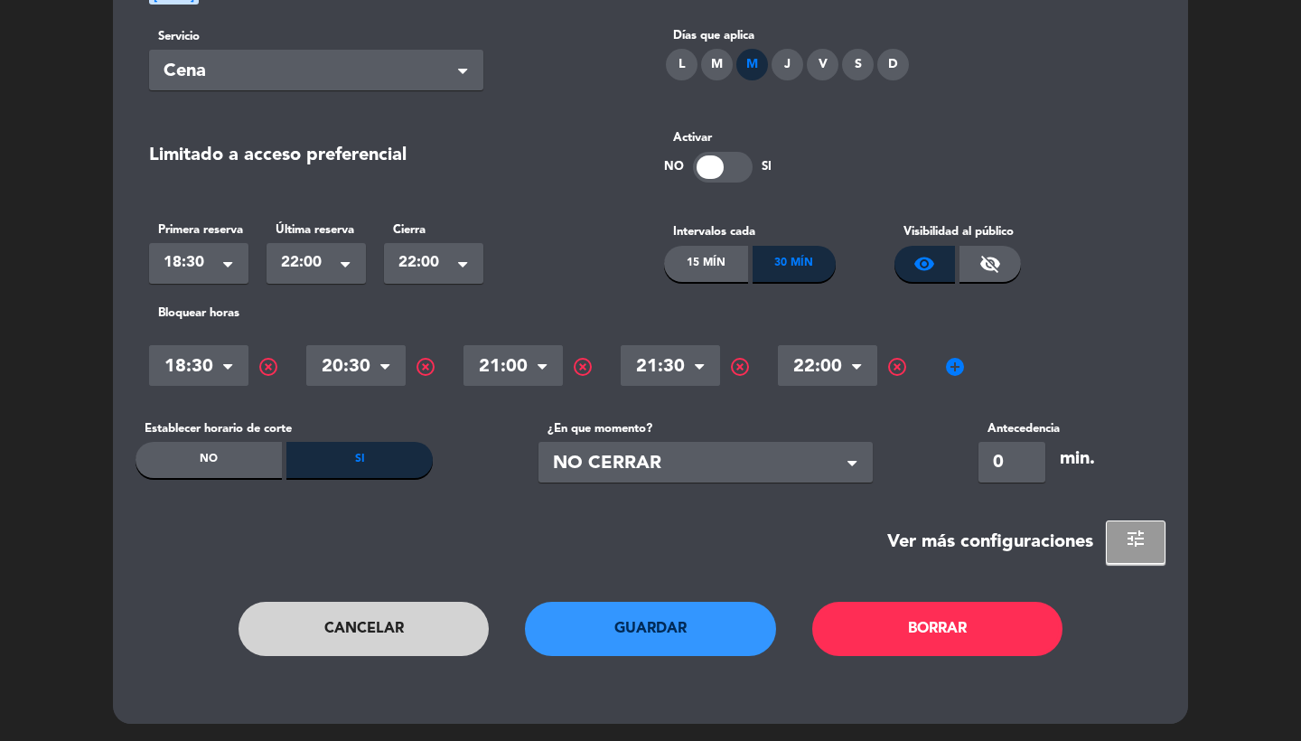
click at [638, 465] on span "NO CERRAR" at bounding box center [698, 464] width 291 height 30
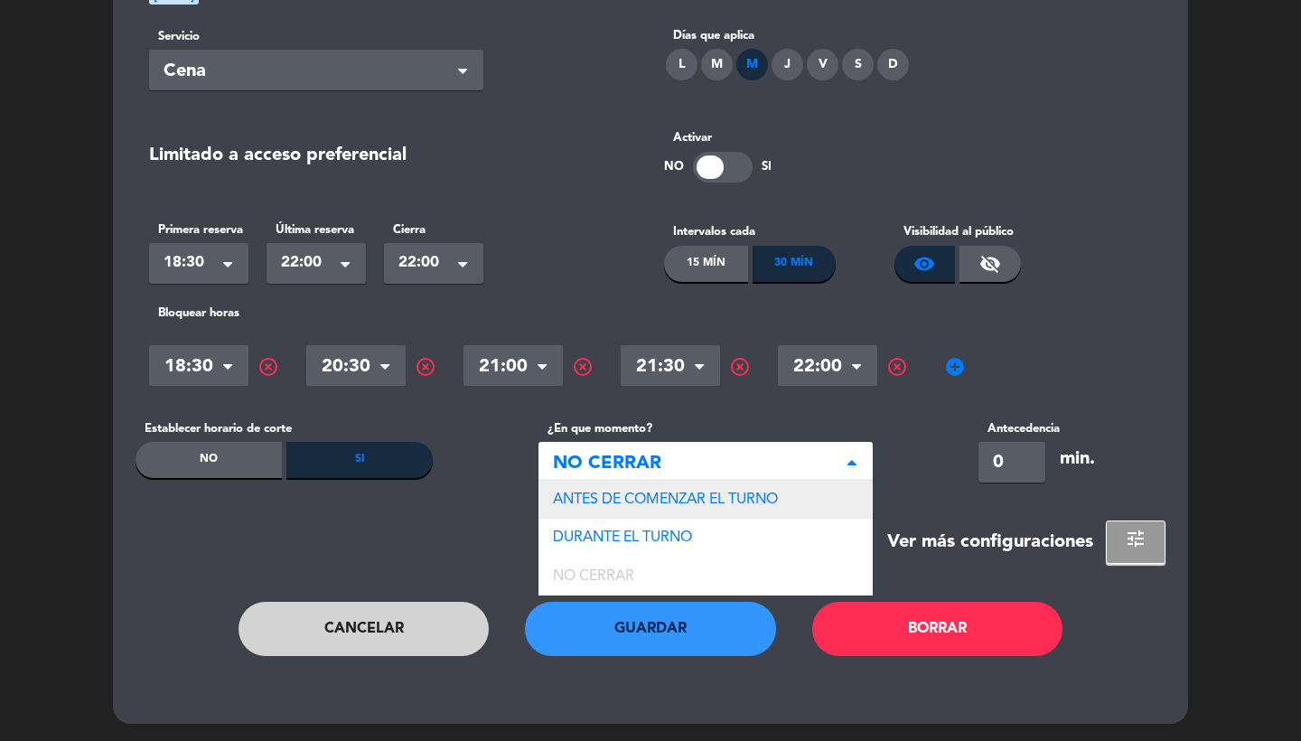
click at [638, 506] on span "ANTES DE COMENZAR EL TURNO" at bounding box center [665, 499] width 225 height 14
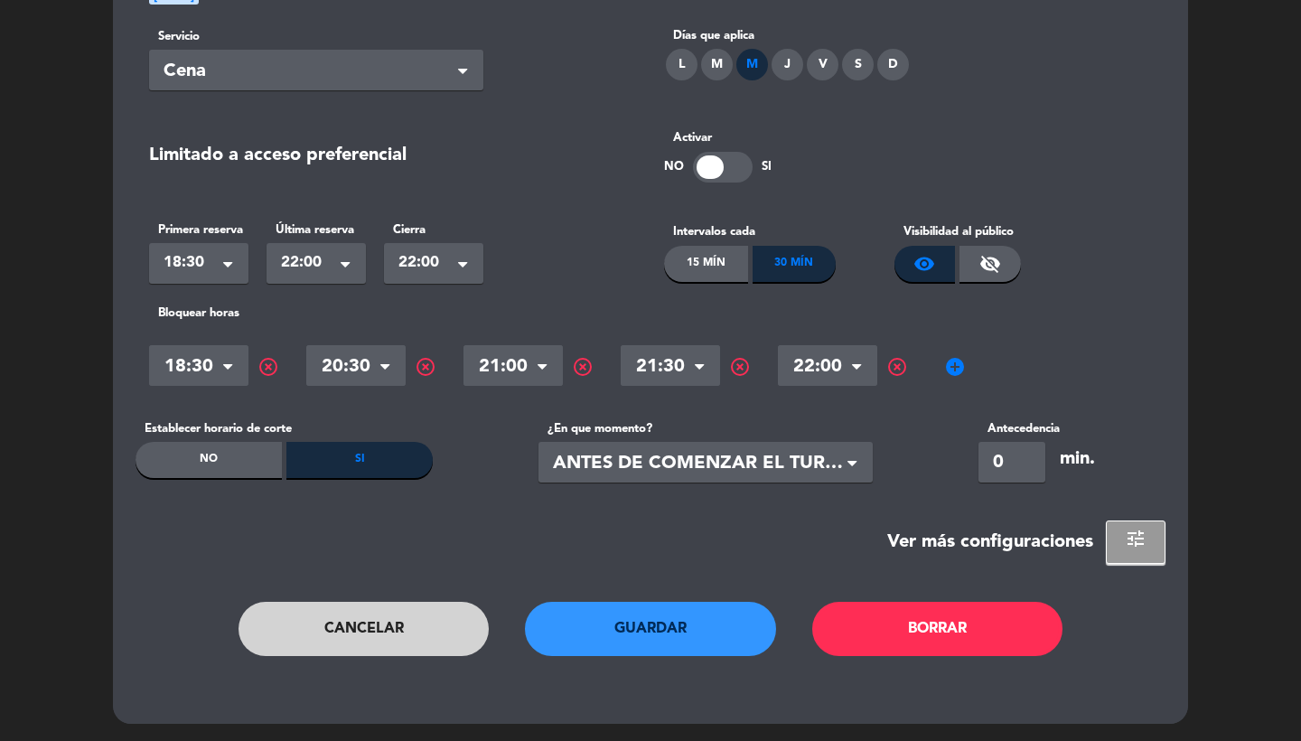
click at [986, 463] on input "0" at bounding box center [1011, 462] width 67 height 41
type input "30"
click at [660, 633] on button "Guardar" at bounding box center [650, 629] width 251 height 54
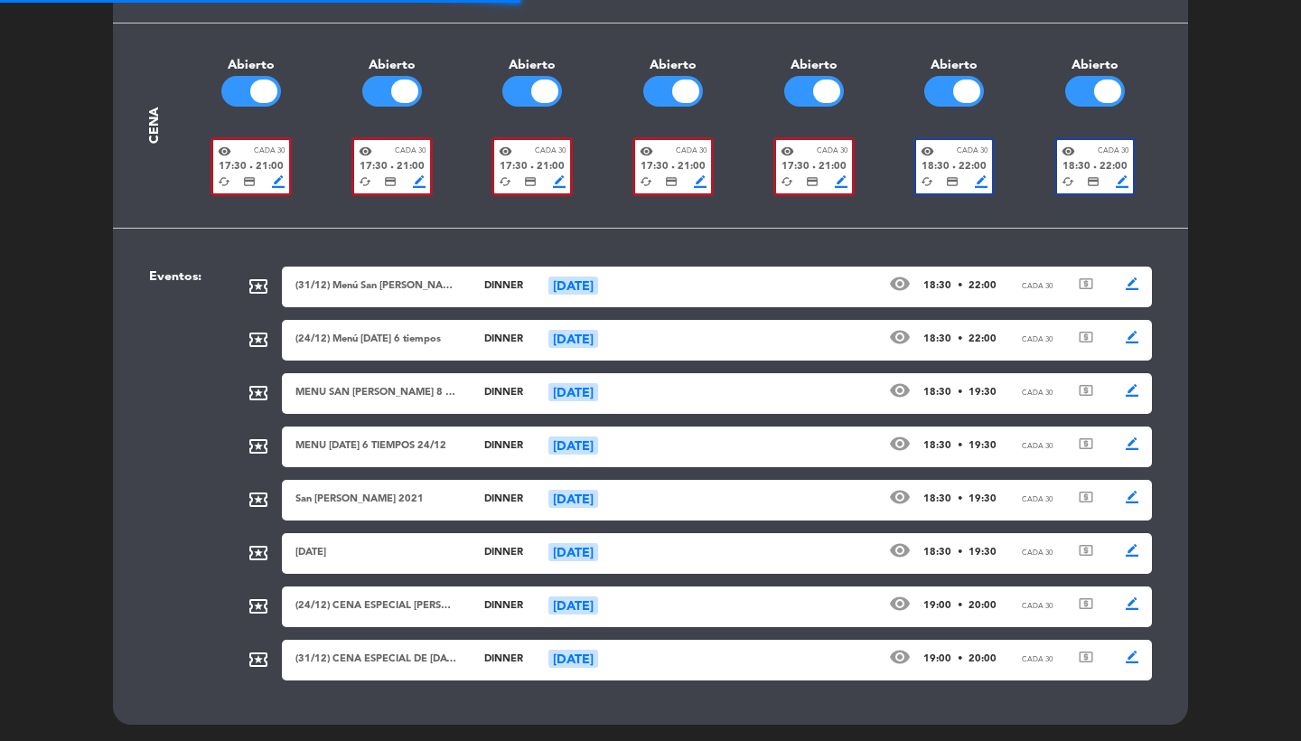
scroll to position [571, 0]
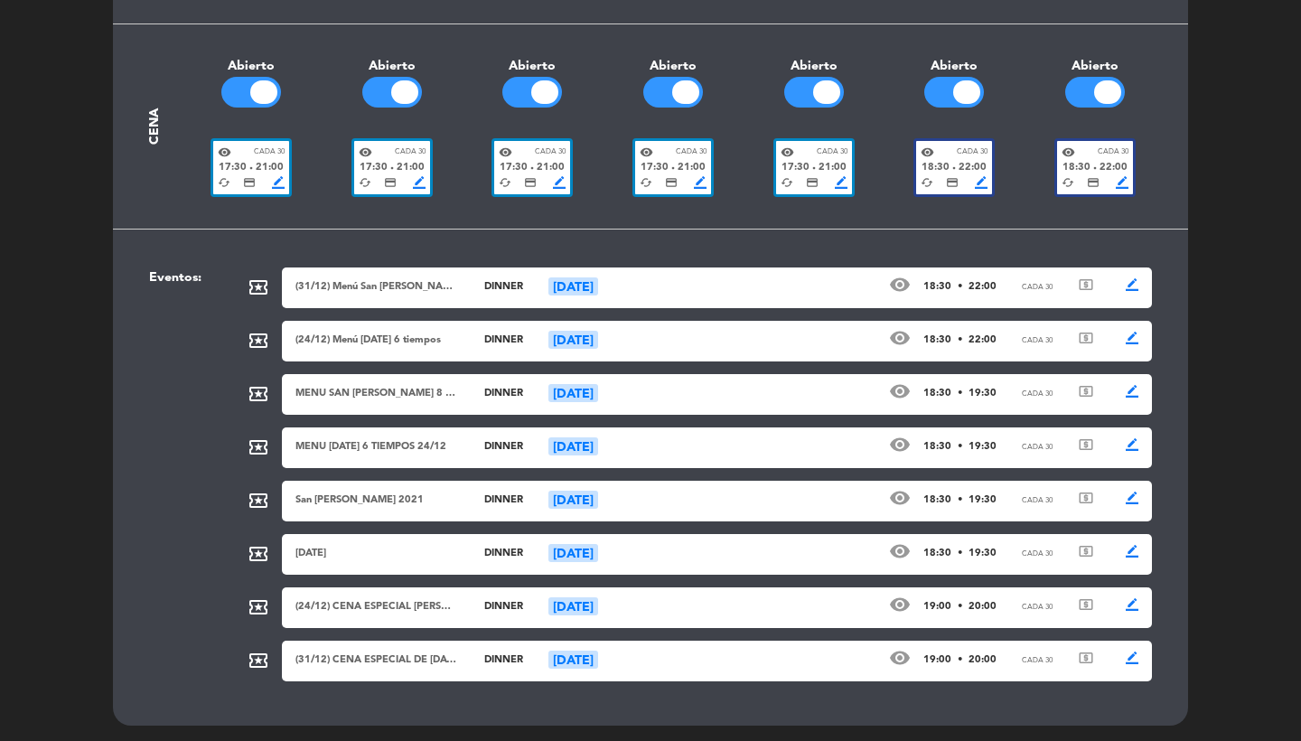
click at [383, 341] on div "(24/12) Menú [DATE] 6 tiempos" at bounding box center [376, 340] width 163 height 16
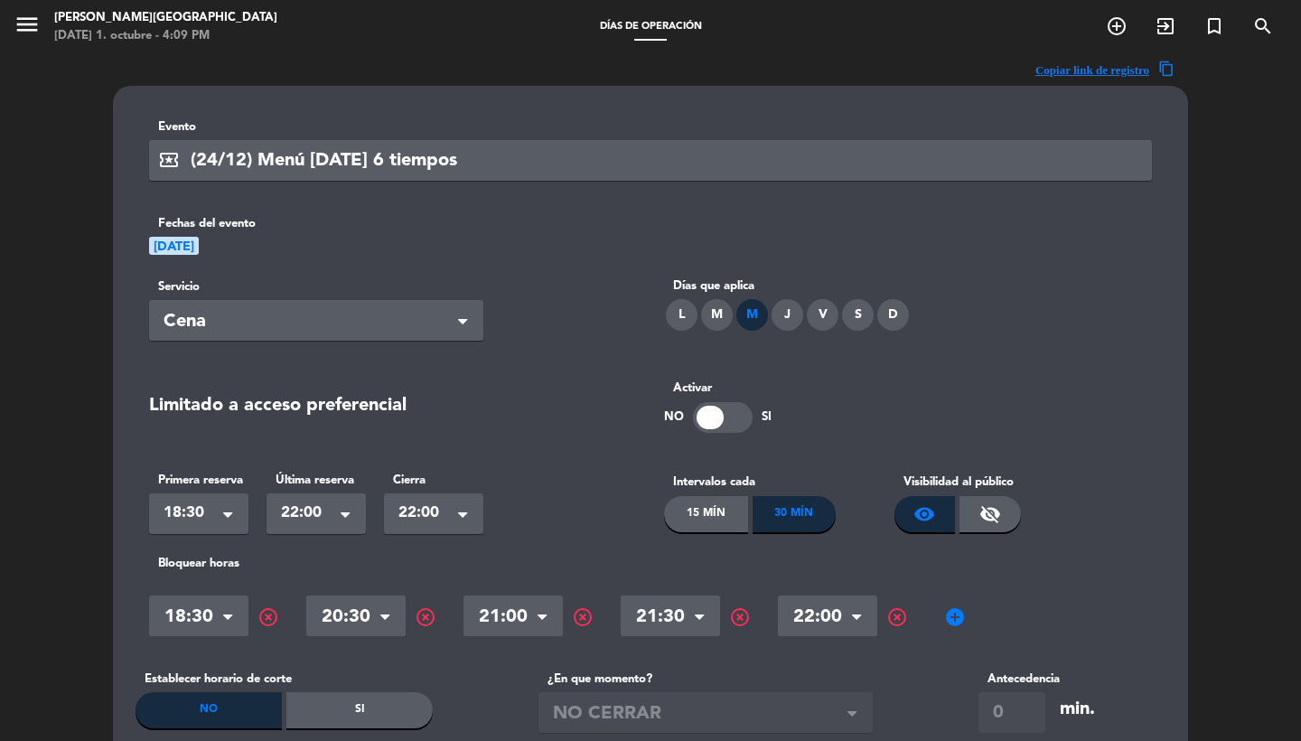
scroll to position [250, 0]
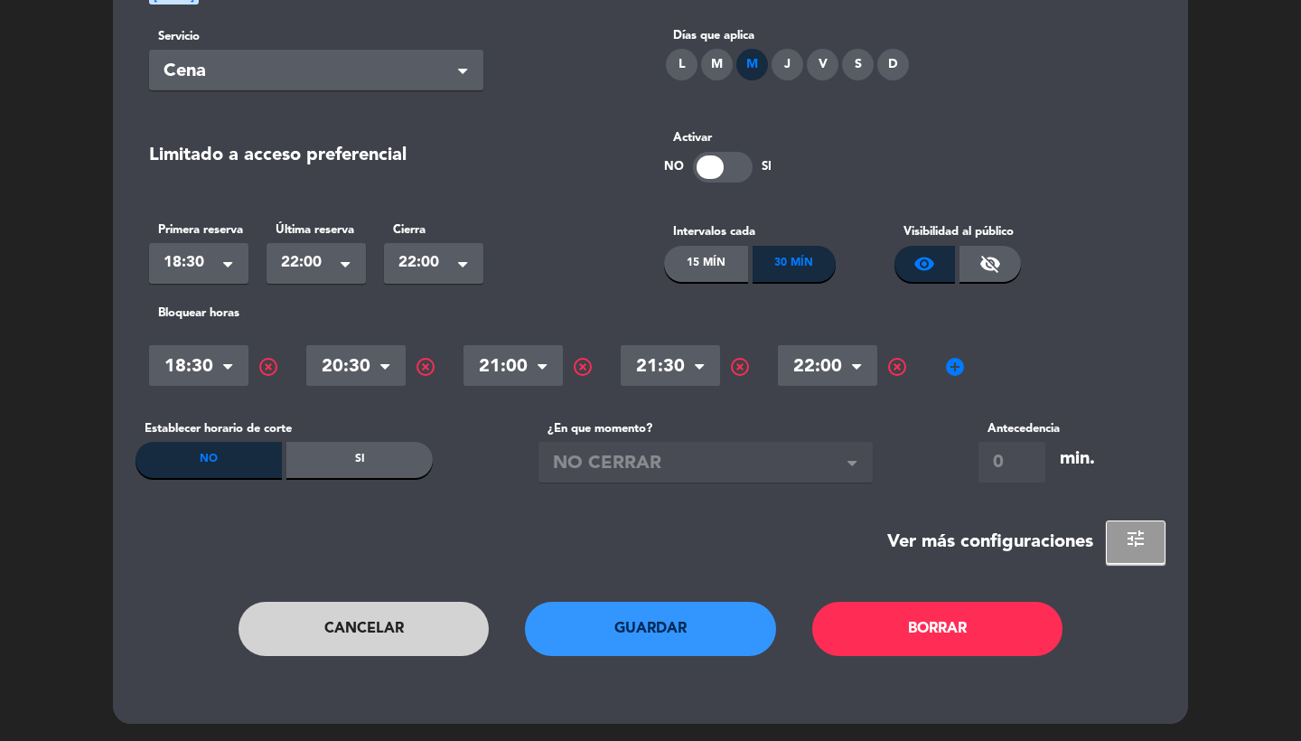
click at [422, 465] on div "Si" at bounding box center [359, 460] width 146 height 36
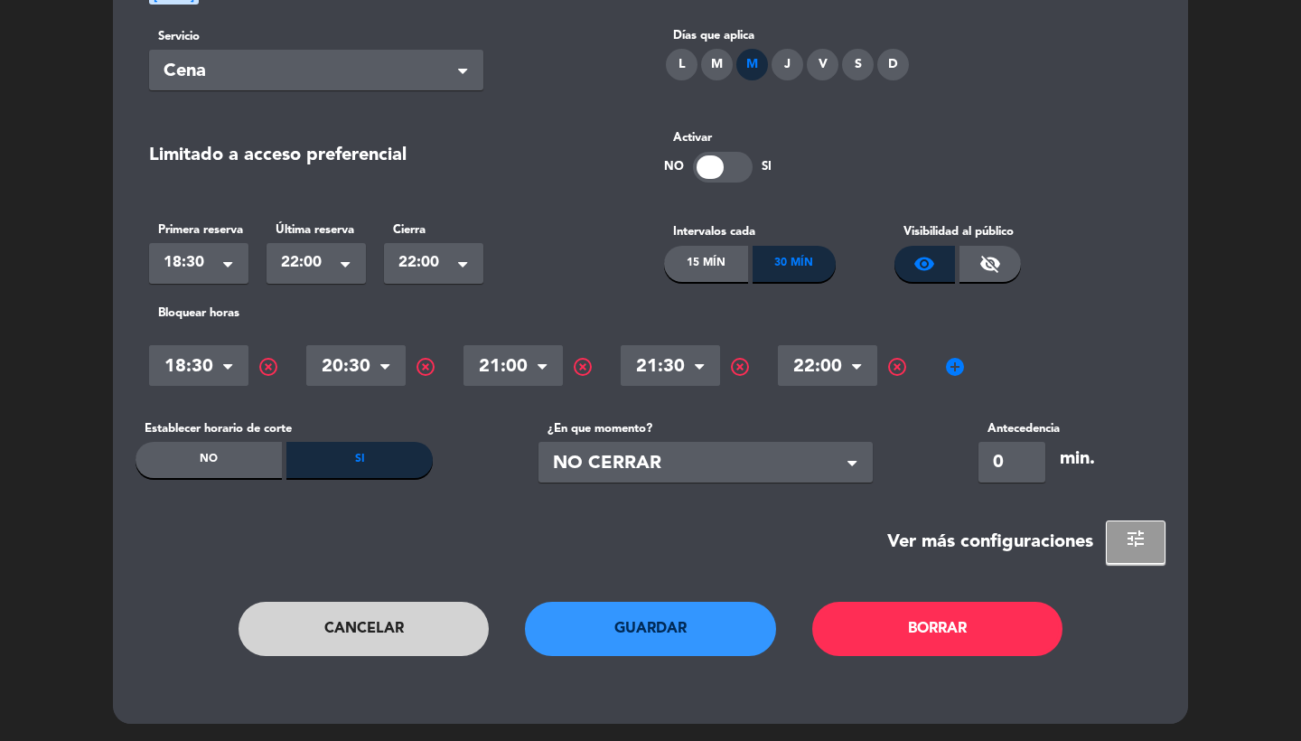
click at [697, 466] on span "NO CERRAR" at bounding box center [698, 464] width 291 height 30
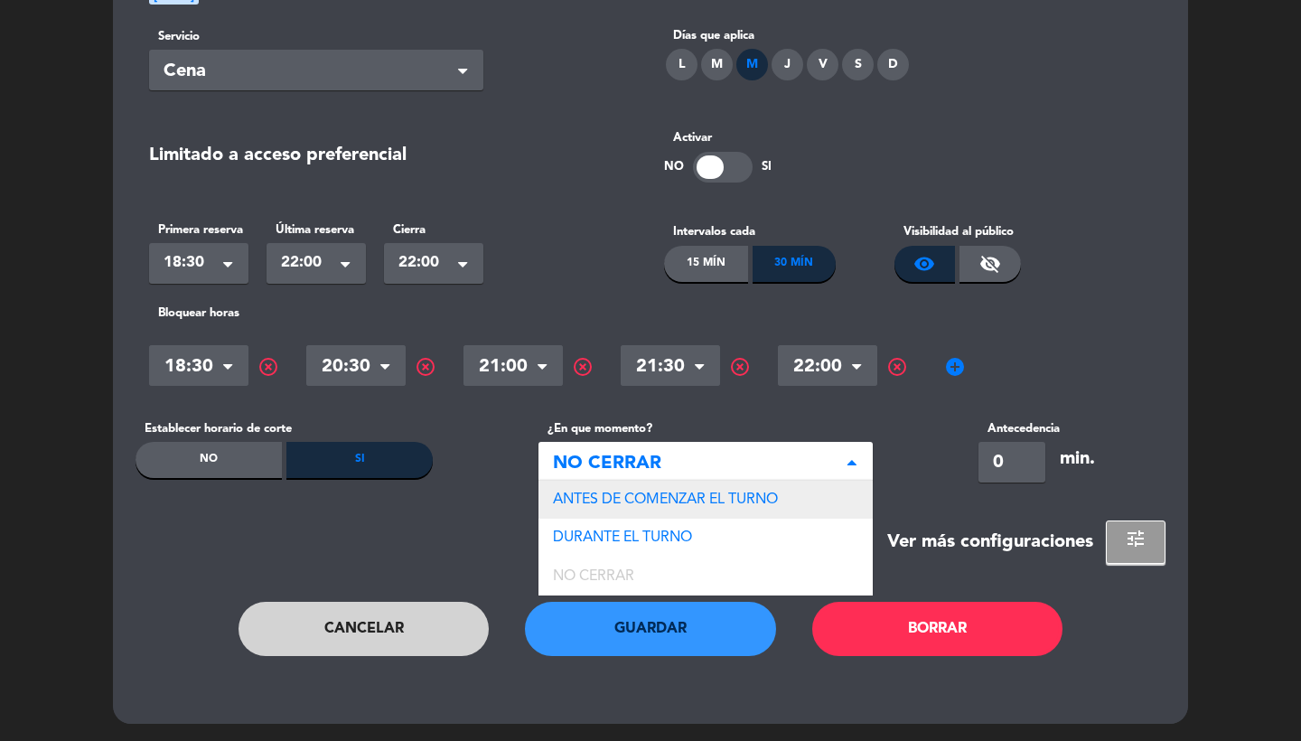
click at [697, 503] on span "ANTES DE COMENZAR EL TURNO" at bounding box center [665, 499] width 225 height 14
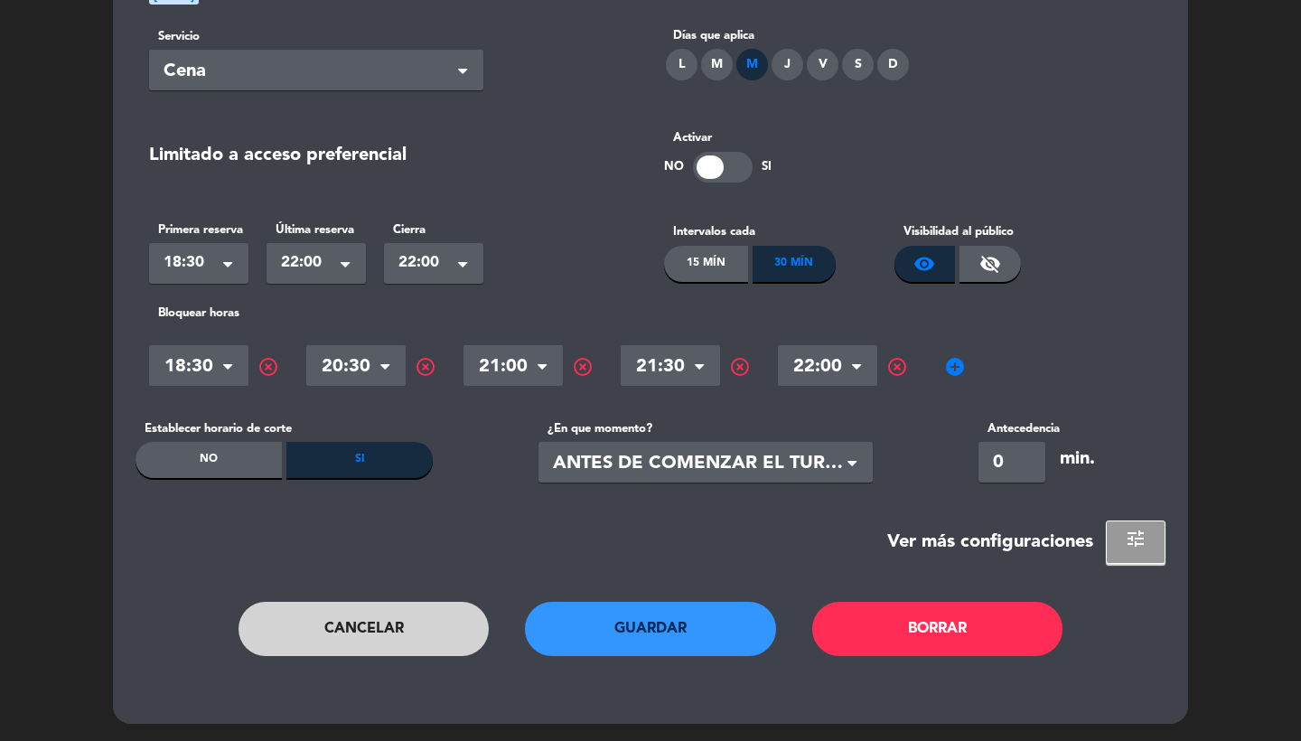
click at [979, 463] on input "0" at bounding box center [1011, 462] width 67 height 41
type input "30"
click at [600, 620] on button "Guardar" at bounding box center [650, 629] width 251 height 54
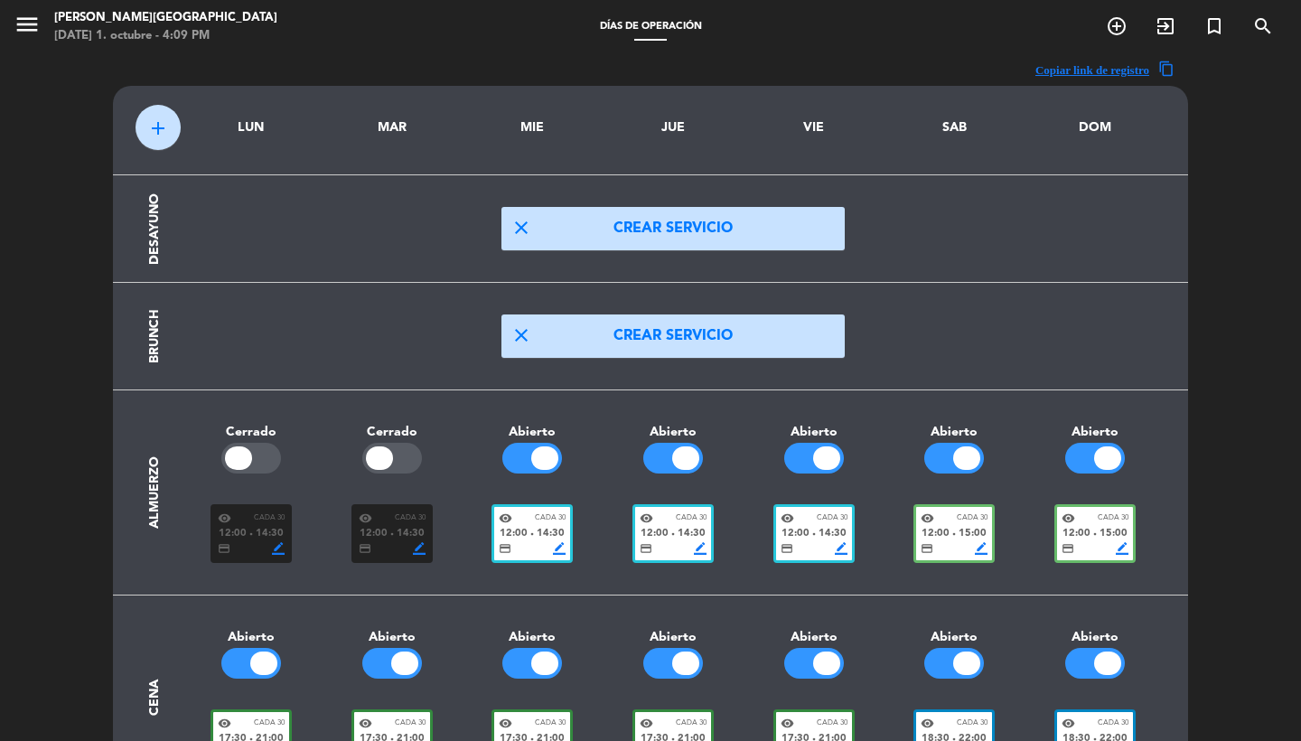
scroll to position [0, 0]
click at [26, 27] on icon "menu" at bounding box center [27, 24] width 27 height 27
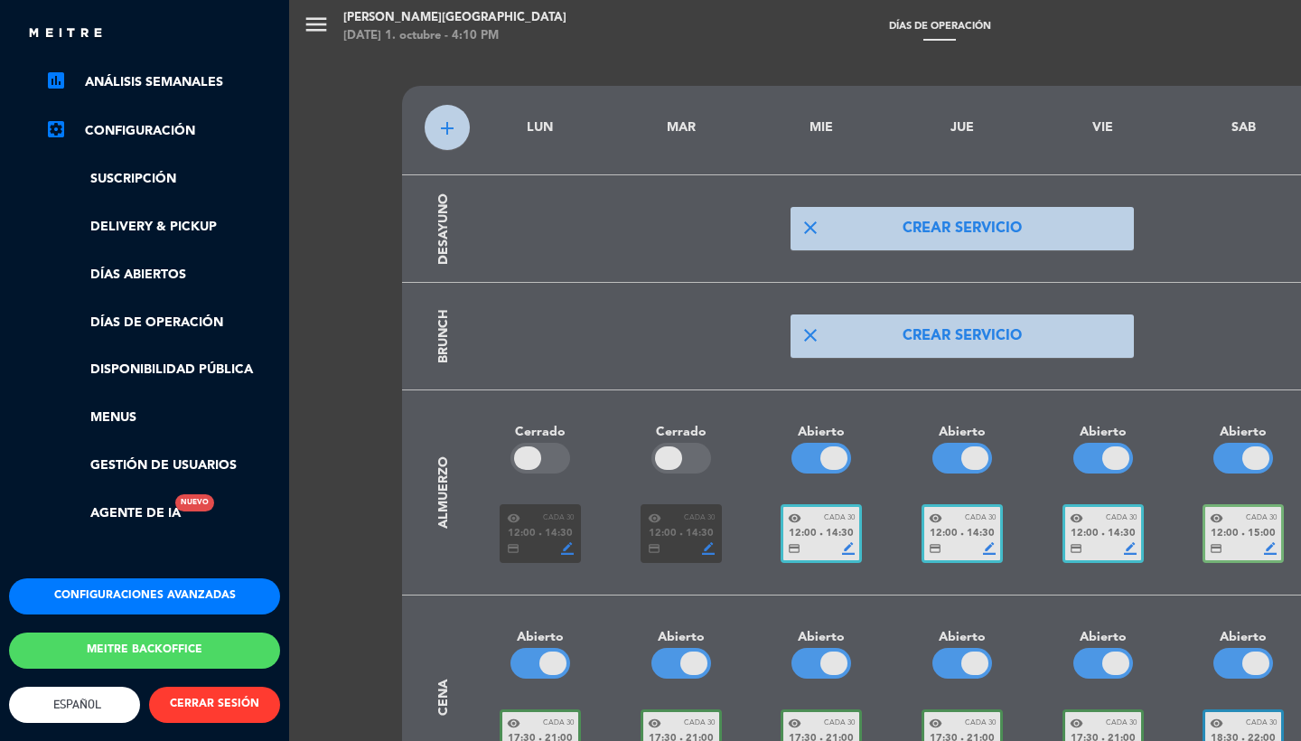
click at [100, 580] on button "Configuraciones avanzadas" at bounding box center [144, 596] width 271 height 36
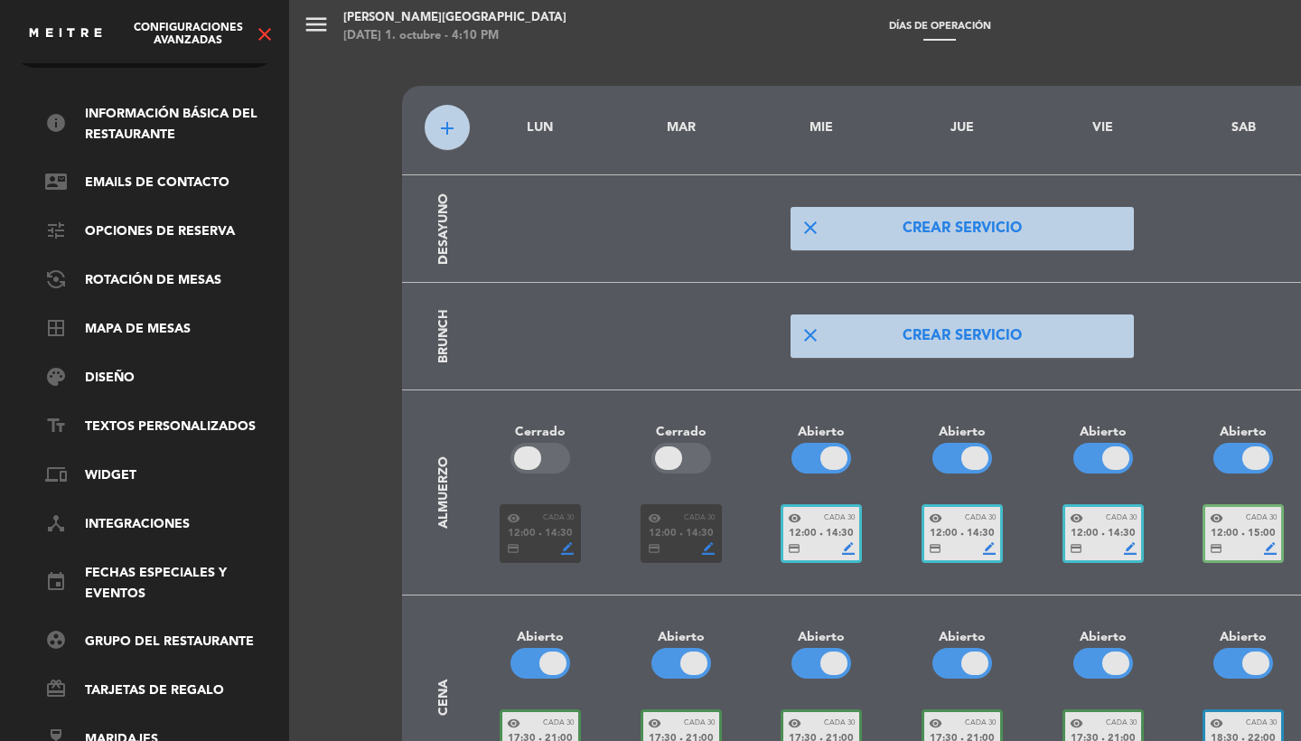
scroll to position [61, 0]
click at [126, 570] on link "event Fechas especiales y eventos" at bounding box center [162, 584] width 235 height 42
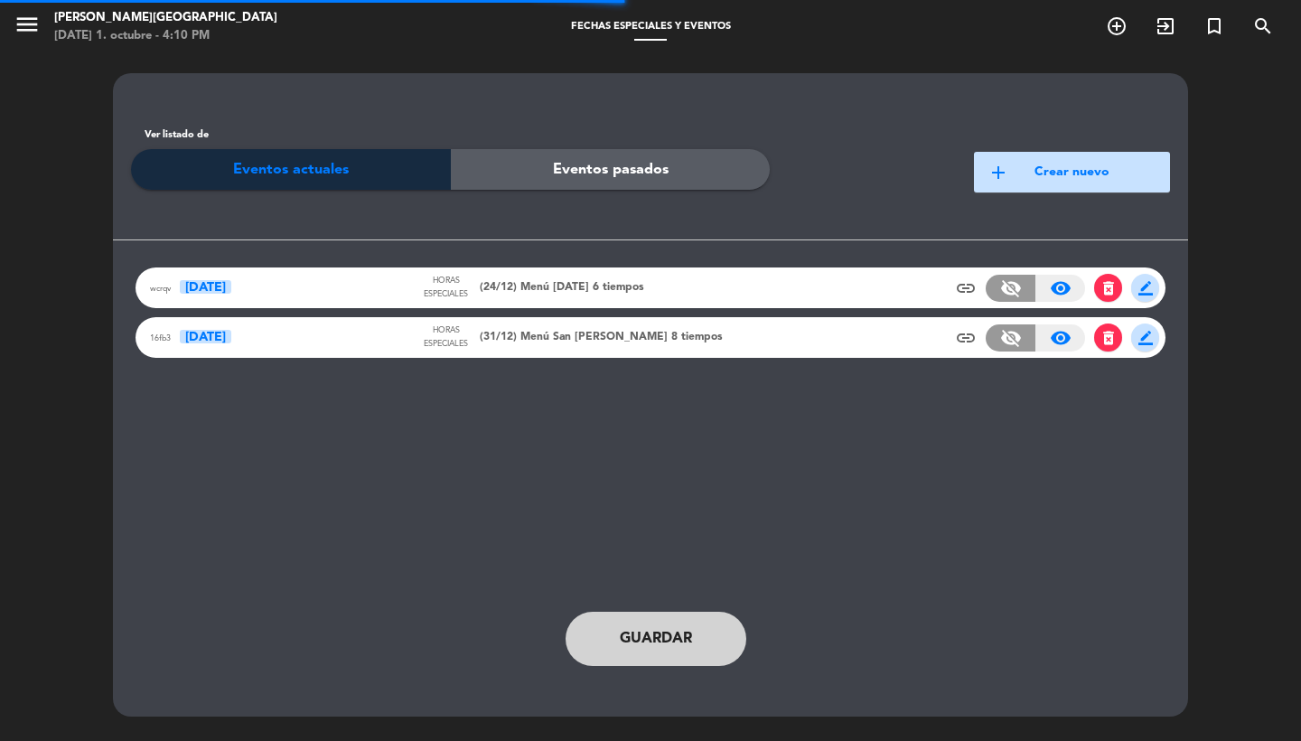
click at [613, 289] on span "(24/12) Menú [DATE] 6 tiempos" at bounding box center [562, 288] width 164 height 18
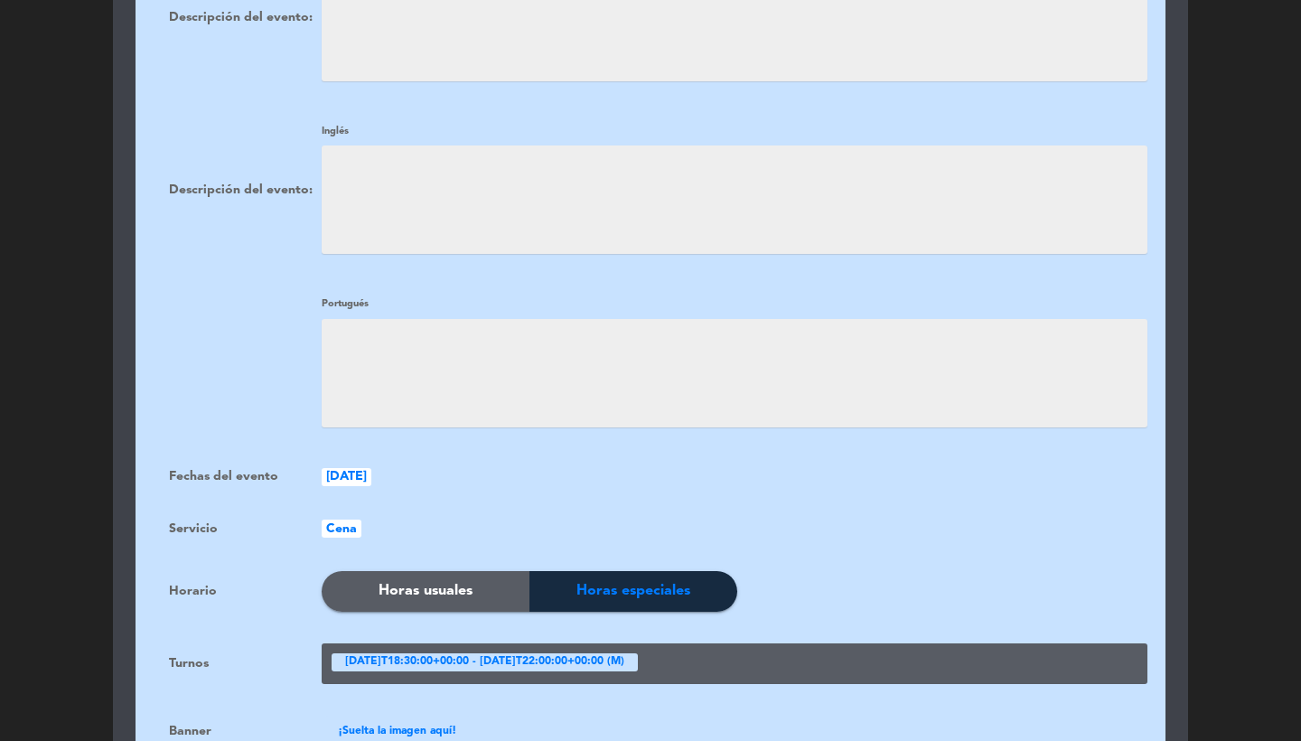
scroll to position [872, 0]
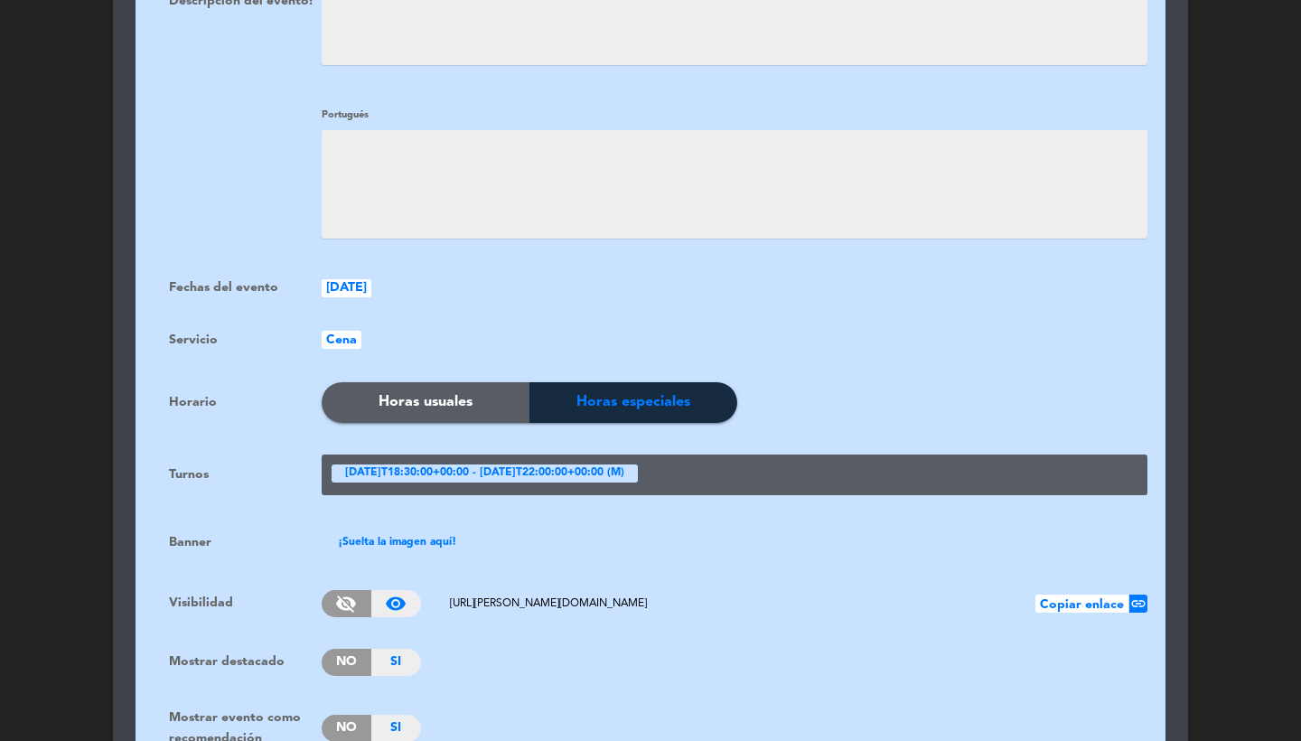
drag, startPoint x: 790, startPoint y: 599, endPoint x: 435, endPoint y: 585, distance: 354.4
click at [435, 590] on div "visibility_off visibility_on [URL][PERSON_NAME][DOMAIN_NAME] Copiar enlace link" at bounding box center [735, 603] width 826 height 27
drag, startPoint x: 444, startPoint y: 587, endPoint x: 807, endPoint y: 601, distance: 363.4
click at [807, 601] on div "visibility_off visibility_on [URL][PERSON_NAME][DOMAIN_NAME] Copiar enlace link" at bounding box center [735, 603] width 826 height 27
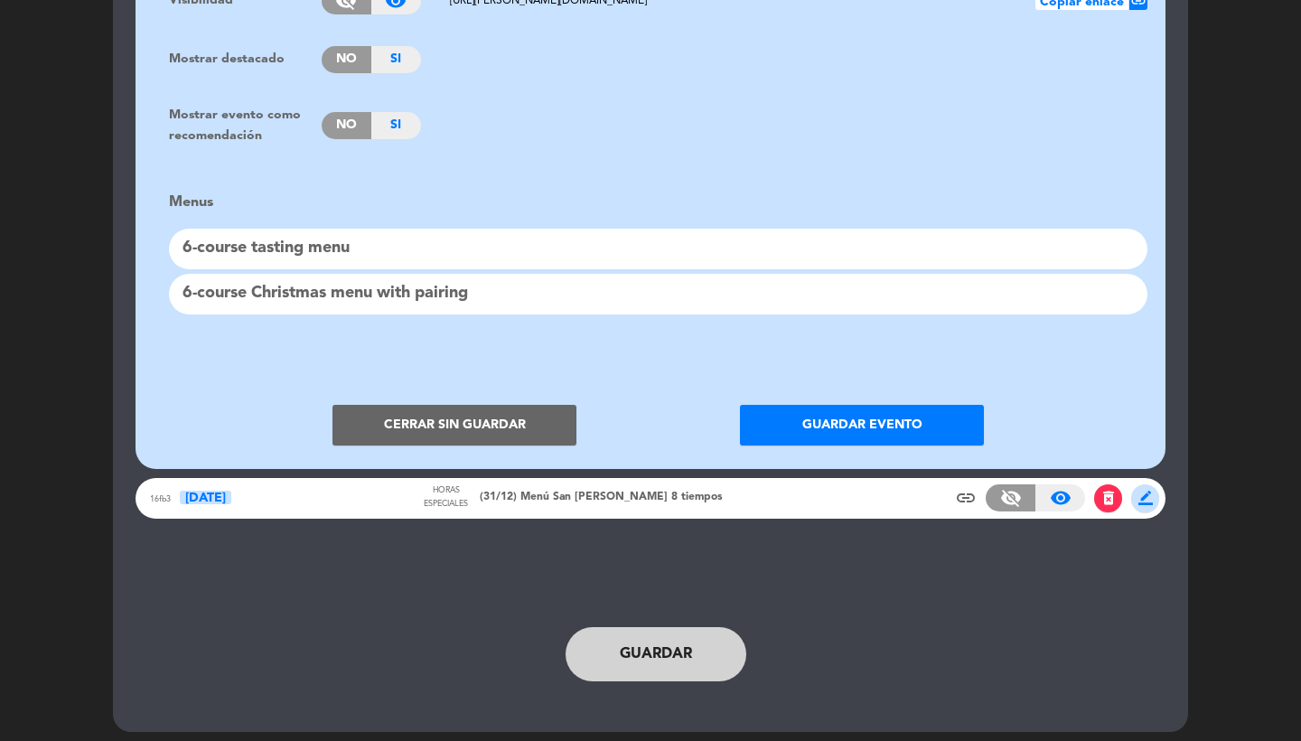
click at [452, 407] on button "Cerrar sin guardar" at bounding box center [454, 425] width 244 height 41
